Goal: Information Seeking & Learning: Learn about a topic

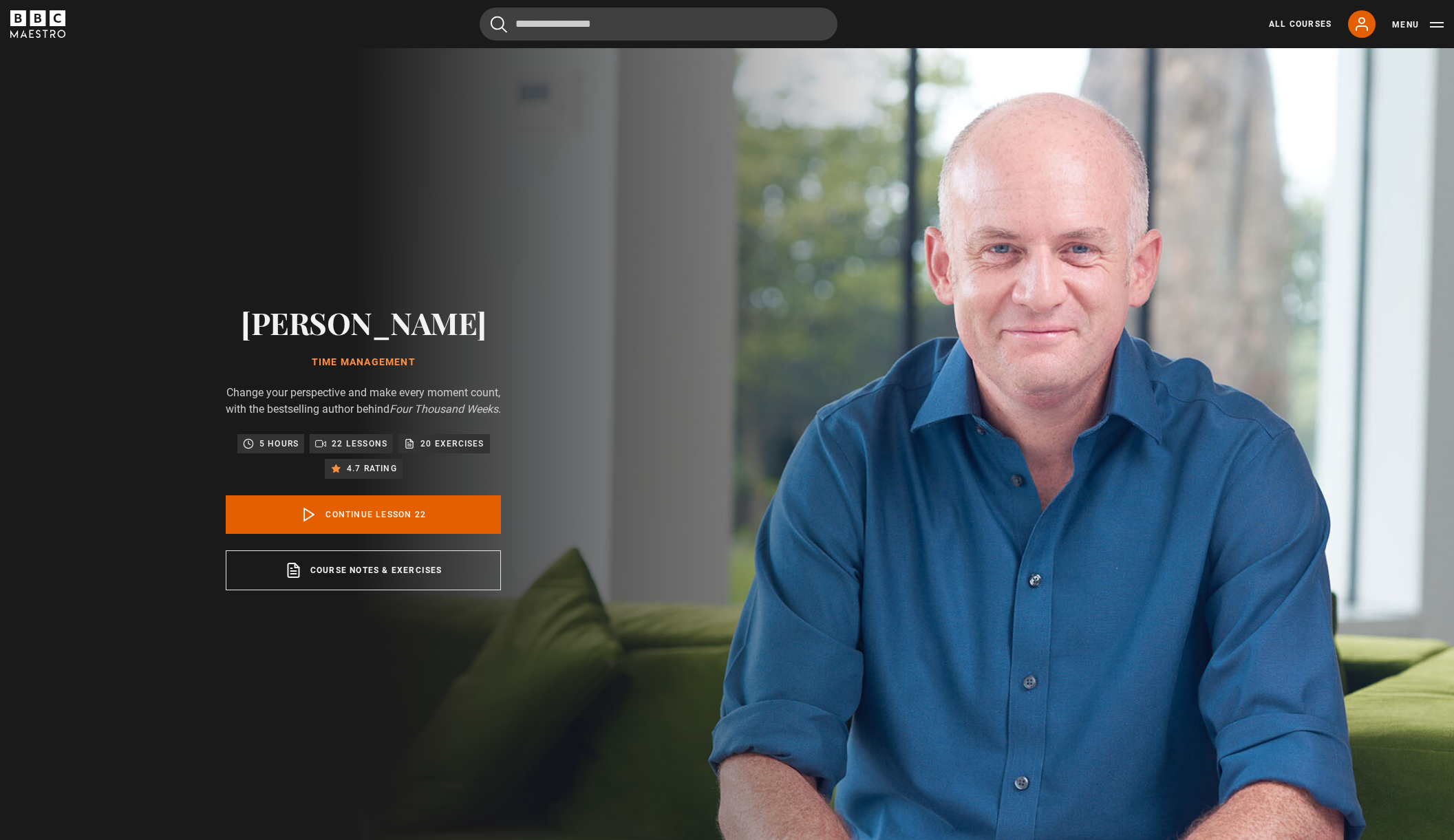
scroll to position [1095, 0]
click at [1285, 23] on link "All Courses" at bounding box center [1300, 24] width 63 height 12
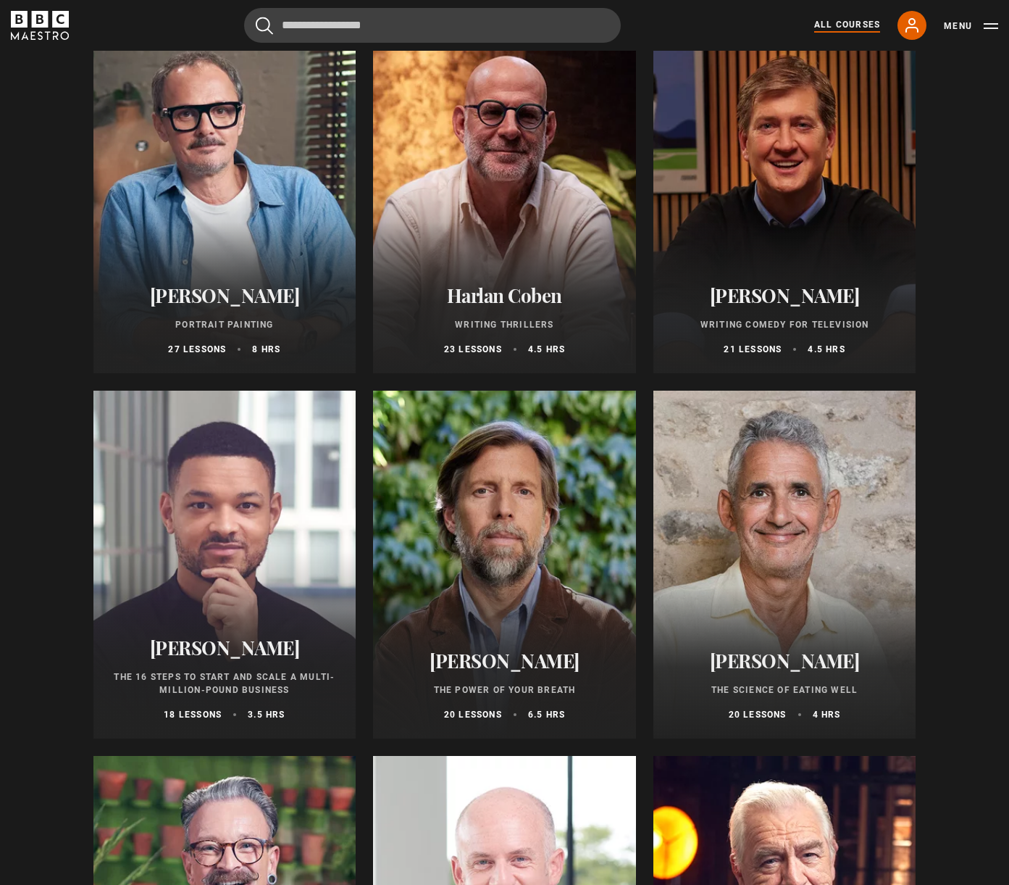
scroll to position [1304, 0]
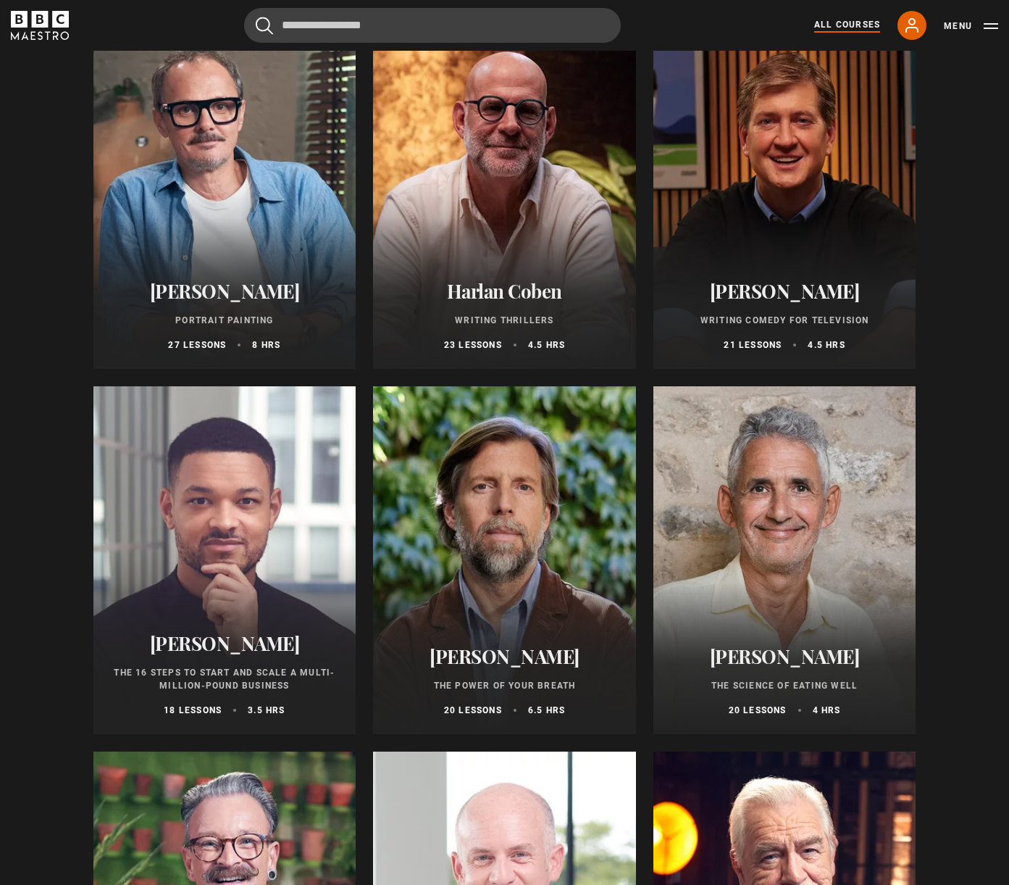
click at [832, 595] on div at bounding box center [785, 560] width 263 height 348
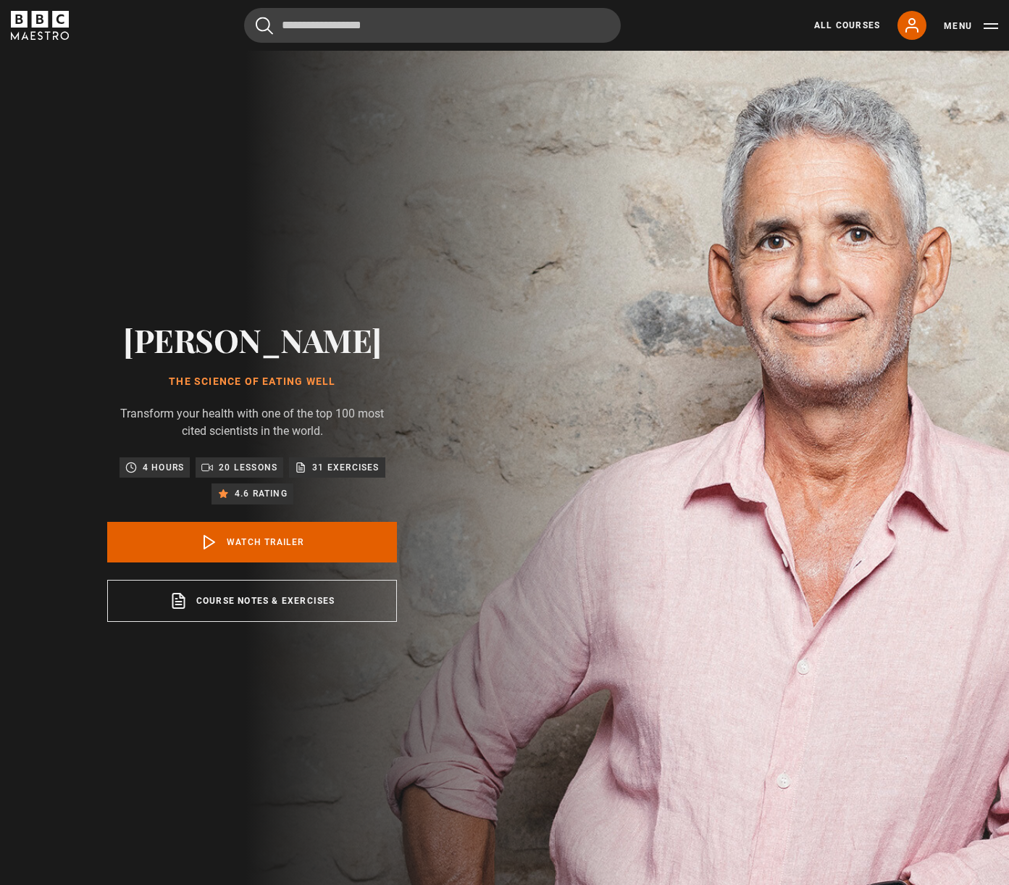
drag, startPoint x: 336, startPoint y: 397, endPoint x: 152, endPoint y: 332, distance: 195.3
click at [152, 332] on div "Professor Tim Spector The Science of Eating Well Transform your health with one…" at bounding box center [252, 471] width 290 height 300
copy div "Professor Tim Spector The Science of Eating Well"
click at [968, 221] on img at bounding box center [555, 471] width 1009 height 841
click at [257, 550] on link "Watch Trailer" at bounding box center [252, 542] width 290 height 41
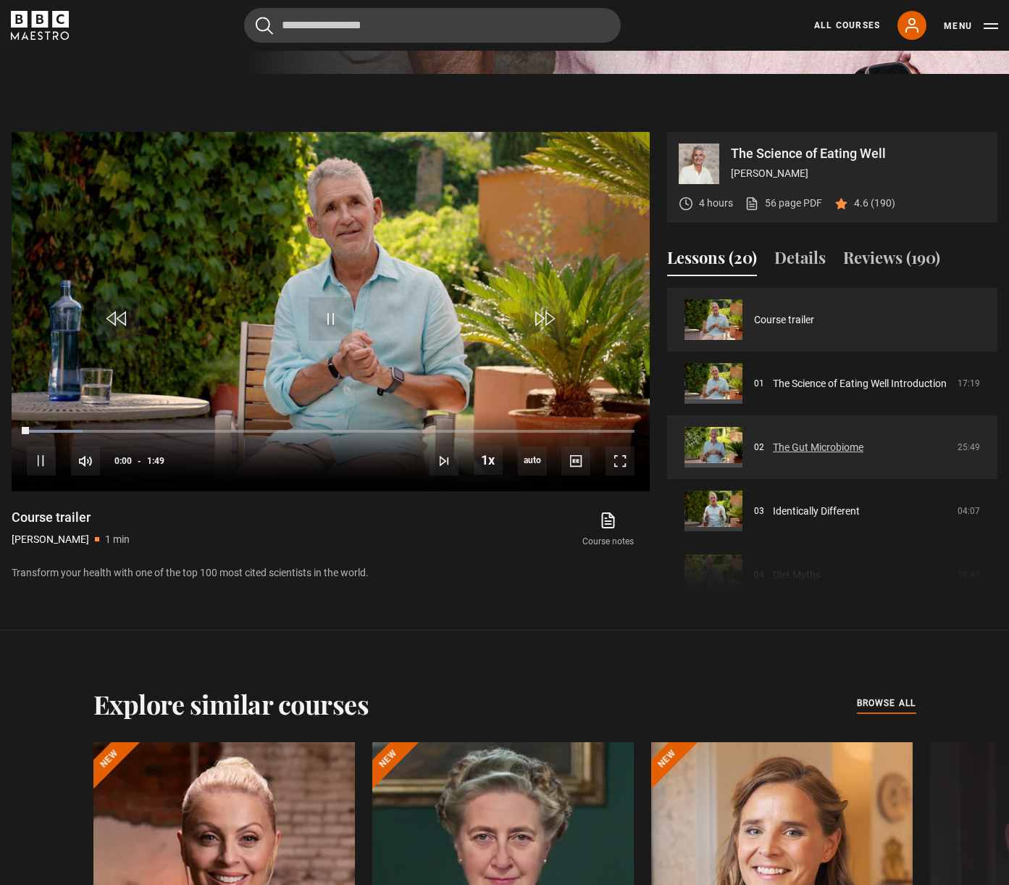
scroll to position [892, 0]
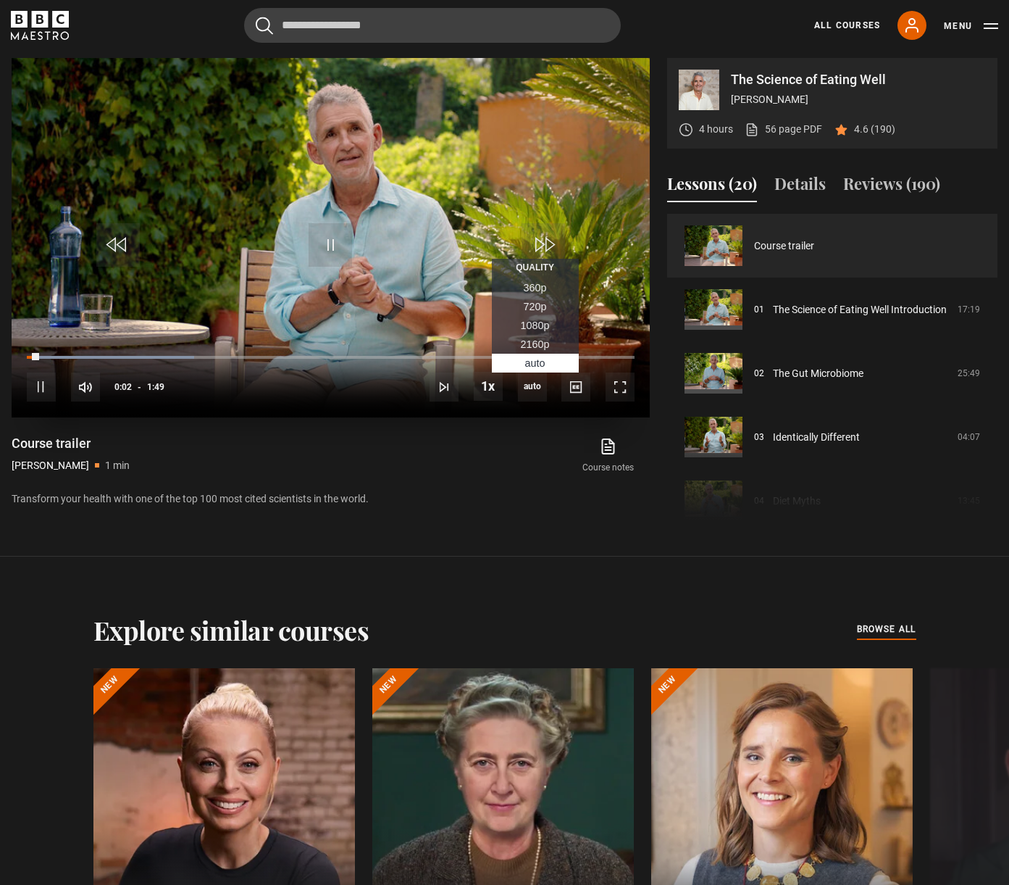
click at [526, 324] on span "1080p" at bounding box center [535, 326] width 29 height 12
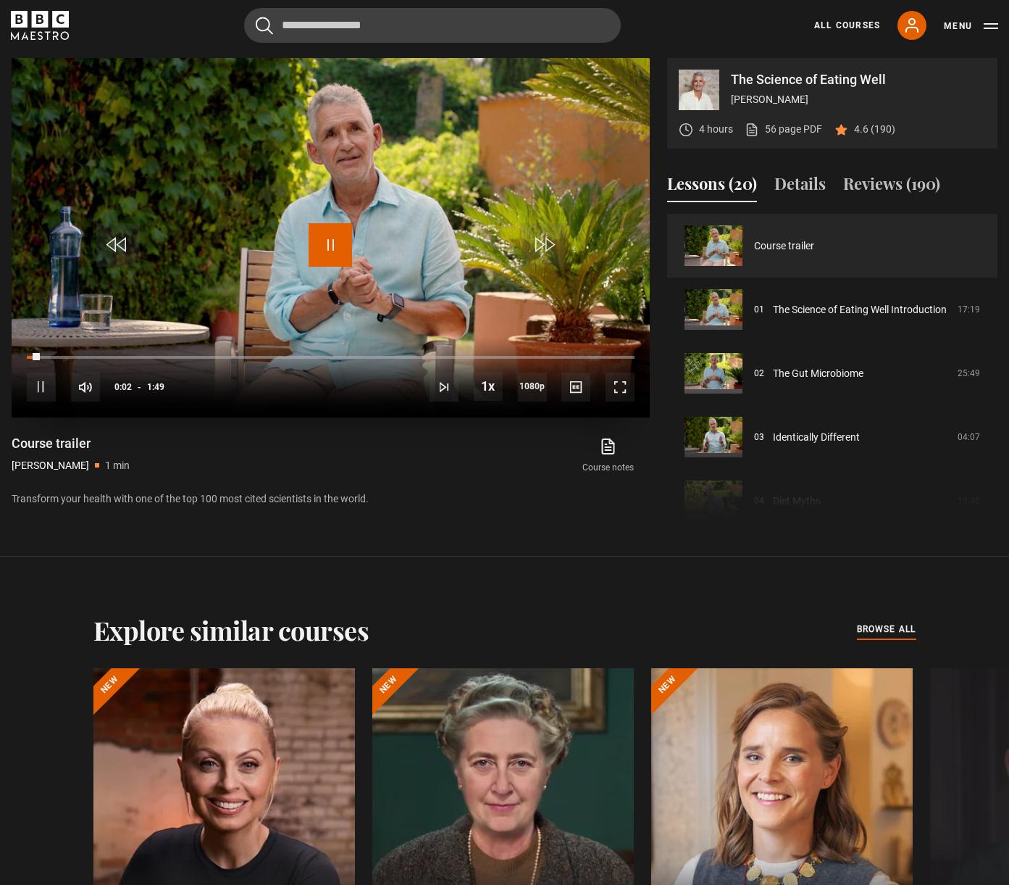
click at [324, 247] on span "Video Player" at bounding box center [330, 244] width 43 height 43
click at [1000, 235] on div "The Science of Eating Well Professor Tim Spector 4 hours 56 page PDF (opens in …" at bounding box center [504, 292] width 1009 height 469
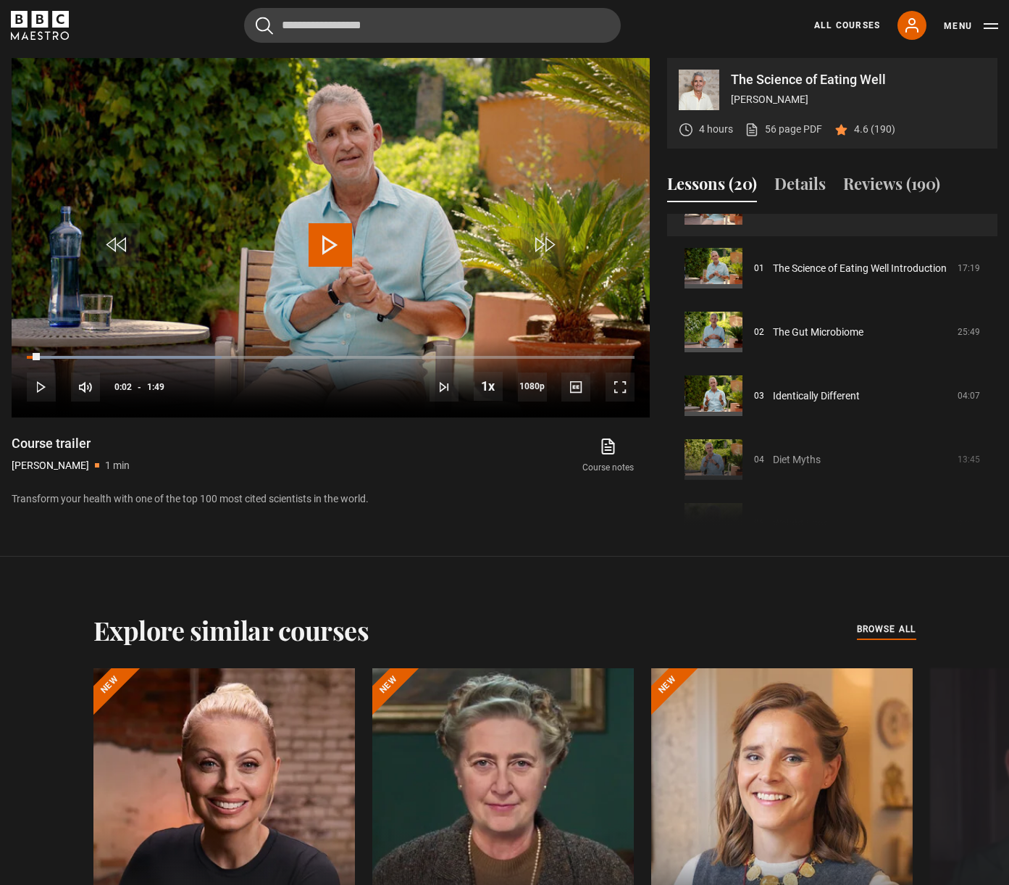
scroll to position [0, 0]
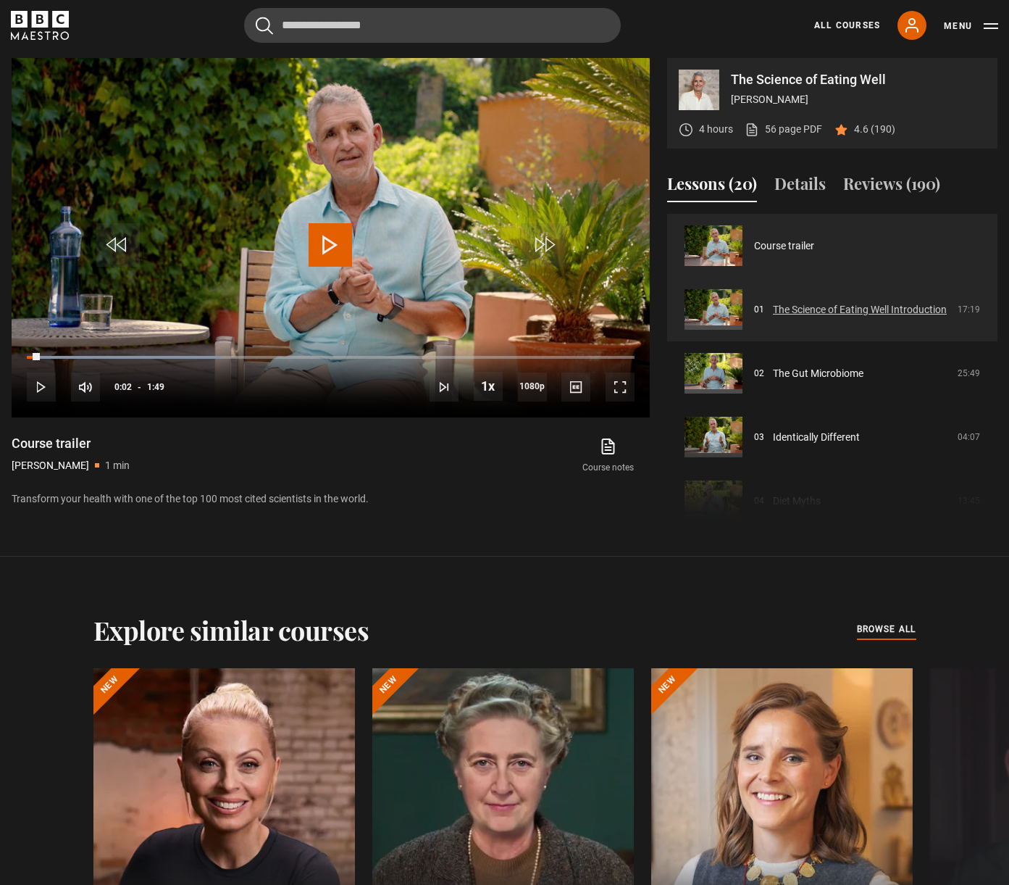
click at [780, 305] on link "The Science of Eating Well Introduction" at bounding box center [860, 309] width 174 height 15
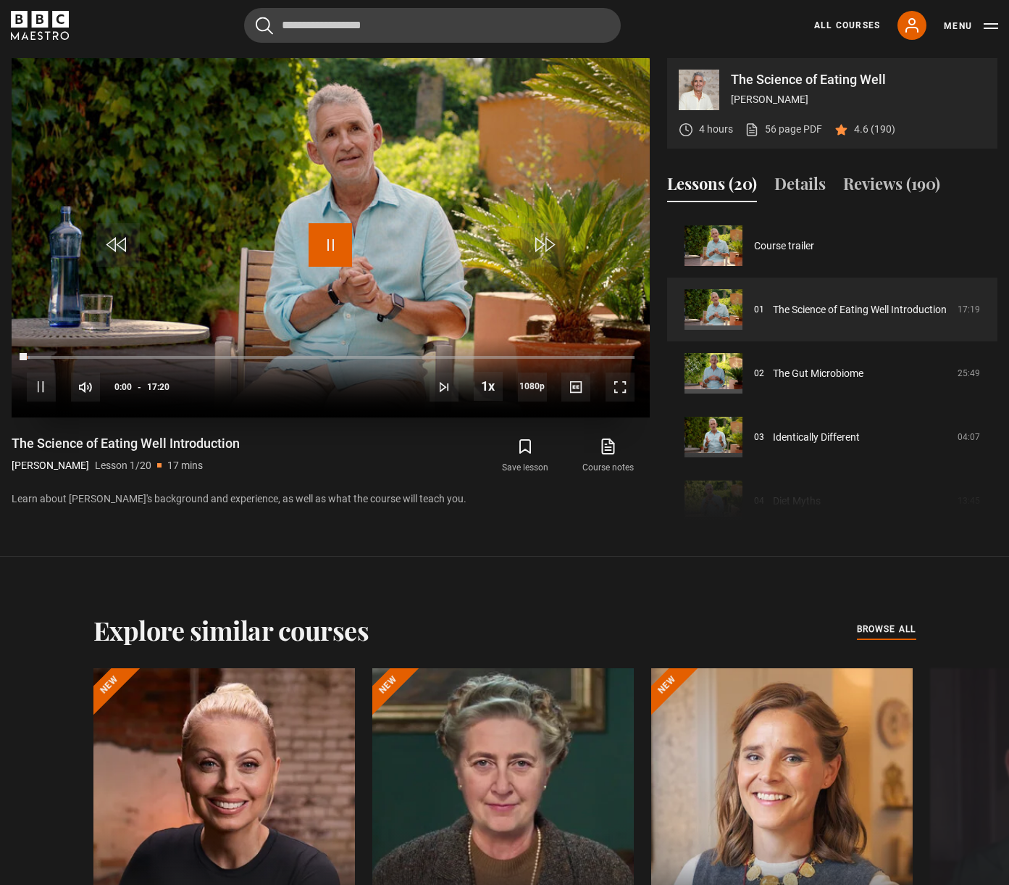
click at [333, 249] on span "Video Player" at bounding box center [330, 244] width 43 height 43
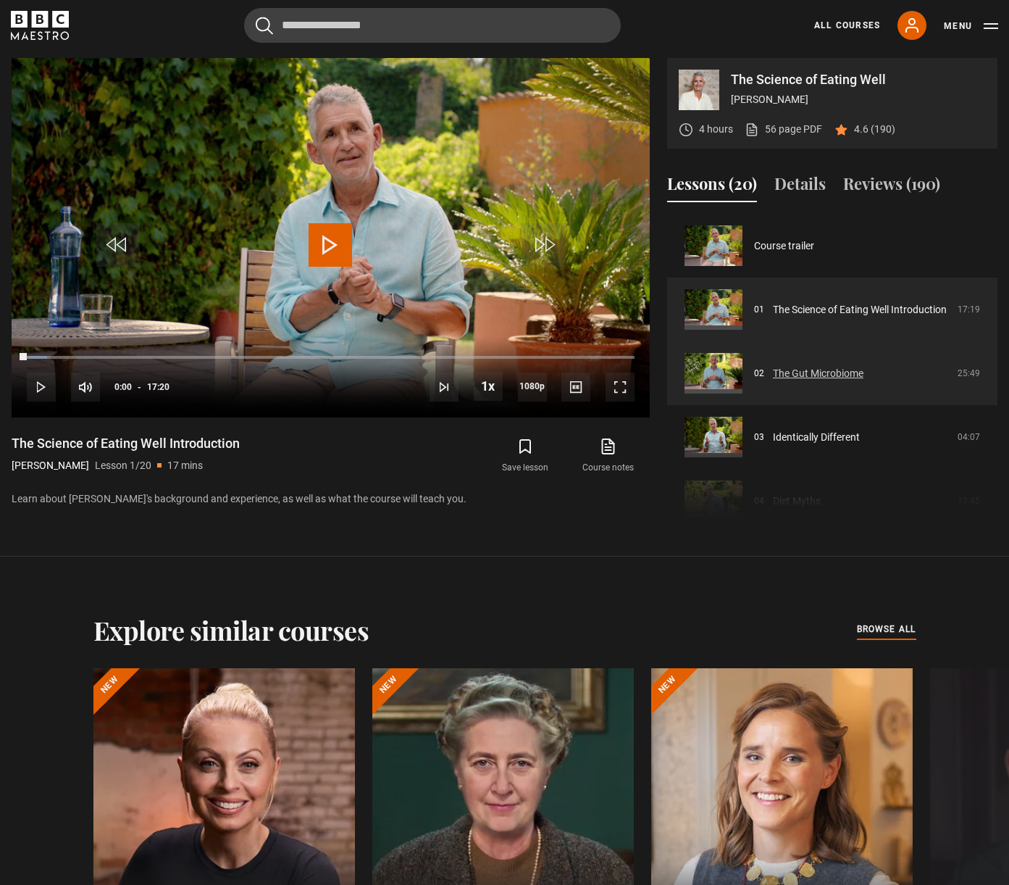
click at [864, 375] on link "The Gut Microbiome" at bounding box center [818, 373] width 91 height 15
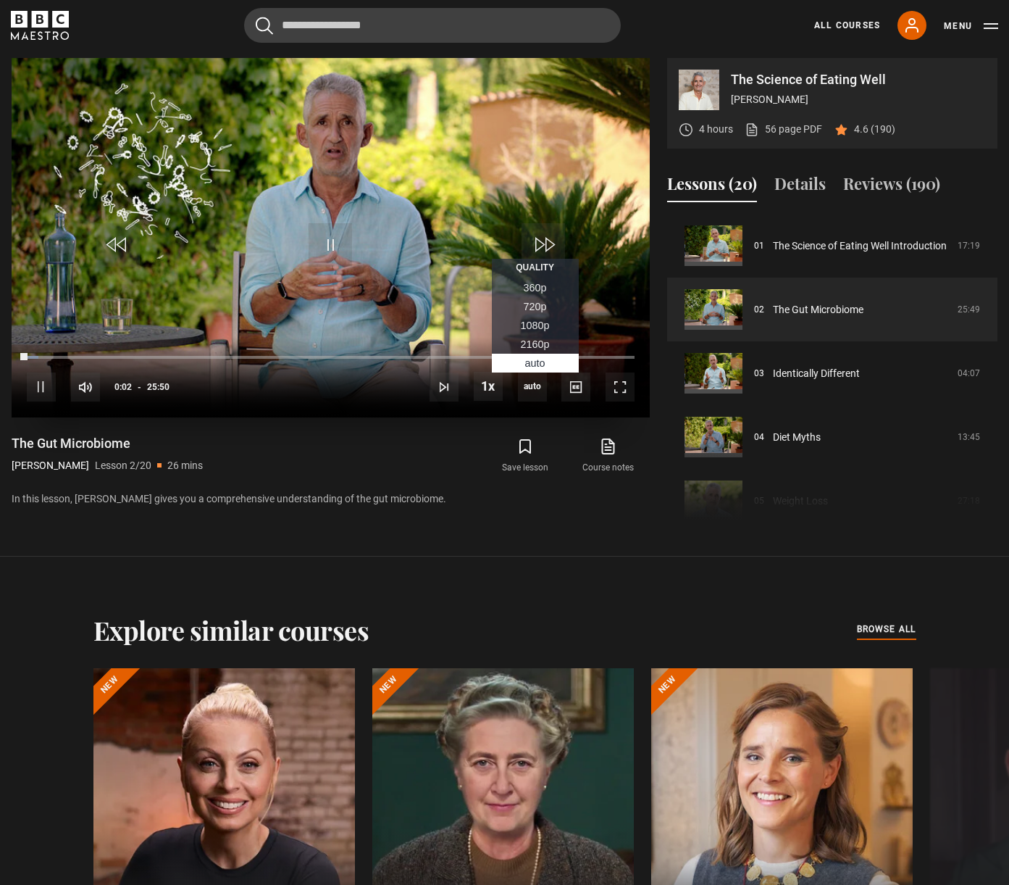
click at [536, 333] on li "1080p" at bounding box center [535, 325] width 87 height 19
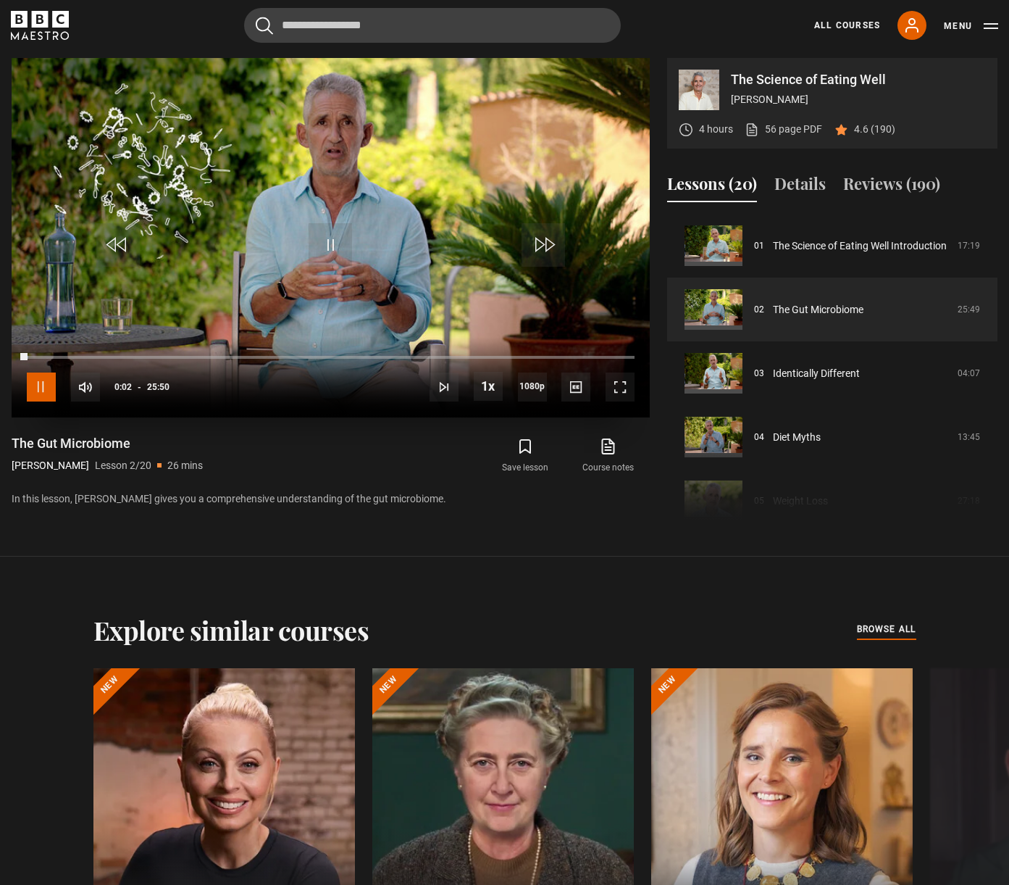
click at [38, 383] on span "Video Player" at bounding box center [41, 386] width 29 height 29
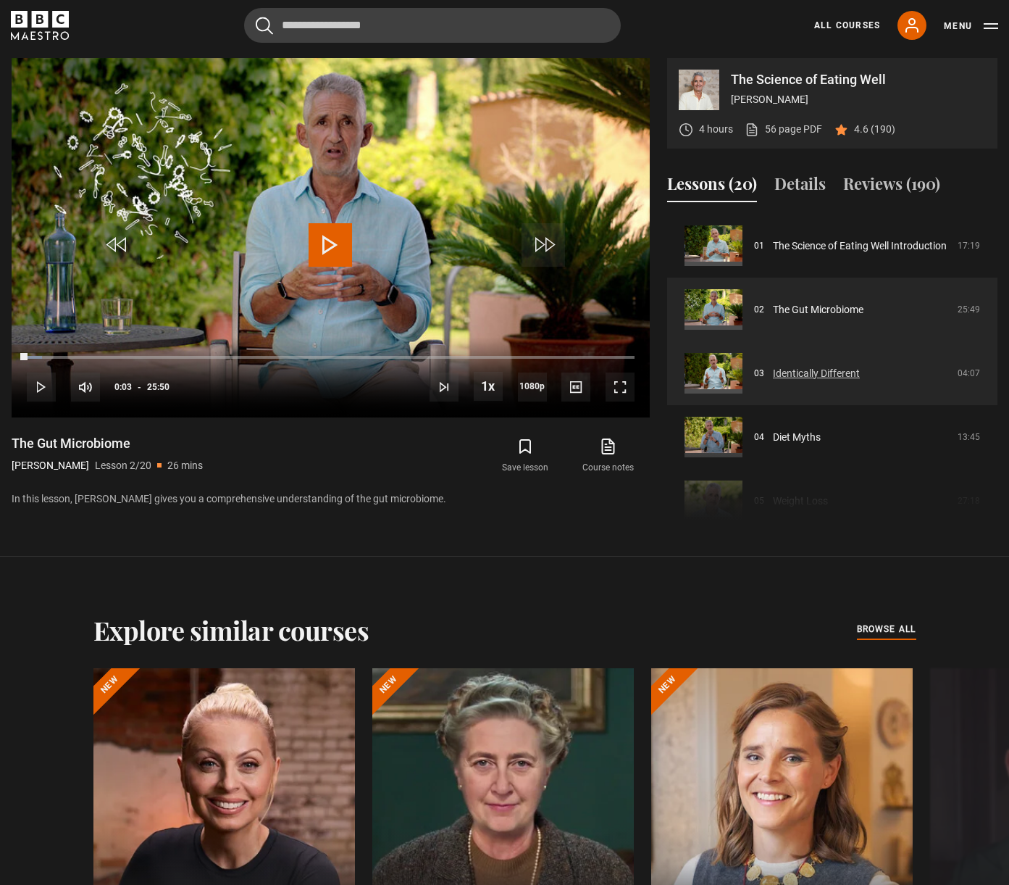
click at [860, 372] on link "Identically Different" at bounding box center [816, 373] width 87 height 15
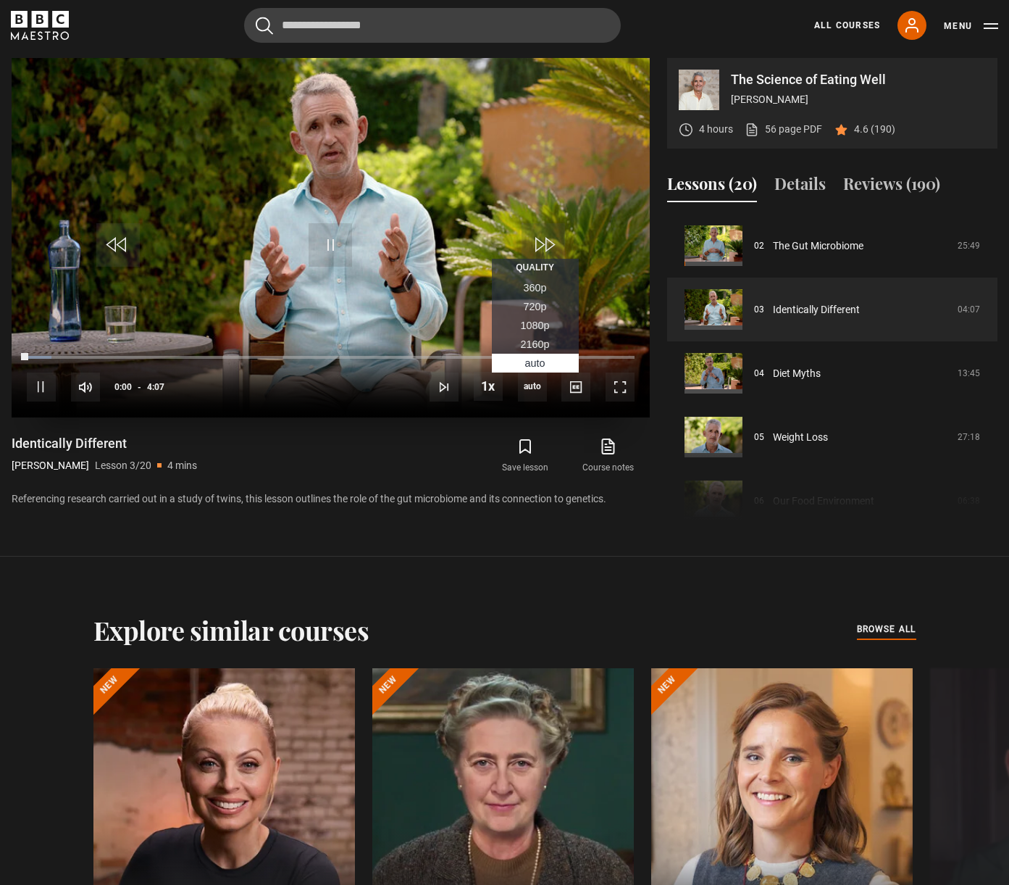
click at [537, 325] on span "1080p" at bounding box center [535, 326] width 29 height 12
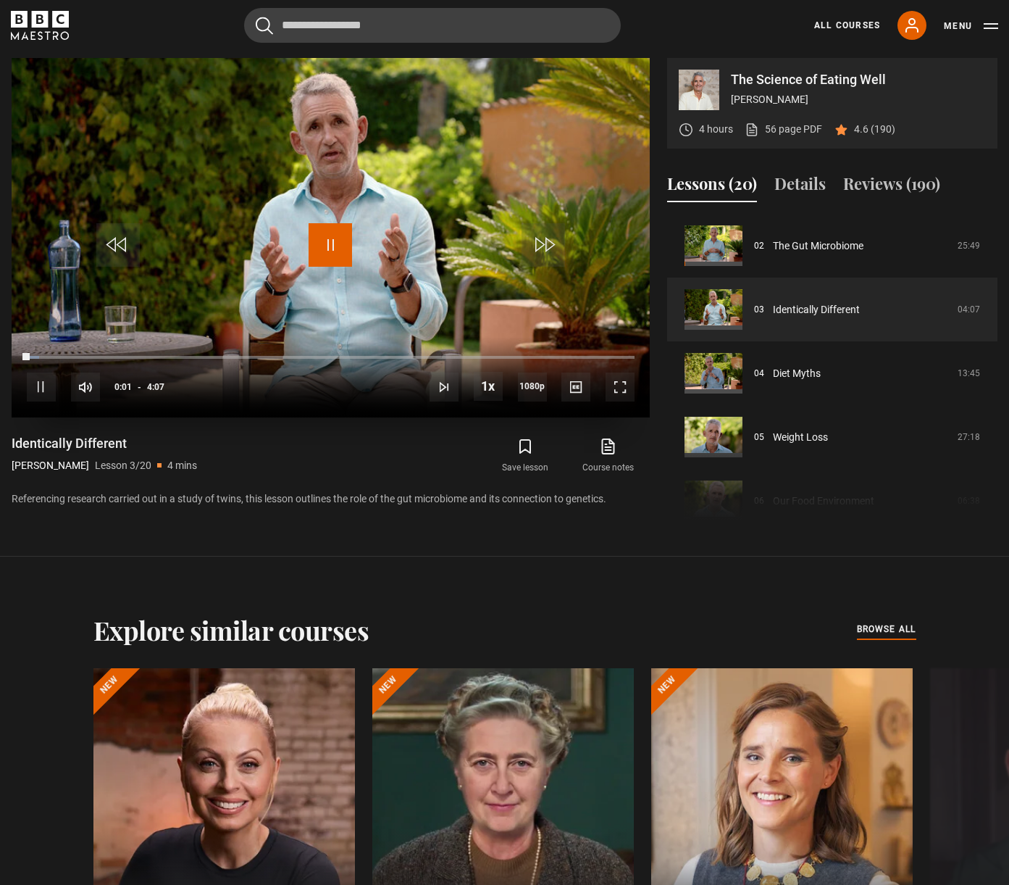
click at [330, 243] on span "Video Player" at bounding box center [330, 244] width 43 height 43
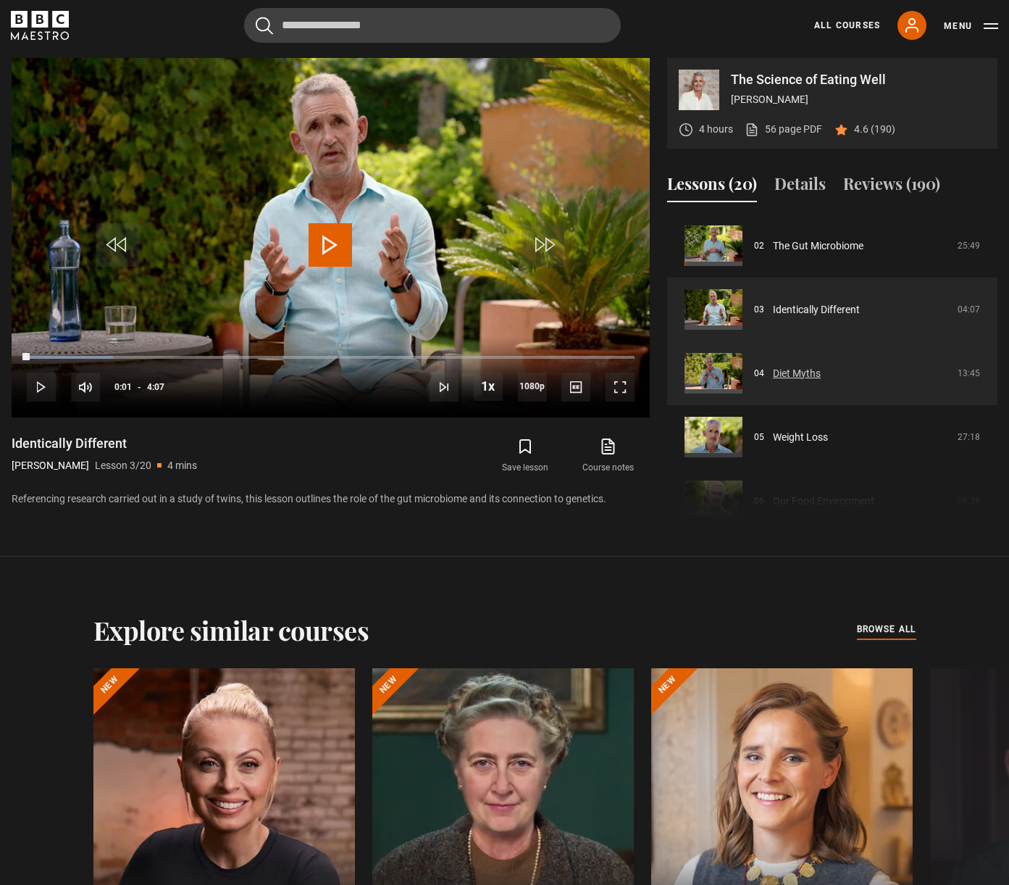
click at [821, 374] on link "Diet Myths" at bounding box center [797, 373] width 48 height 15
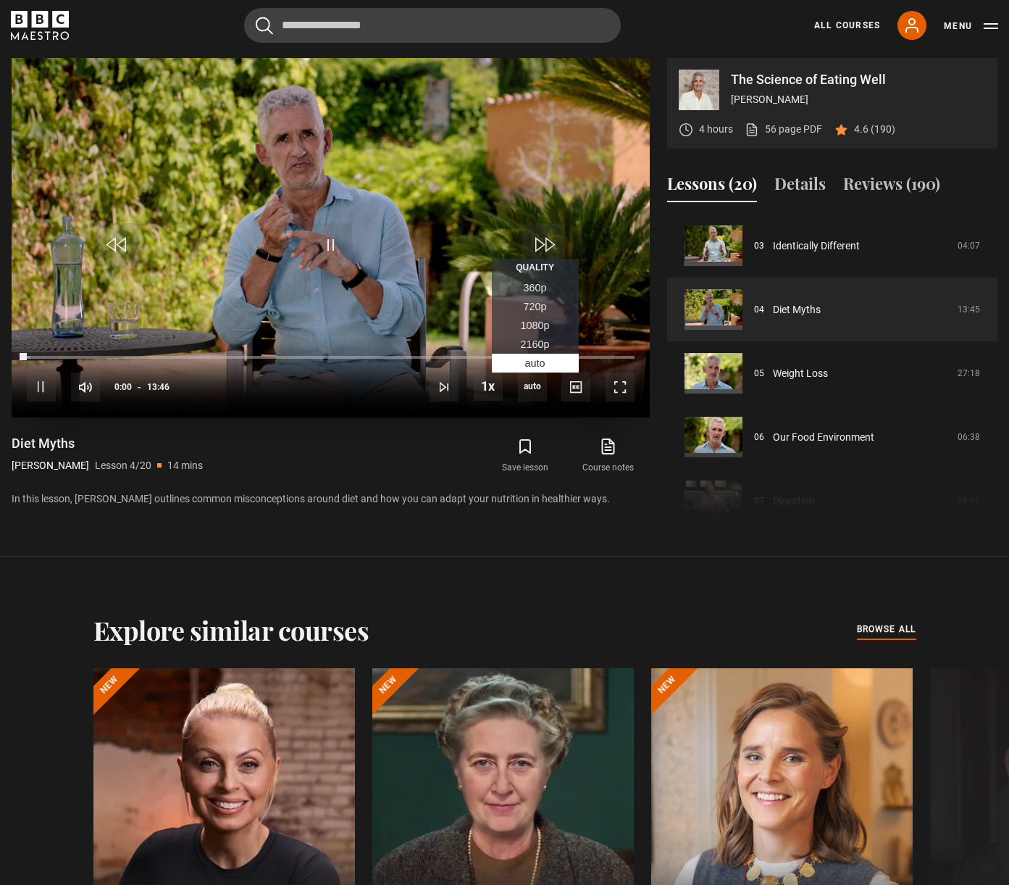
click at [532, 332] on li "1080p" at bounding box center [535, 325] width 87 height 19
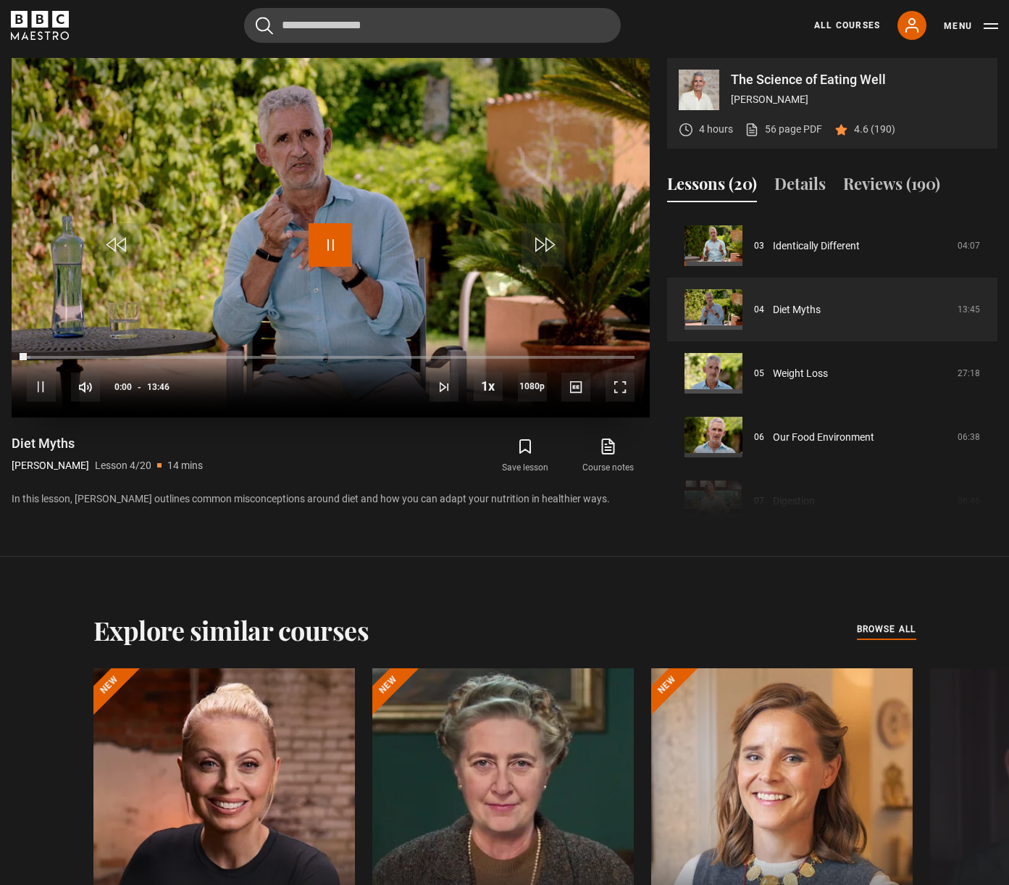
click at [325, 254] on span "Video Player" at bounding box center [330, 244] width 43 height 43
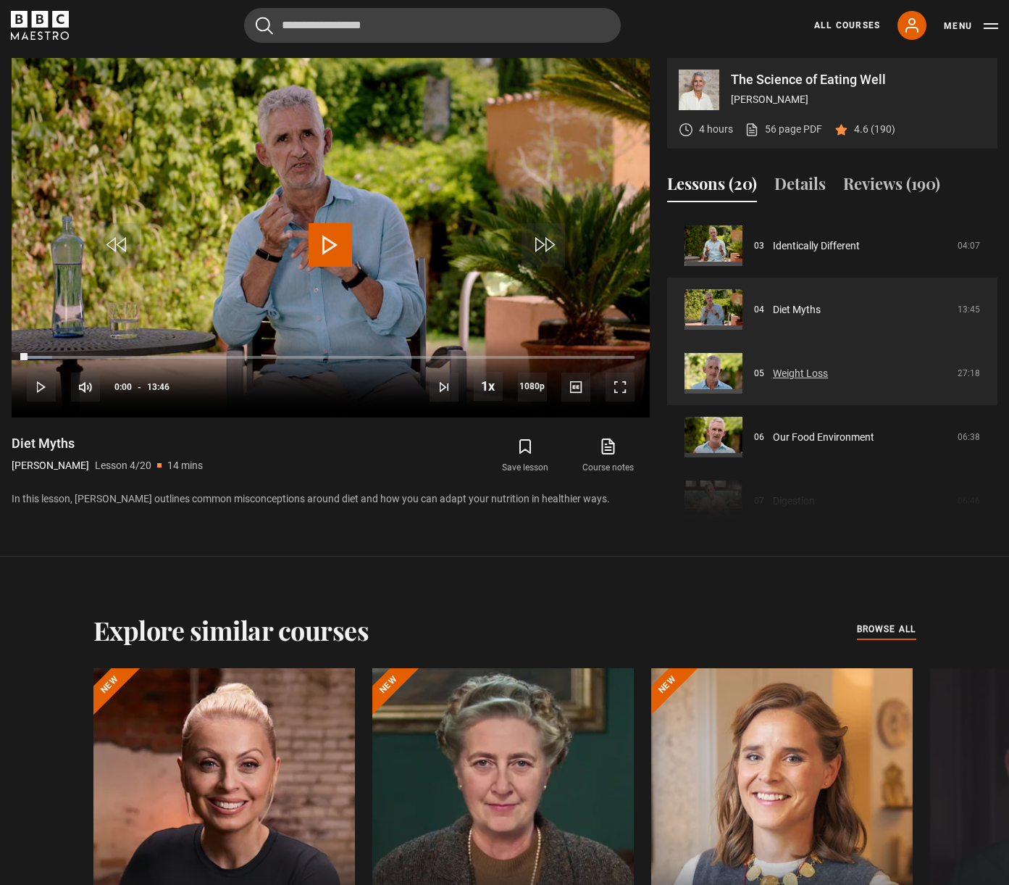
click at [828, 371] on link "Weight Loss" at bounding box center [800, 373] width 55 height 15
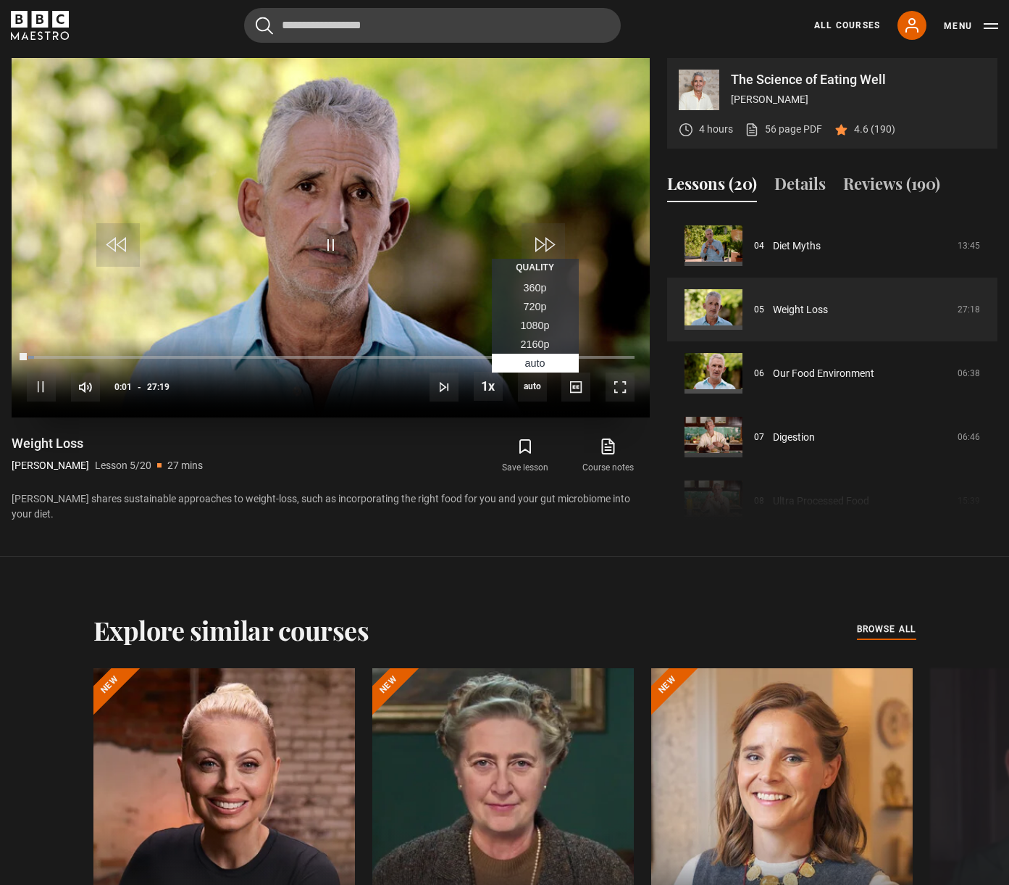
click at [530, 327] on span "1080p" at bounding box center [535, 326] width 29 height 12
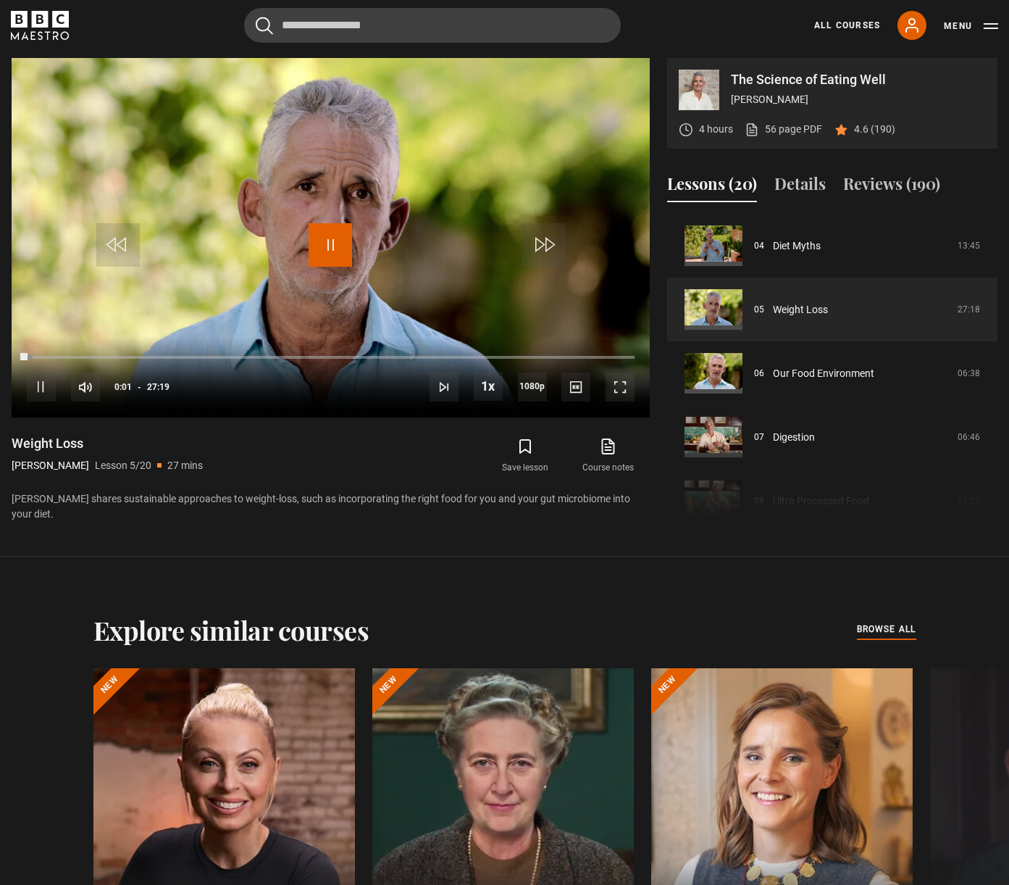
drag, startPoint x: 327, startPoint y: 251, endPoint x: 987, endPoint y: 205, distance: 661.7
click at [327, 250] on span "Video Player" at bounding box center [330, 244] width 43 height 43
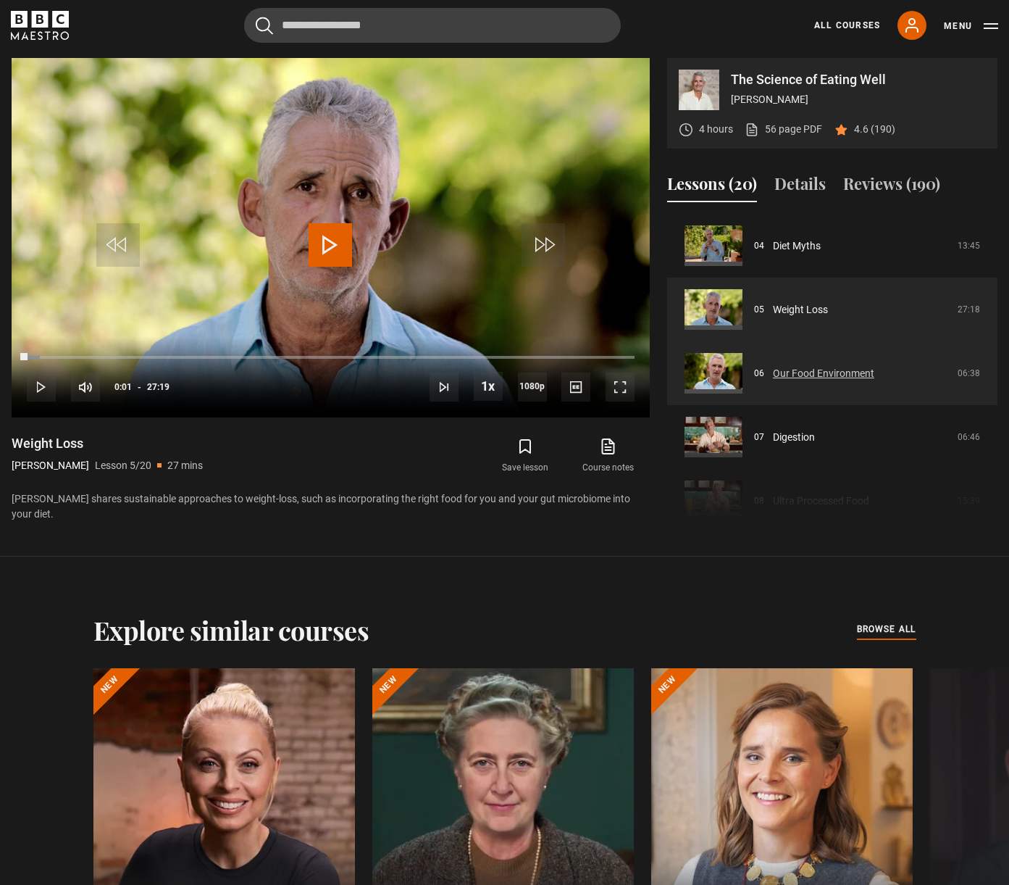
click at [875, 374] on link "Our Food Environment" at bounding box center [823, 373] width 101 height 15
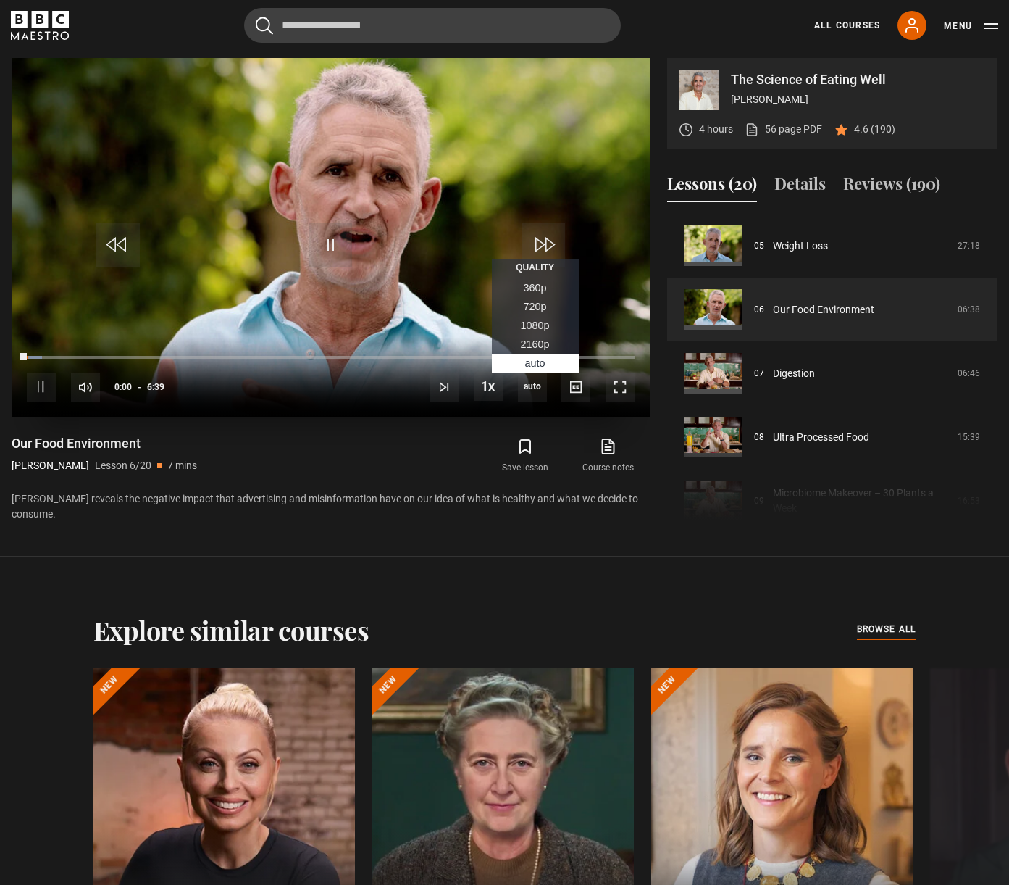
click at [526, 323] on span "1080p" at bounding box center [535, 326] width 29 height 12
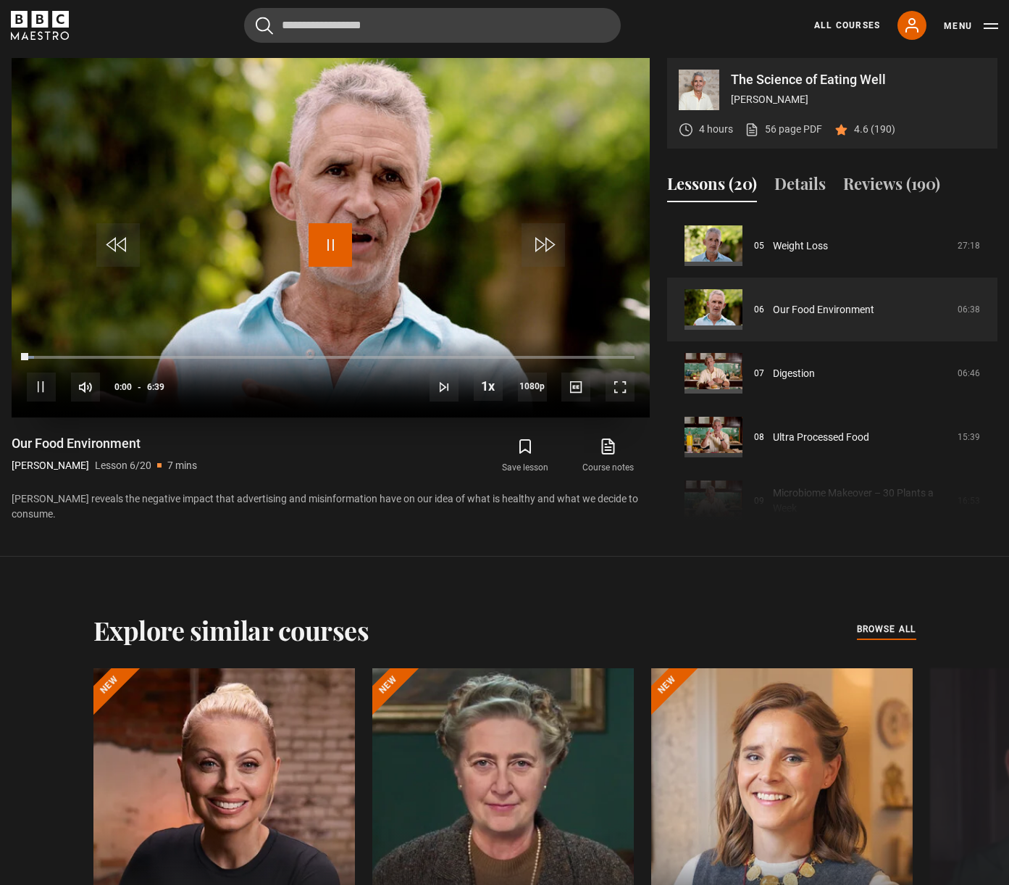
click at [335, 251] on span "Video Player" at bounding box center [330, 244] width 43 height 43
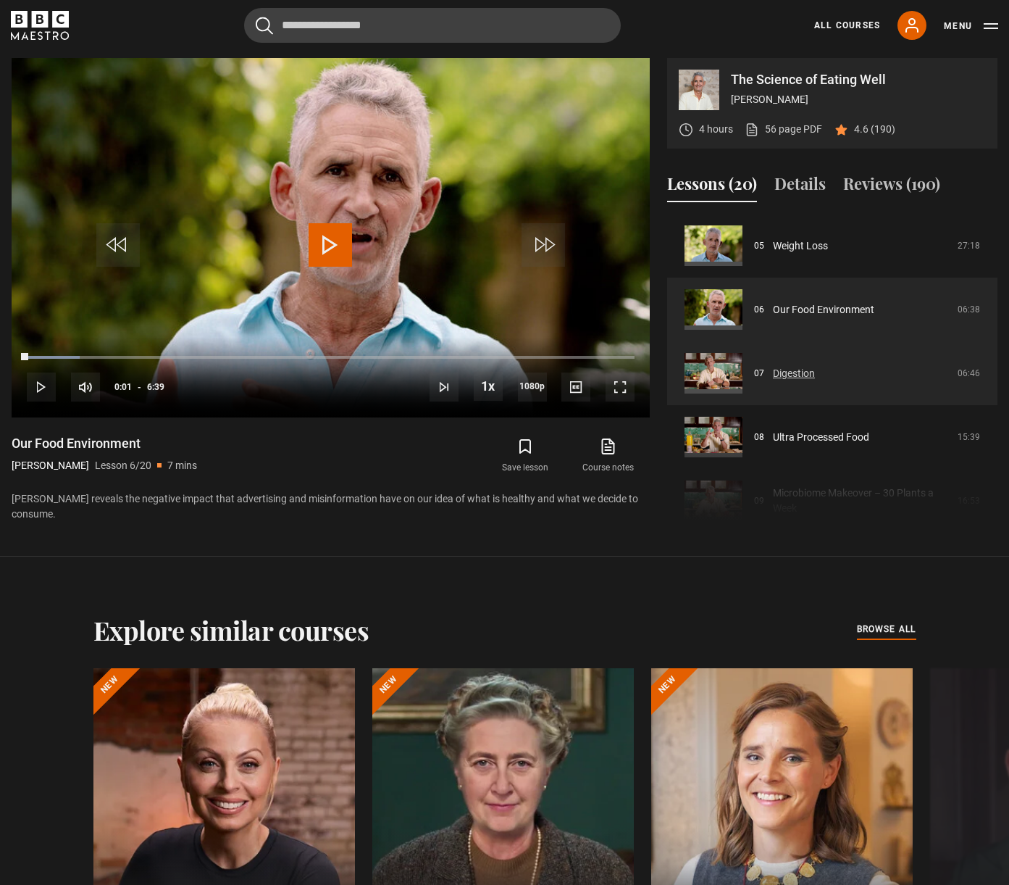
click at [815, 380] on link "Digestion" at bounding box center [794, 373] width 42 height 15
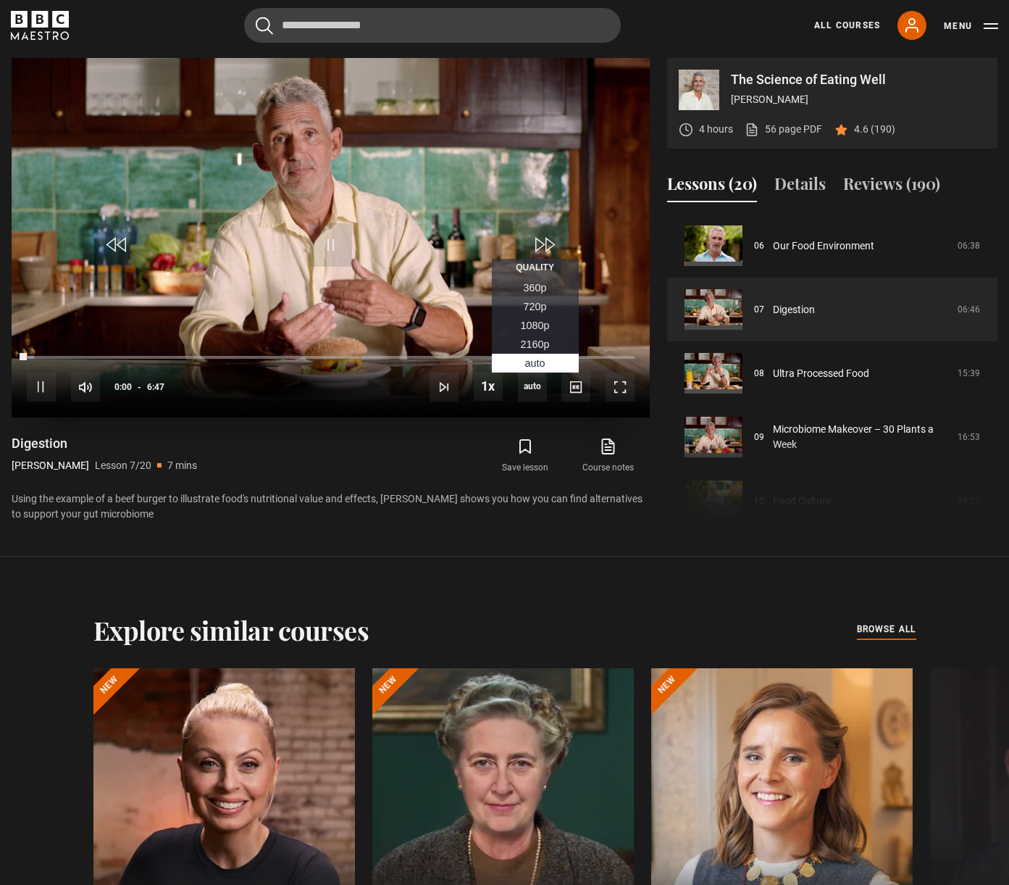
click at [536, 325] on span "1080p" at bounding box center [535, 326] width 29 height 12
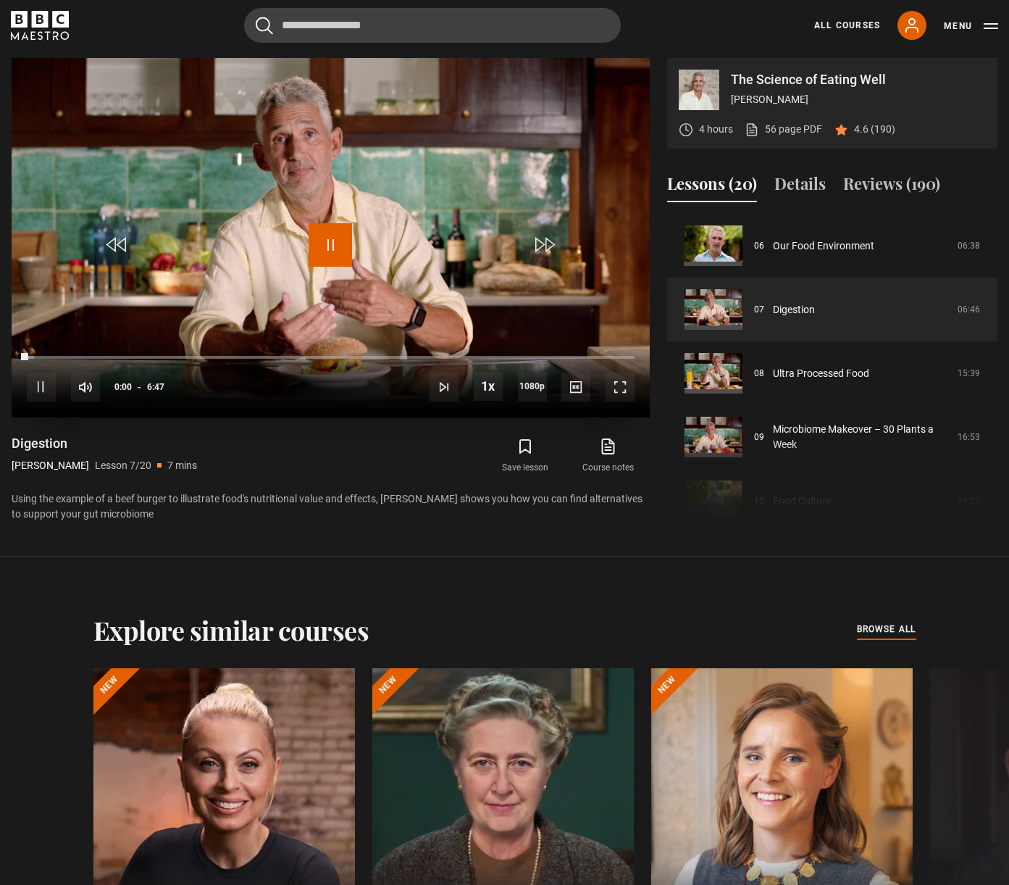
click at [328, 244] on span "Video Player" at bounding box center [330, 244] width 43 height 43
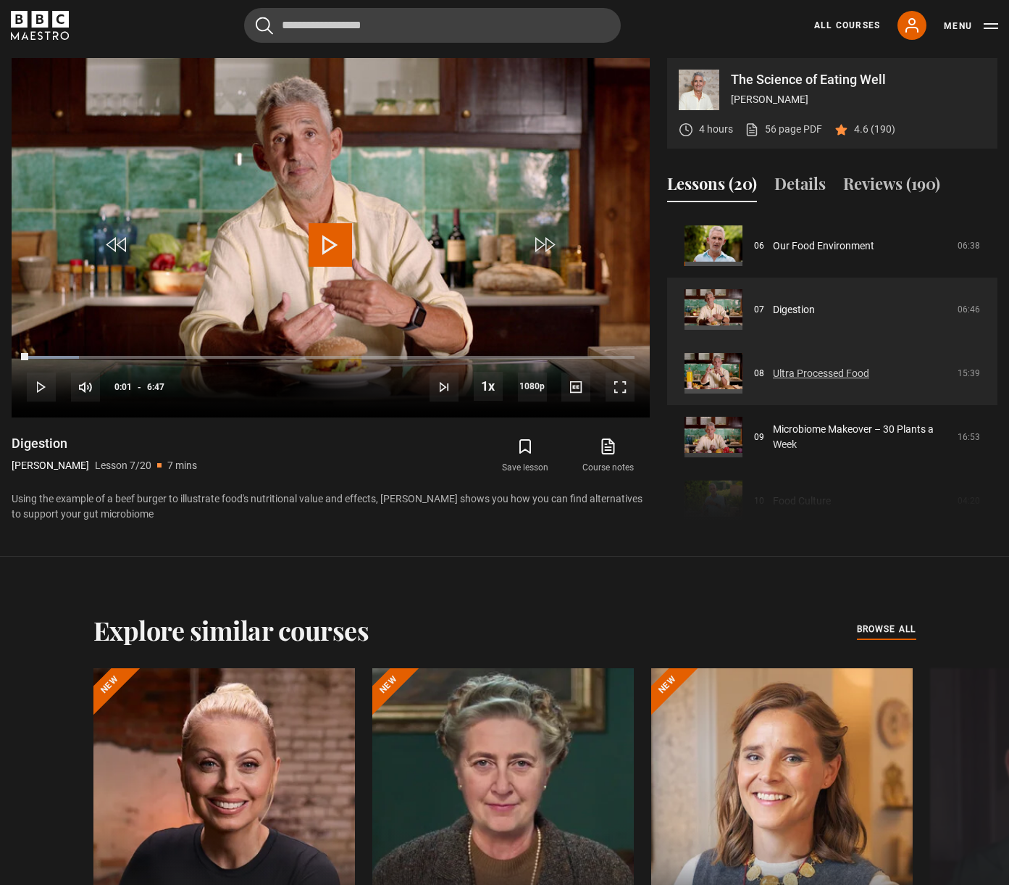
click at [869, 375] on link "Ultra Processed Food" at bounding box center [821, 373] width 96 height 15
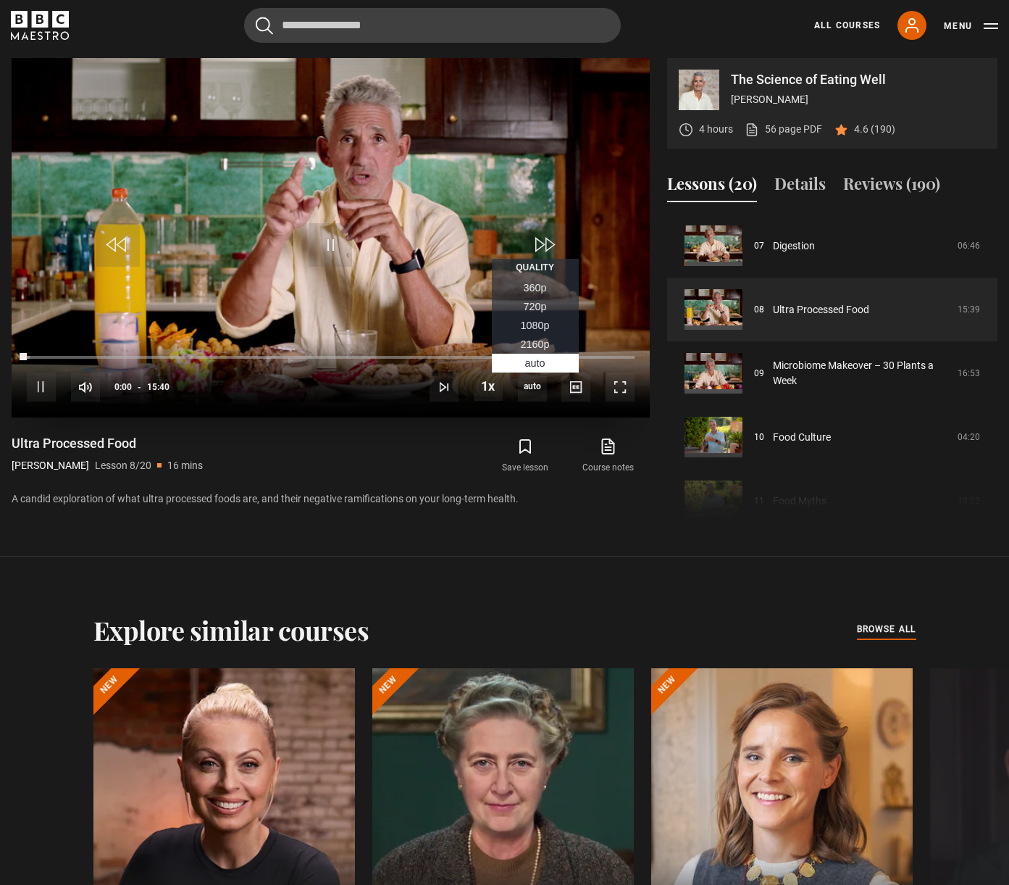
click at [533, 325] on span "1080p" at bounding box center [535, 326] width 29 height 12
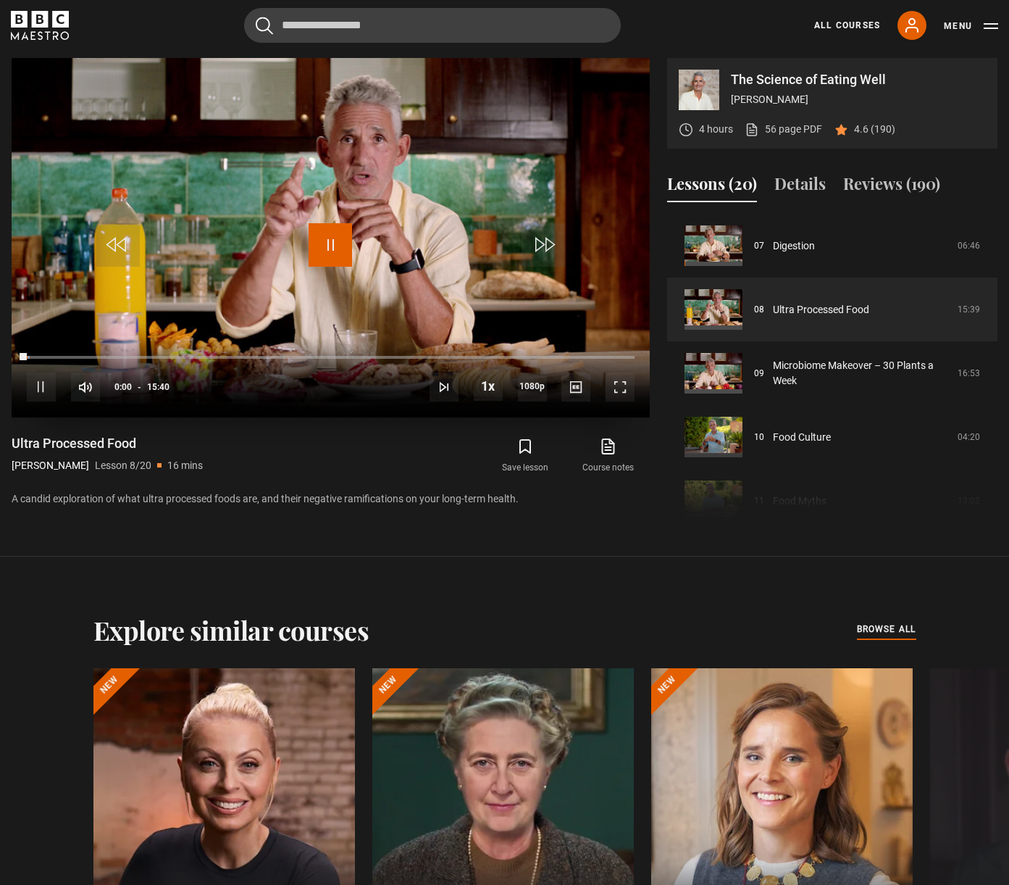
drag, startPoint x: 325, startPoint y: 233, endPoint x: 896, endPoint y: 178, distance: 574.3
click at [326, 233] on span "Video Player" at bounding box center [330, 244] width 43 height 43
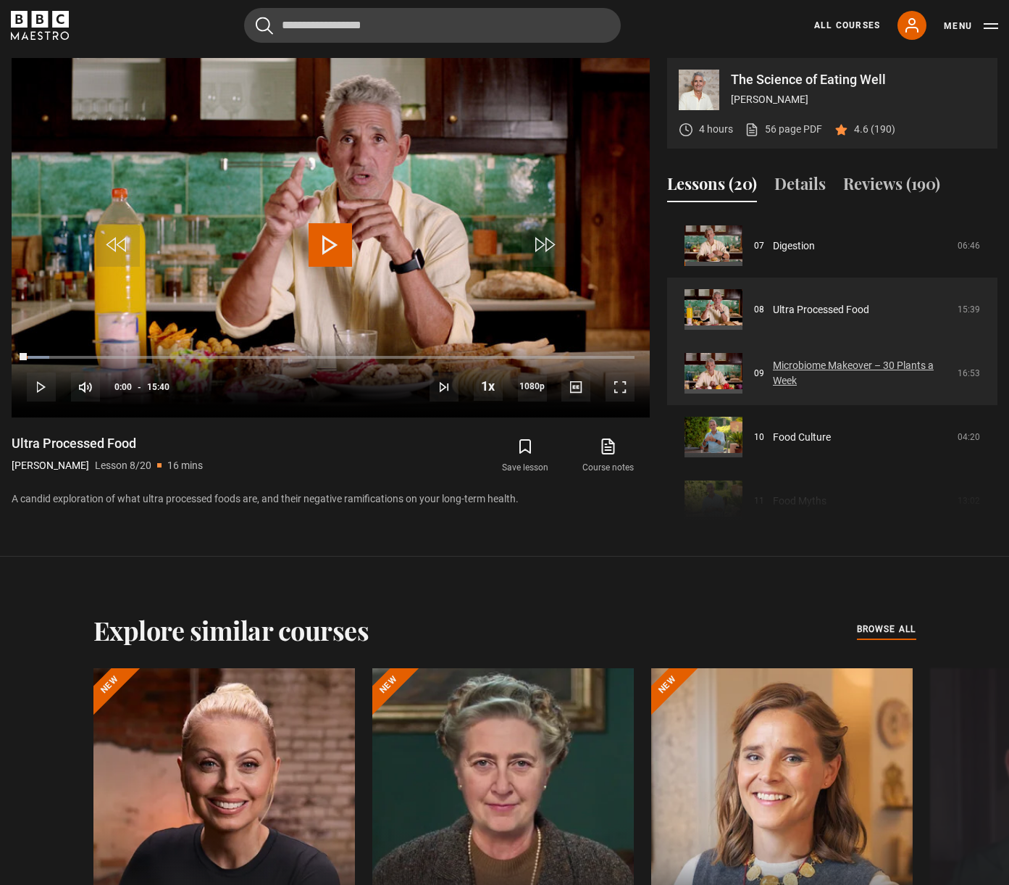
click at [949, 372] on link "Microbiome Makeover – 30 Plants a Week" at bounding box center [861, 373] width 176 height 30
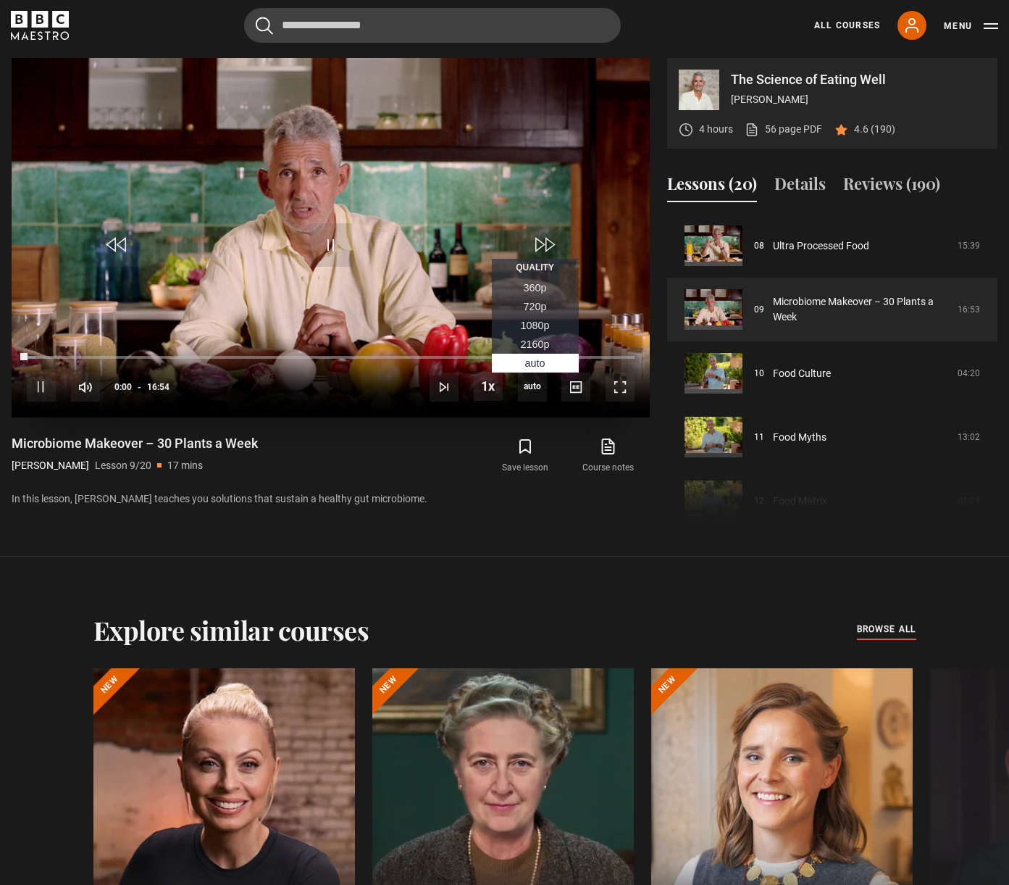
click at [536, 330] on span "1080p" at bounding box center [535, 326] width 29 height 12
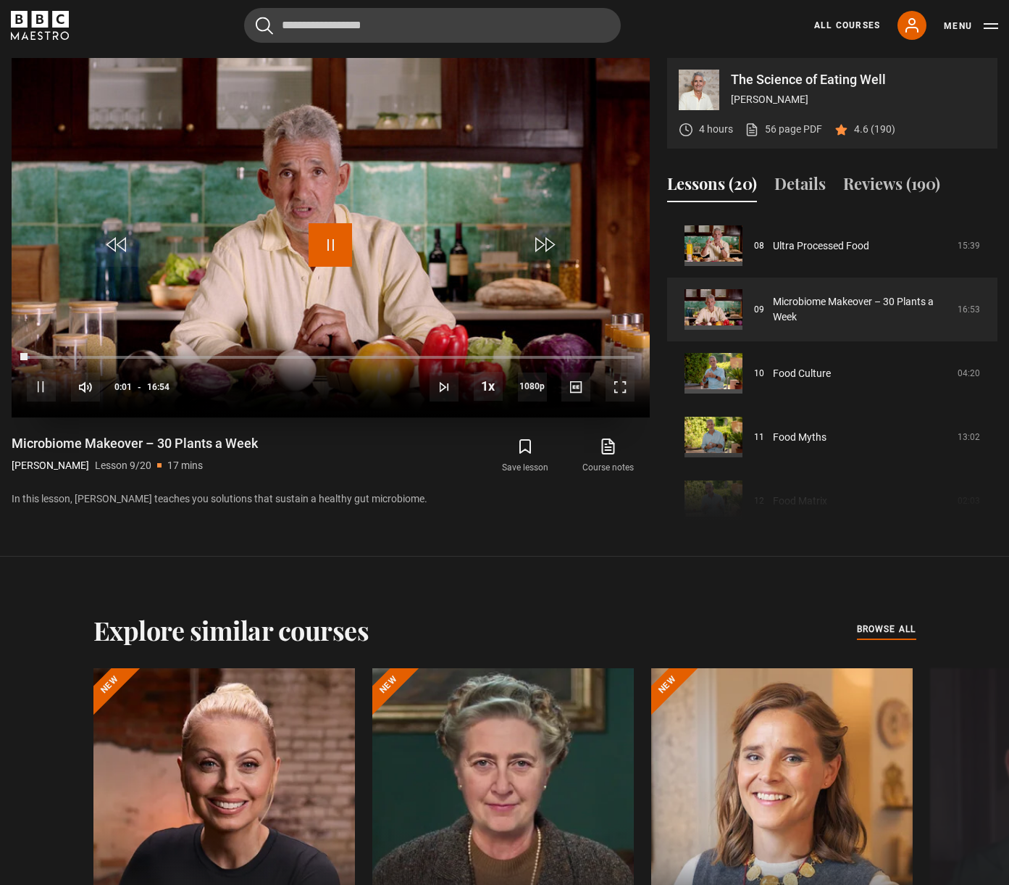
click at [337, 247] on span "Video Player" at bounding box center [330, 244] width 43 height 43
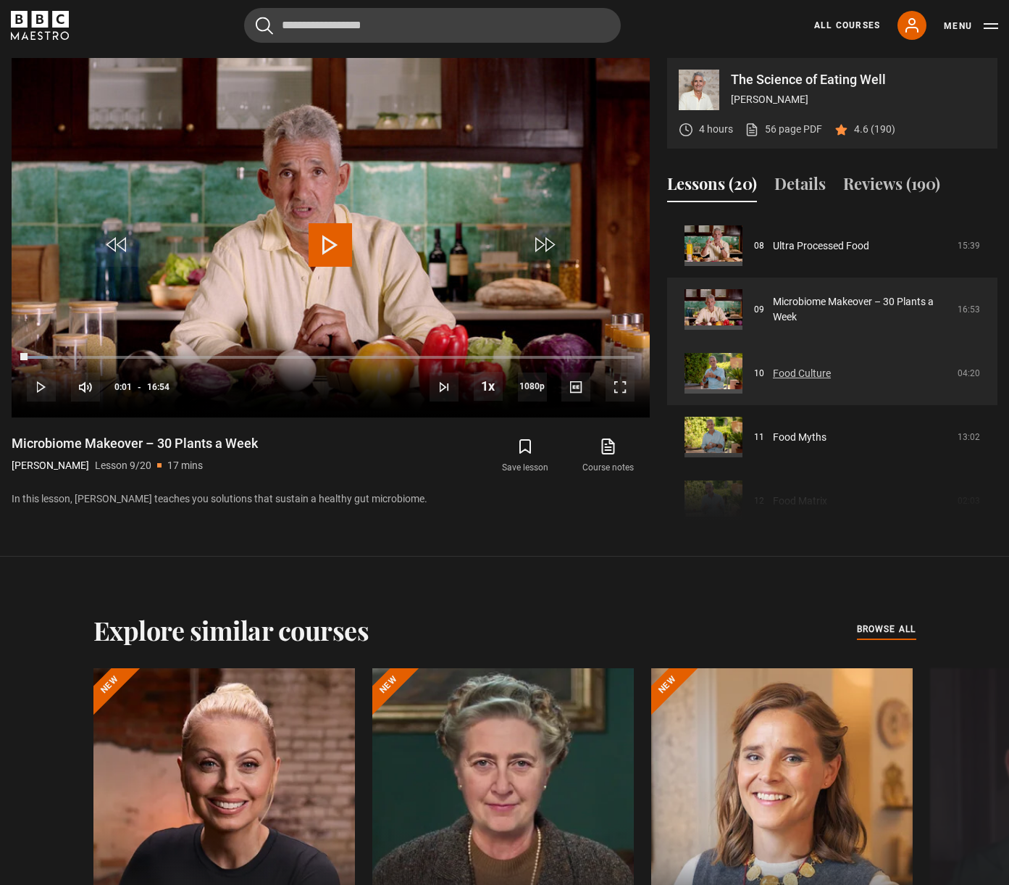
click at [831, 368] on link "Food Culture" at bounding box center [802, 373] width 58 height 15
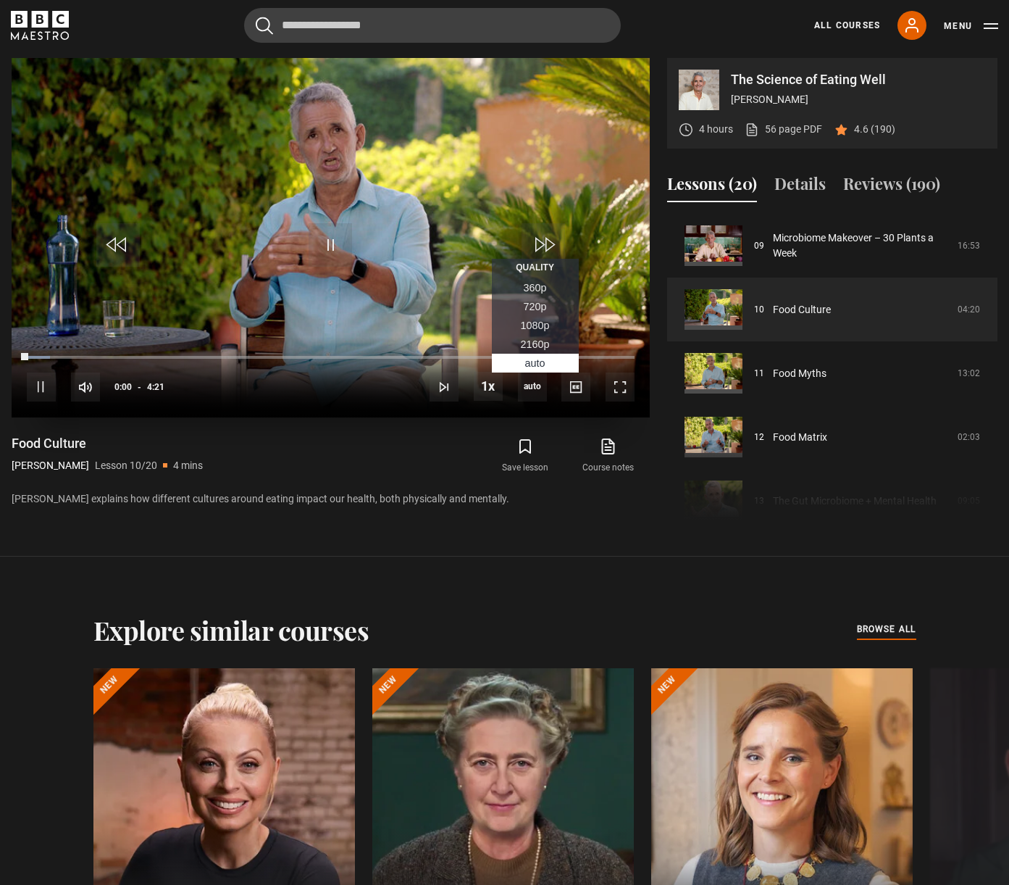
click at [534, 328] on span "1080p" at bounding box center [535, 326] width 29 height 12
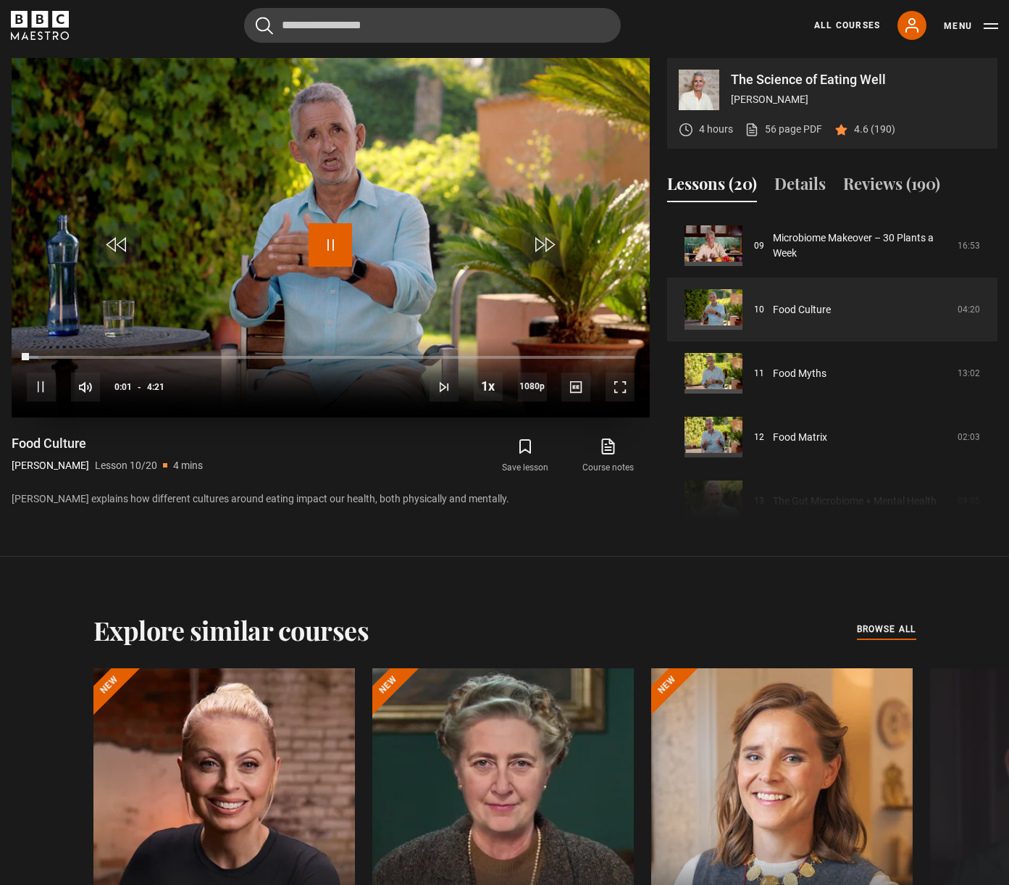
click at [339, 243] on span "Video Player" at bounding box center [330, 244] width 43 height 43
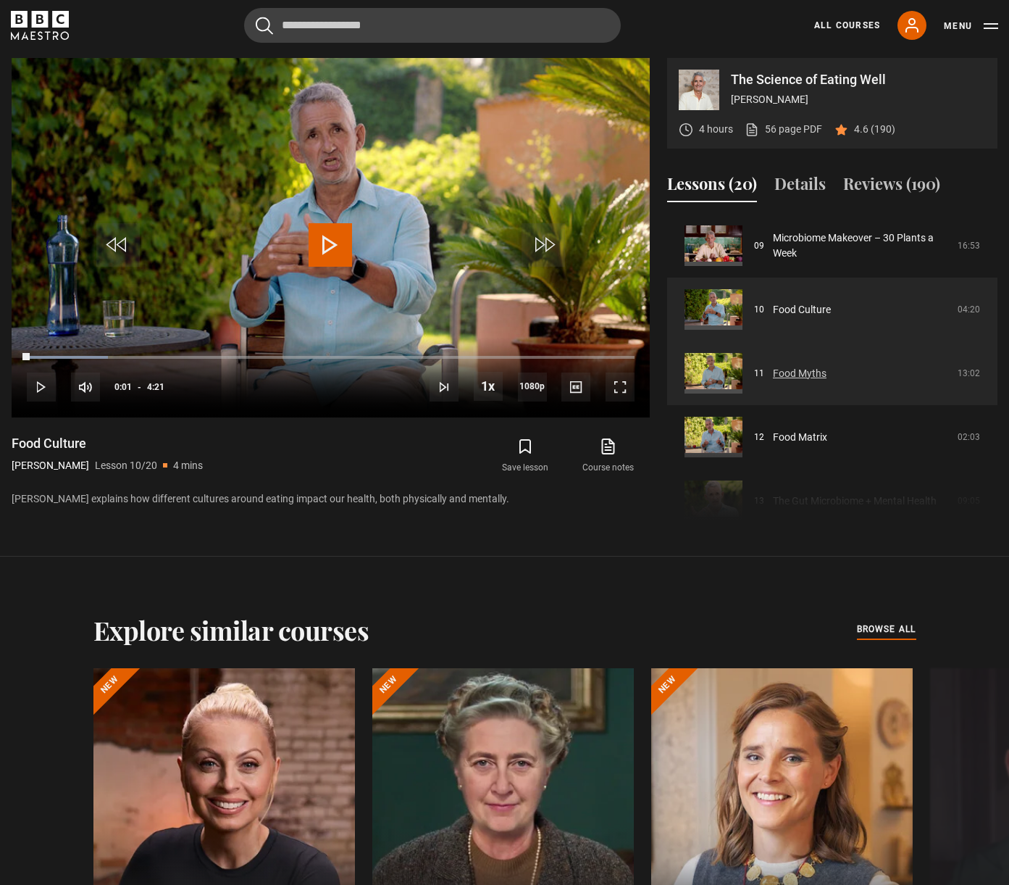
click at [827, 375] on link "Food Myths" at bounding box center [800, 373] width 54 height 15
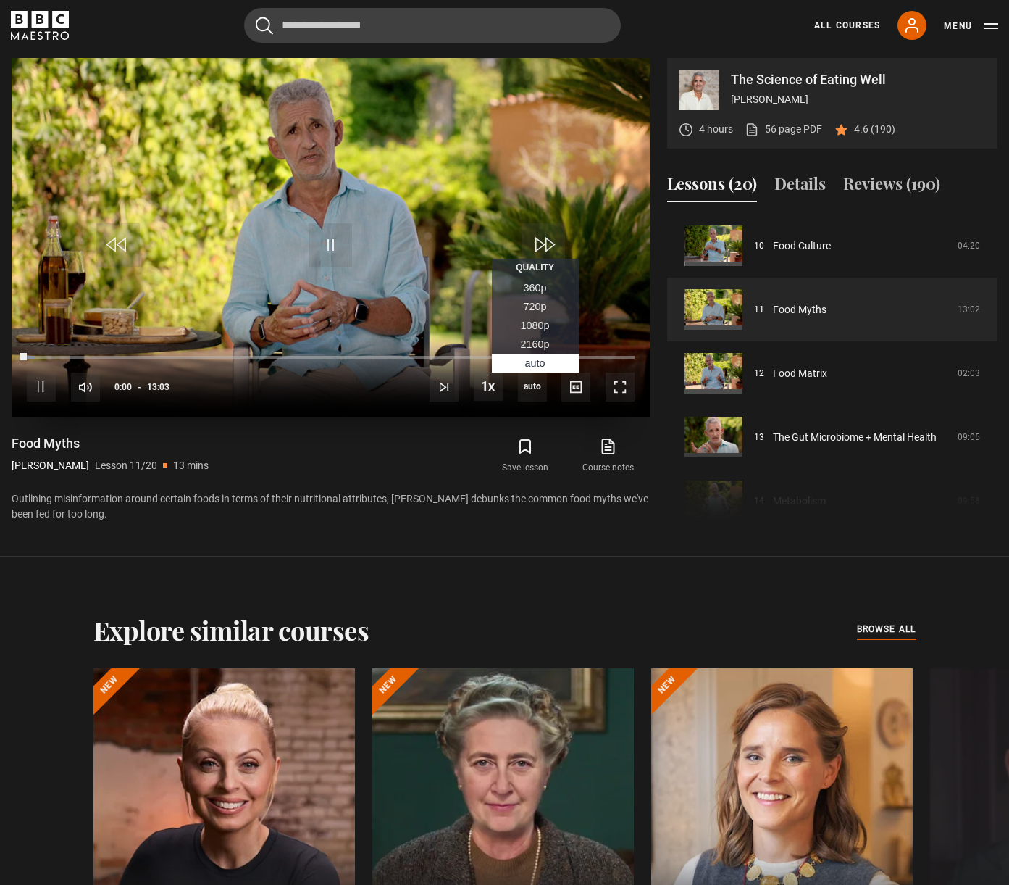
click at [532, 333] on li "1080p" at bounding box center [535, 325] width 87 height 19
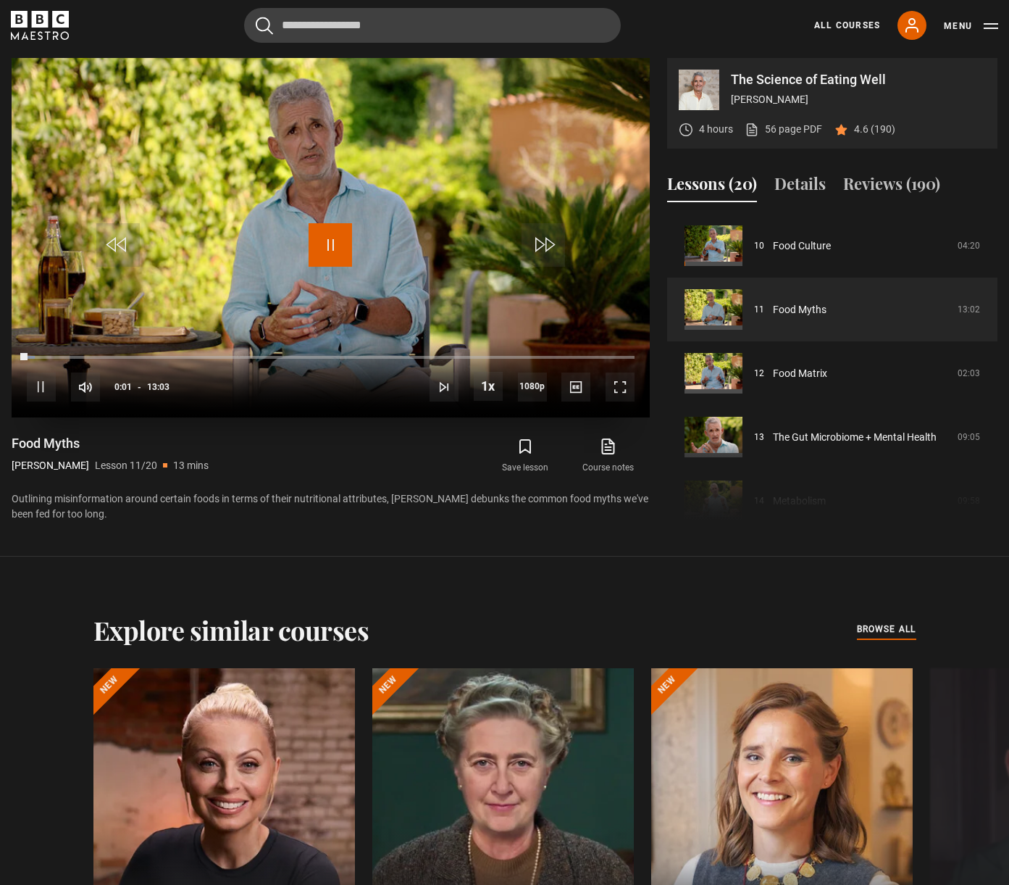
click at [335, 248] on span "Video Player" at bounding box center [330, 244] width 43 height 43
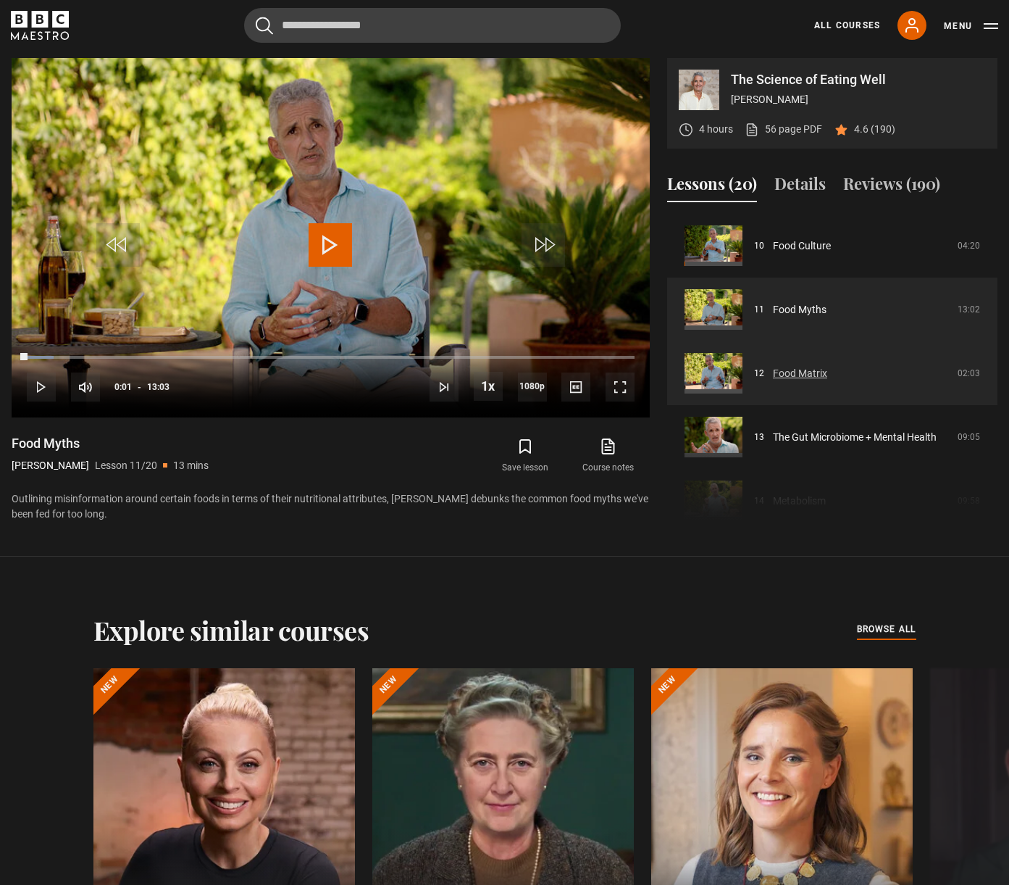
click at [827, 372] on link "Food Matrix" at bounding box center [800, 373] width 54 height 15
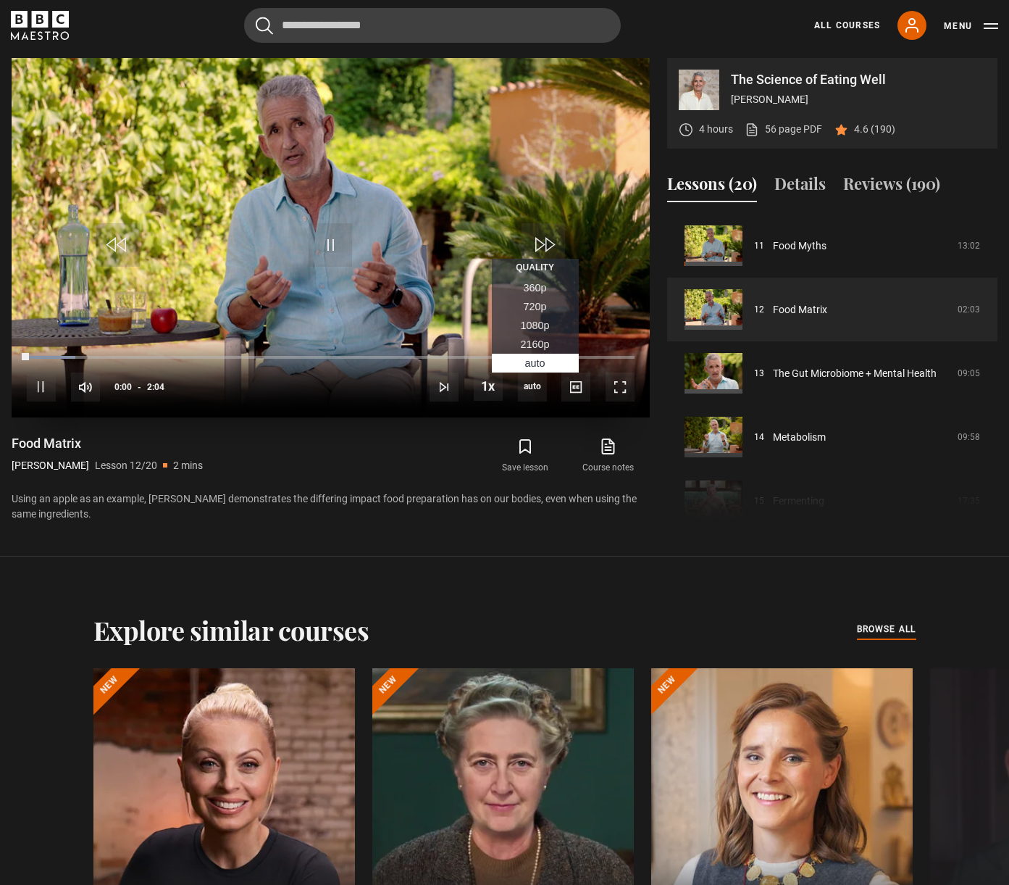
drag, startPoint x: 530, startPoint y: 326, endPoint x: 523, endPoint y: 323, distance: 7.8
click at [530, 325] on span "1080p" at bounding box center [535, 326] width 29 height 12
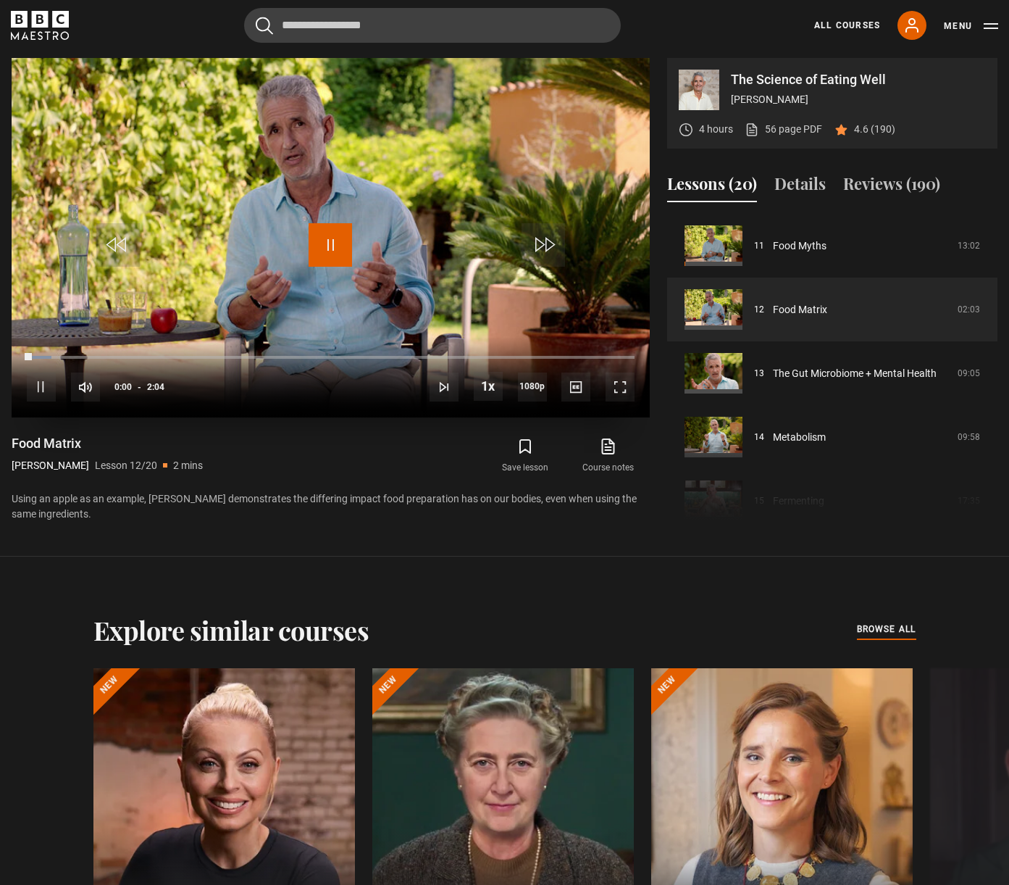
click at [331, 242] on span "Video Player" at bounding box center [330, 244] width 43 height 43
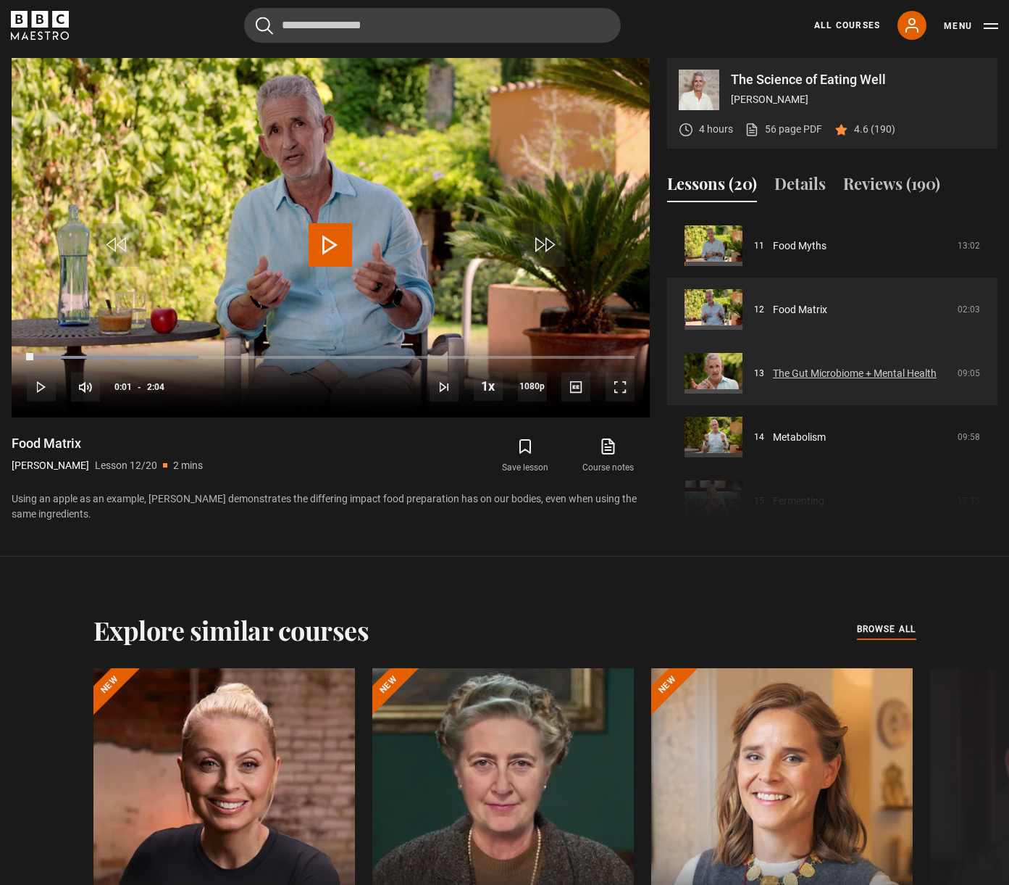
click at [937, 379] on link "The Gut Microbiome + Mental Health" at bounding box center [855, 373] width 164 height 15
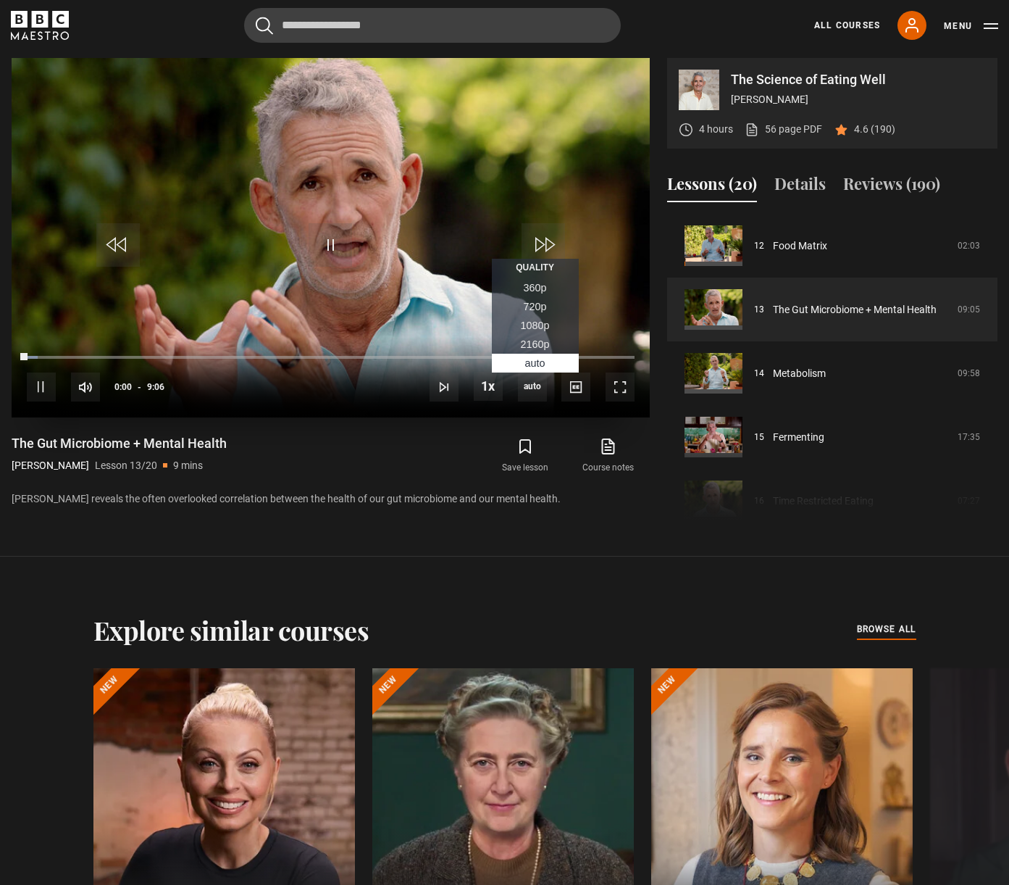
click at [526, 325] on span "1080p" at bounding box center [535, 326] width 29 height 12
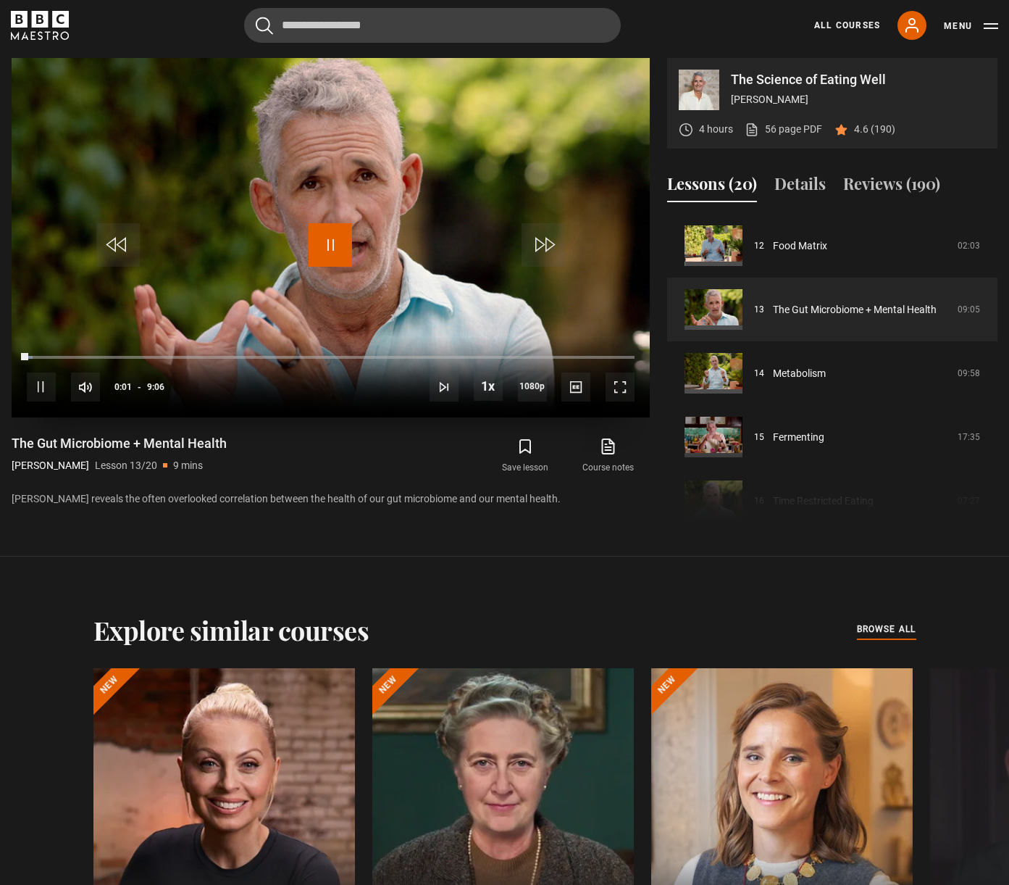
click at [331, 245] on span "Video Player" at bounding box center [330, 244] width 43 height 43
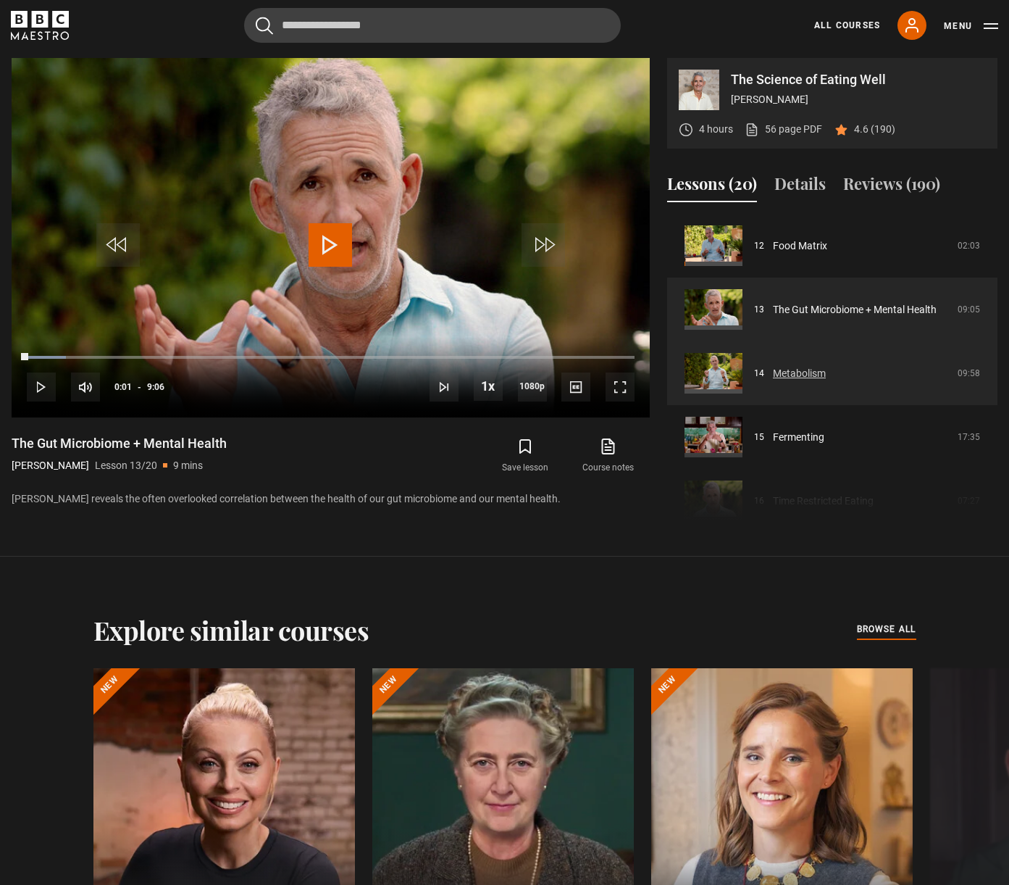
click at [826, 381] on link "Metabolism" at bounding box center [799, 373] width 53 height 15
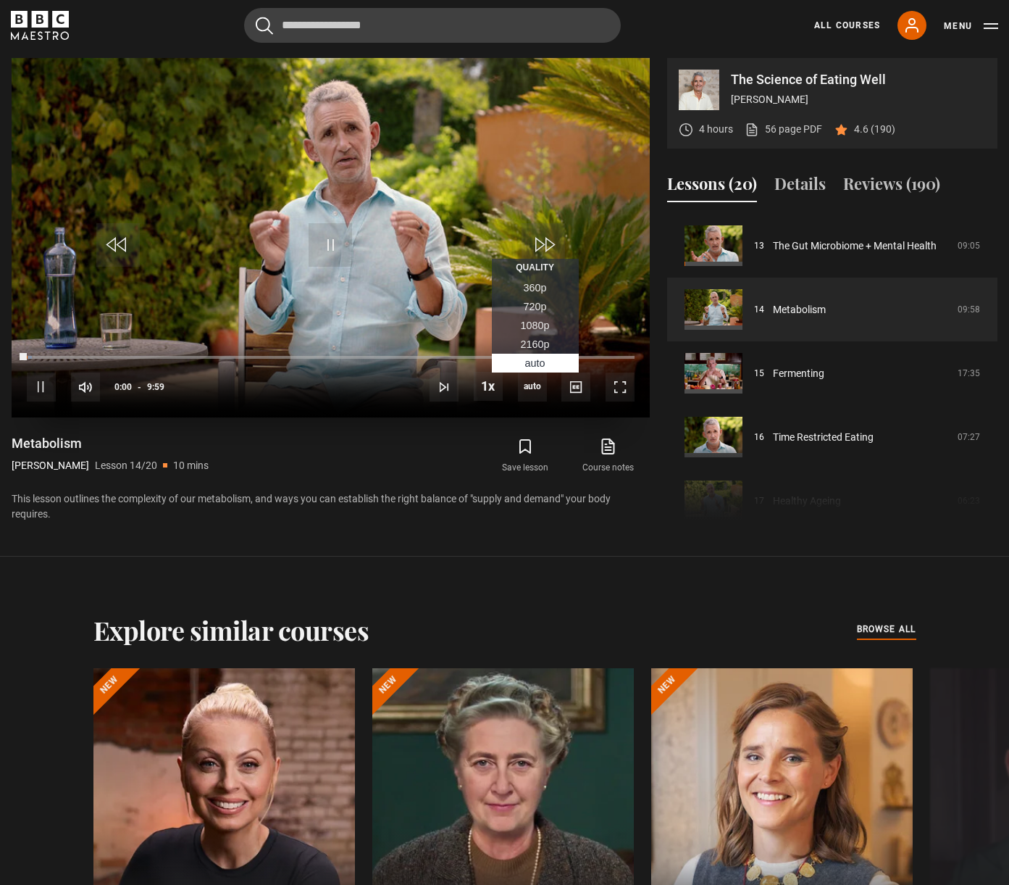
click at [533, 328] on span "1080p" at bounding box center [535, 326] width 29 height 12
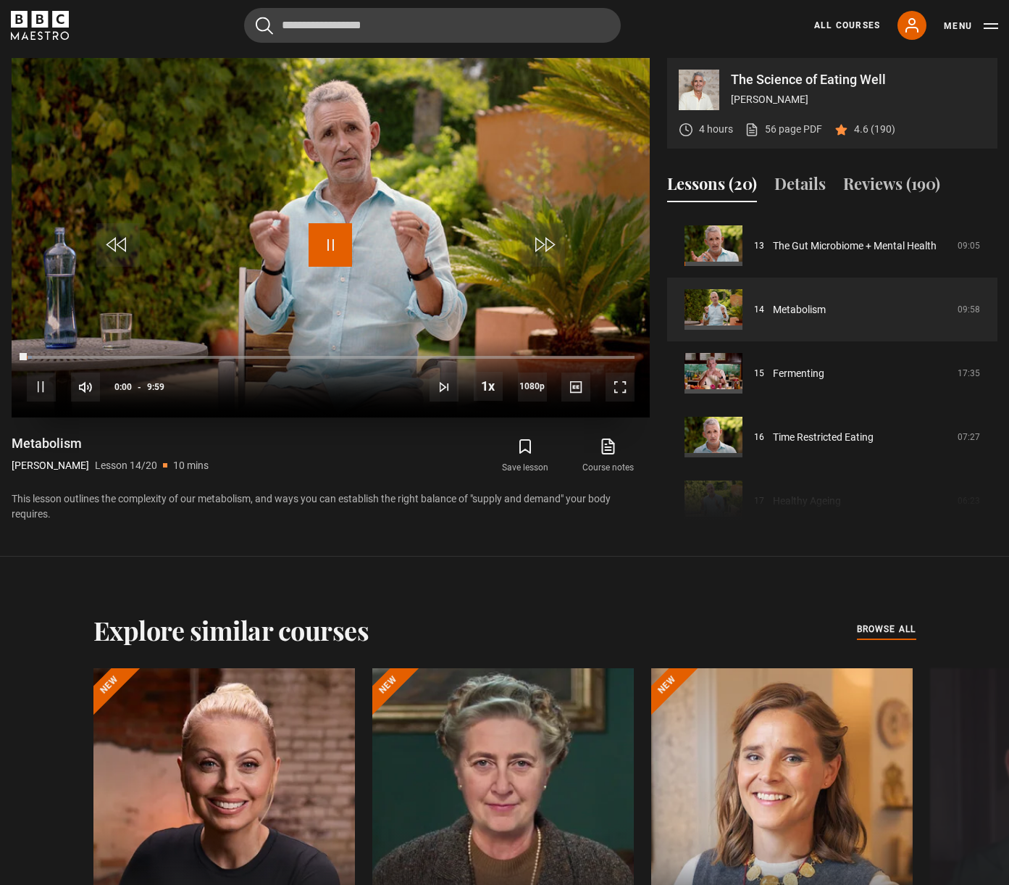
click at [318, 246] on span "Video Player" at bounding box center [330, 244] width 43 height 43
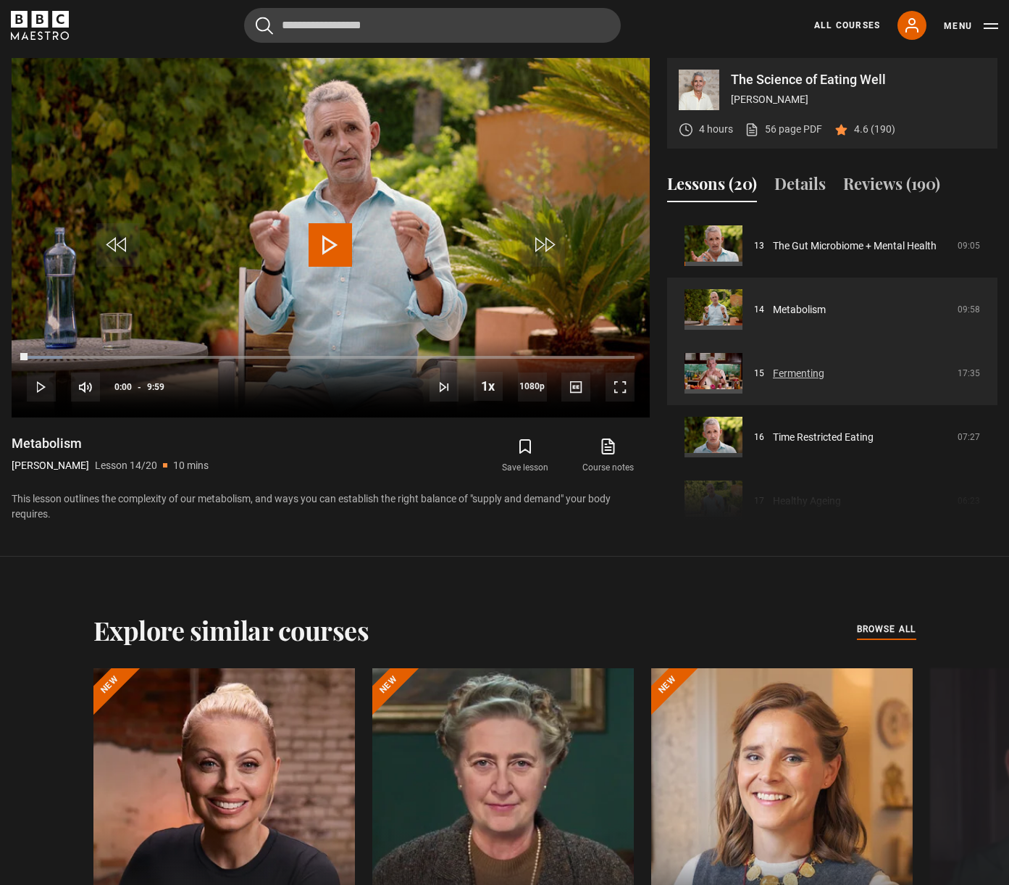
click at [825, 376] on link "Fermenting" at bounding box center [798, 373] width 51 height 15
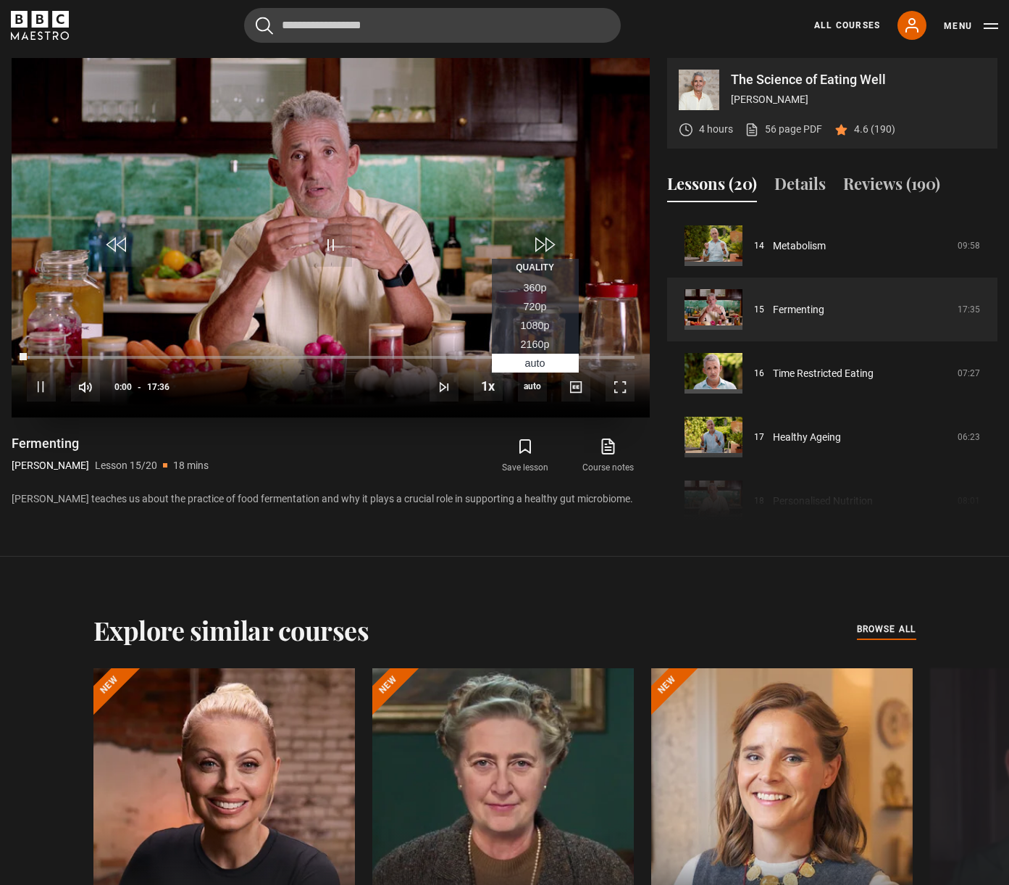
click at [540, 328] on span "1080p" at bounding box center [535, 326] width 29 height 12
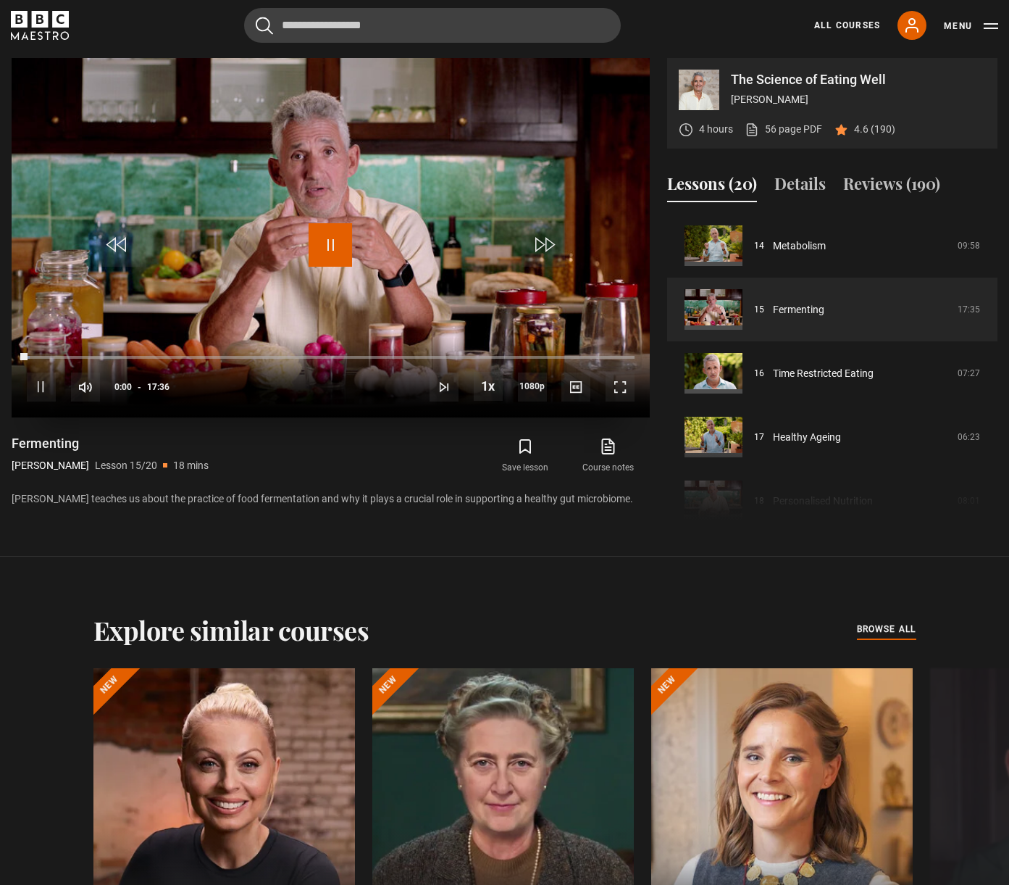
click at [339, 245] on span "Video Player" at bounding box center [330, 244] width 43 height 43
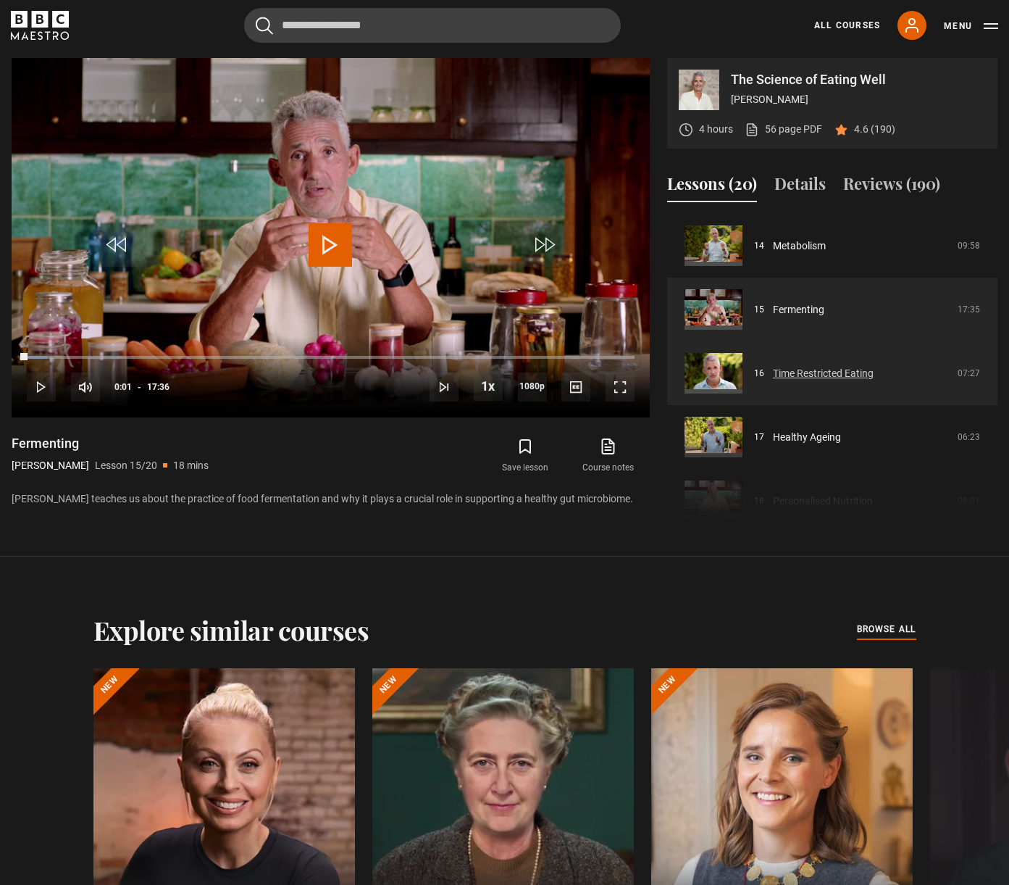
click at [874, 370] on link "Time Restricted Eating" at bounding box center [823, 373] width 101 height 15
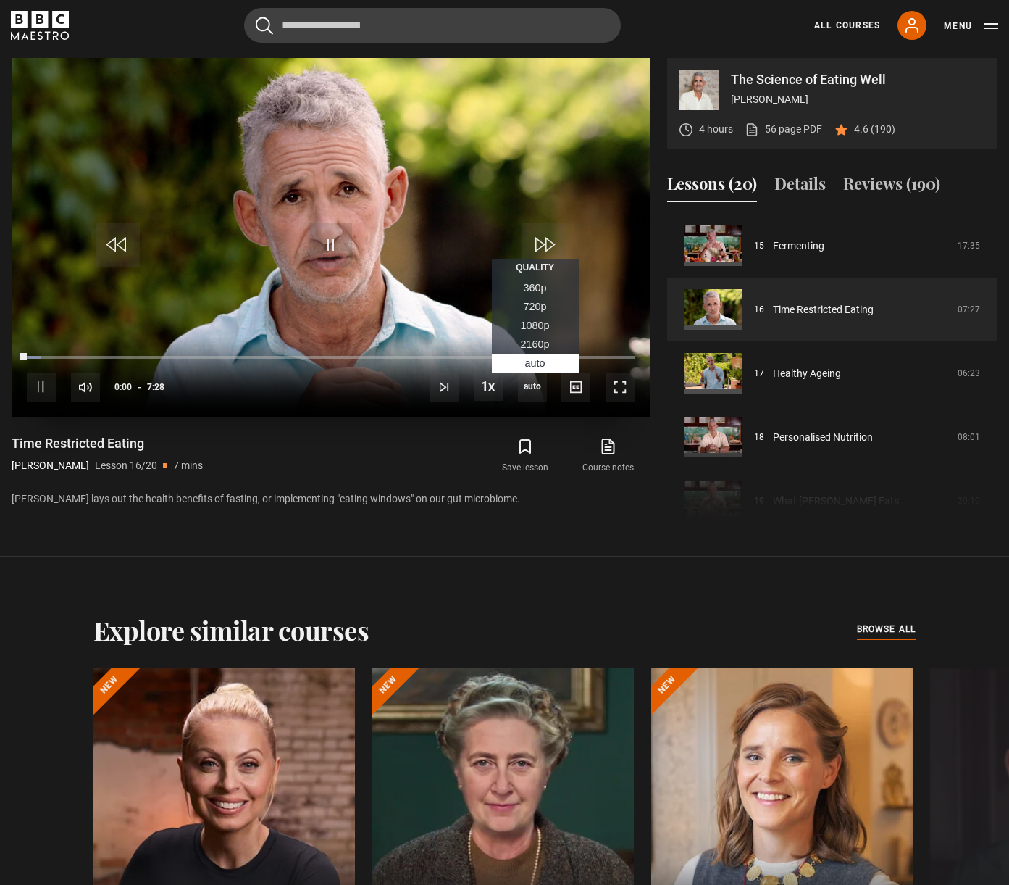
click at [528, 329] on span "1080p" at bounding box center [535, 326] width 29 height 12
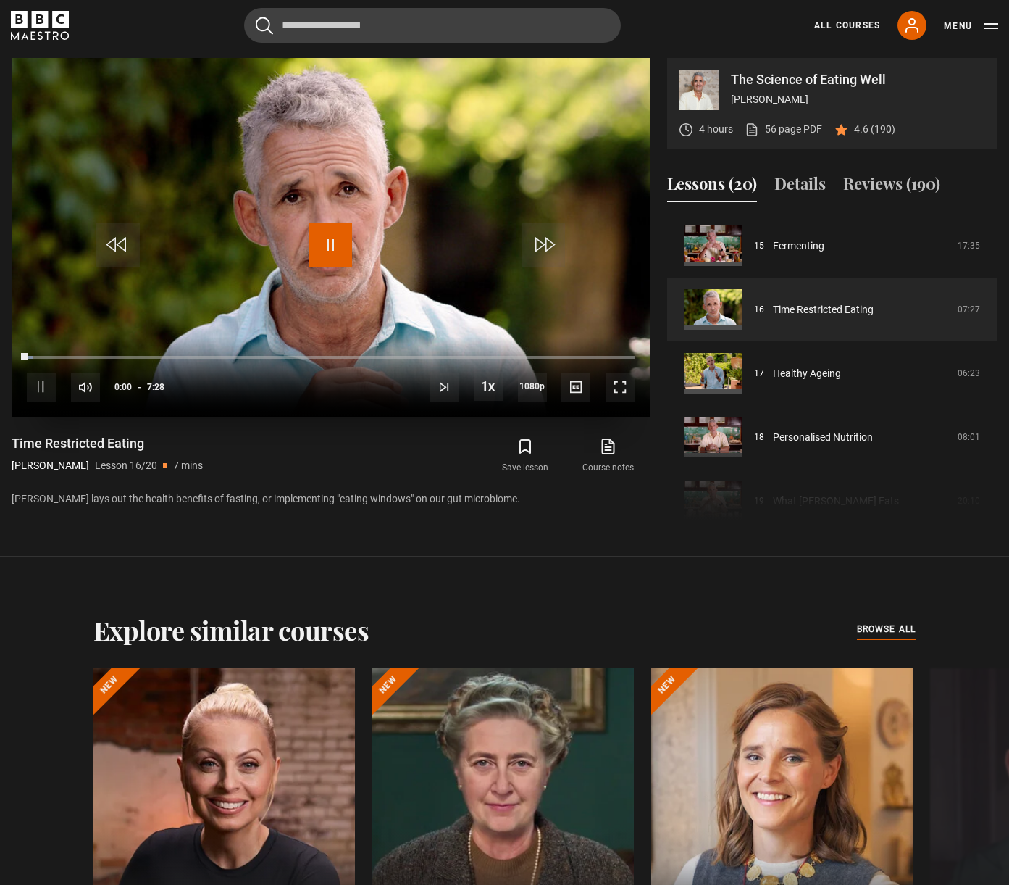
click at [336, 251] on span "Video Player" at bounding box center [330, 244] width 43 height 43
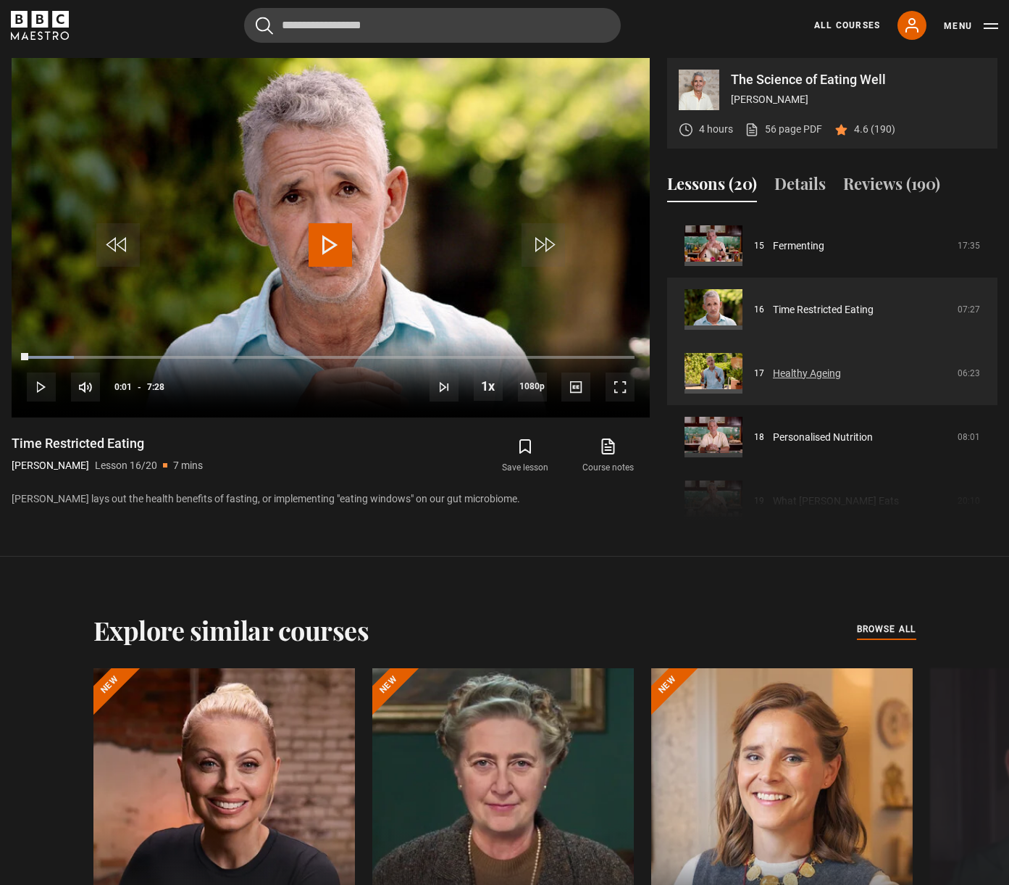
click at [841, 377] on link "Healthy Ageing" at bounding box center [807, 373] width 68 height 15
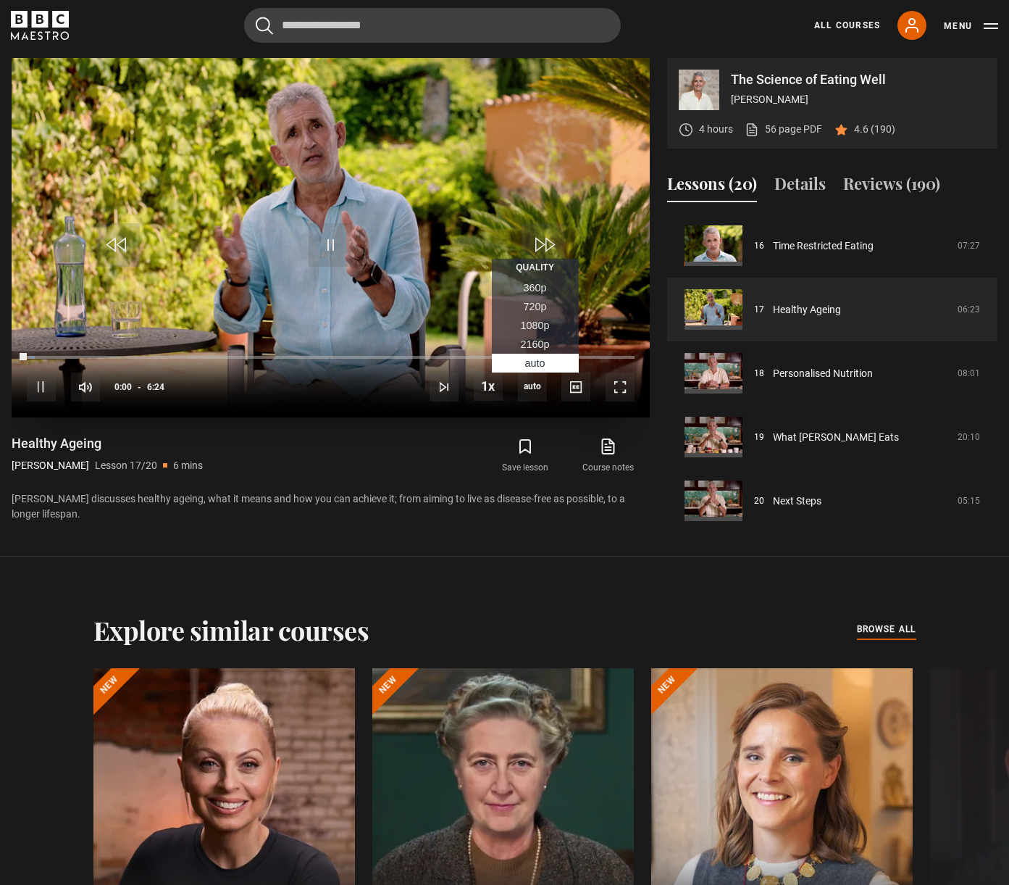
click at [533, 327] on span "1080p" at bounding box center [535, 326] width 29 height 12
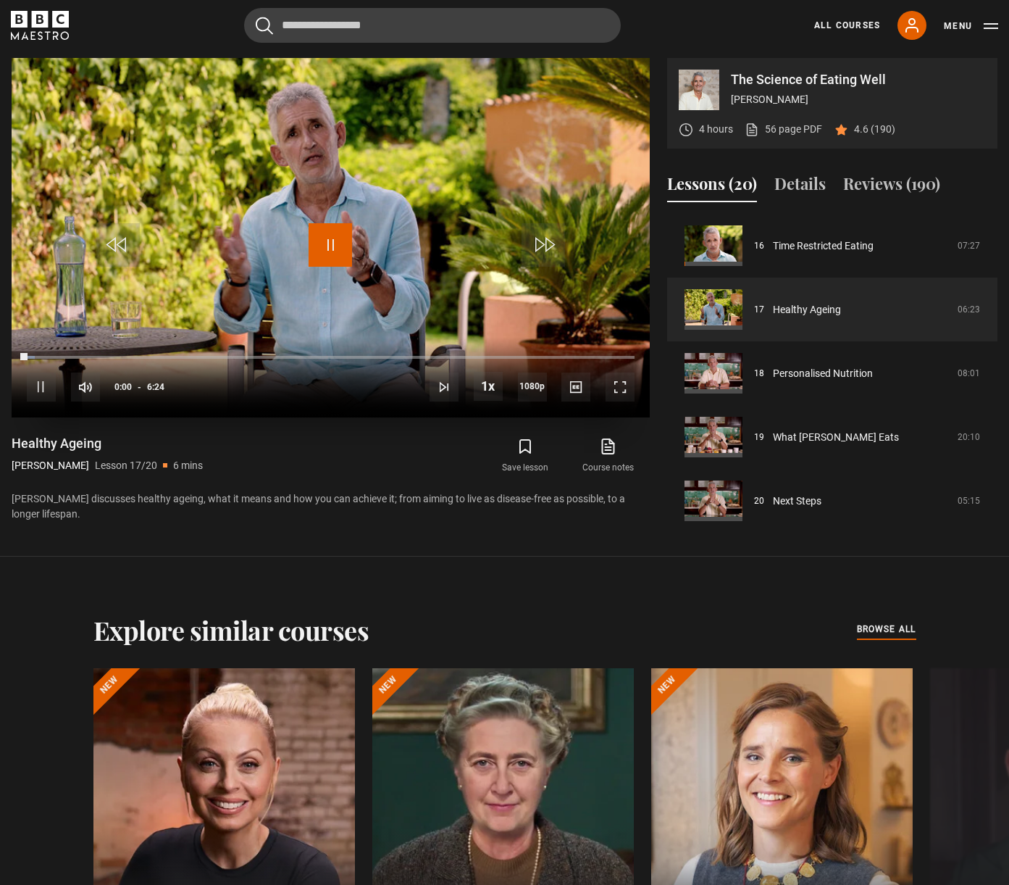
click at [335, 254] on span "Video Player" at bounding box center [330, 244] width 43 height 43
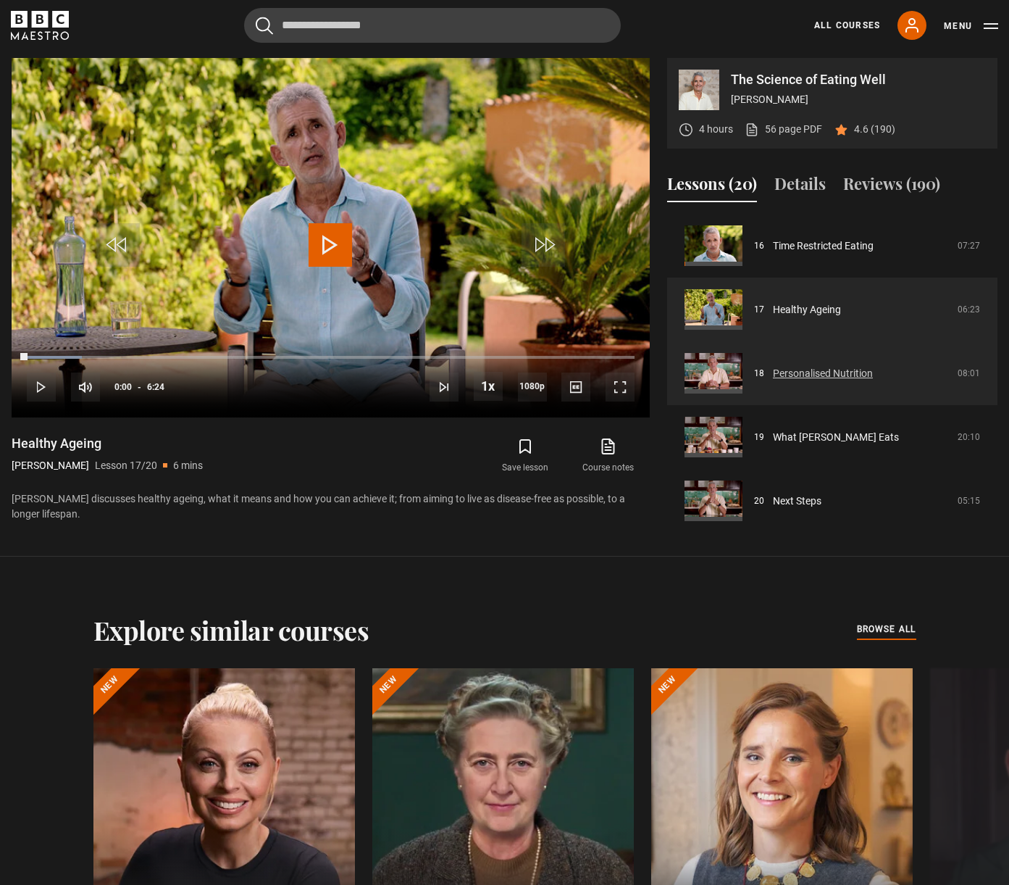
click at [873, 374] on link "Personalised Nutrition" at bounding box center [823, 373] width 100 height 15
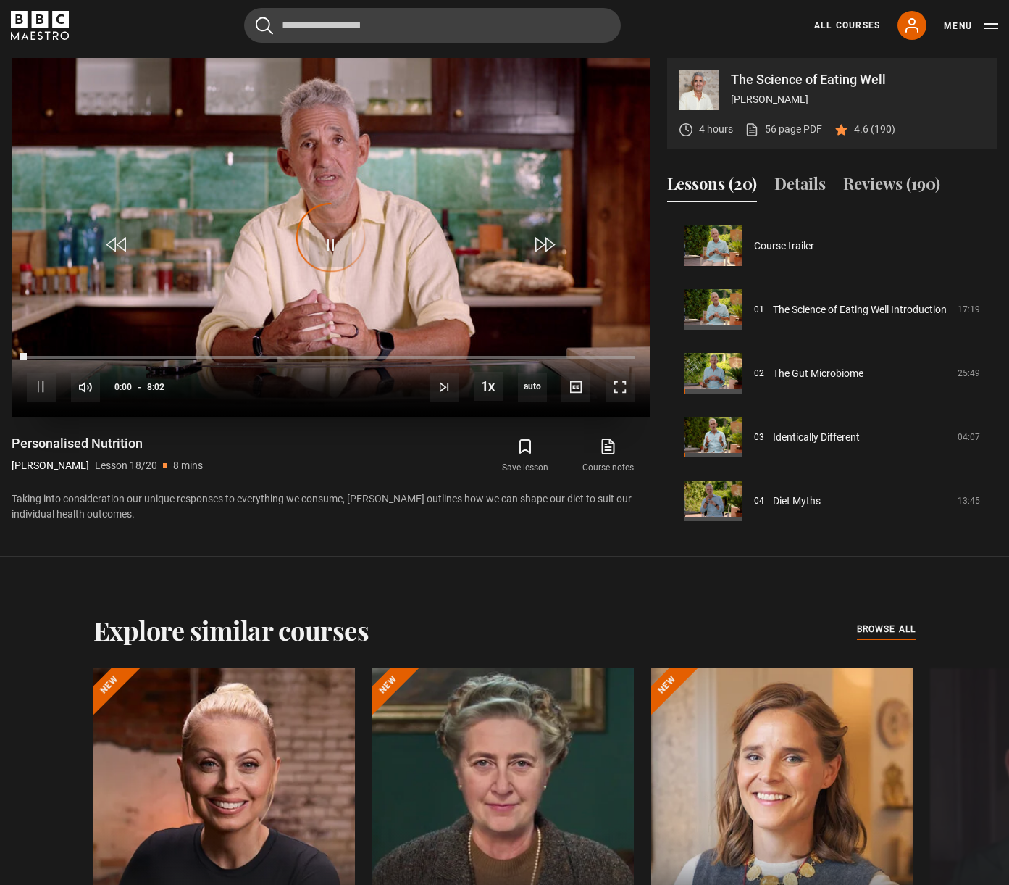
scroll to position [1026, 0]
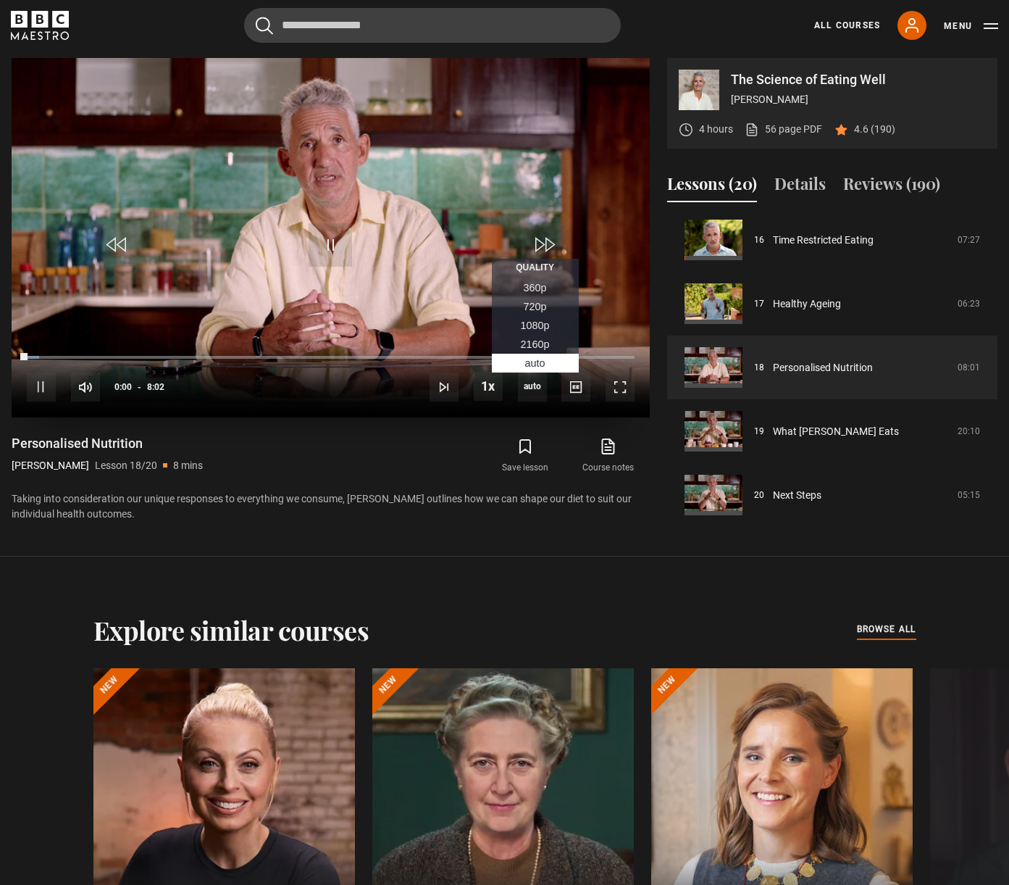
click at [541, 325] on span "1080p" at bounding box center [535, 326] width 29 height 12
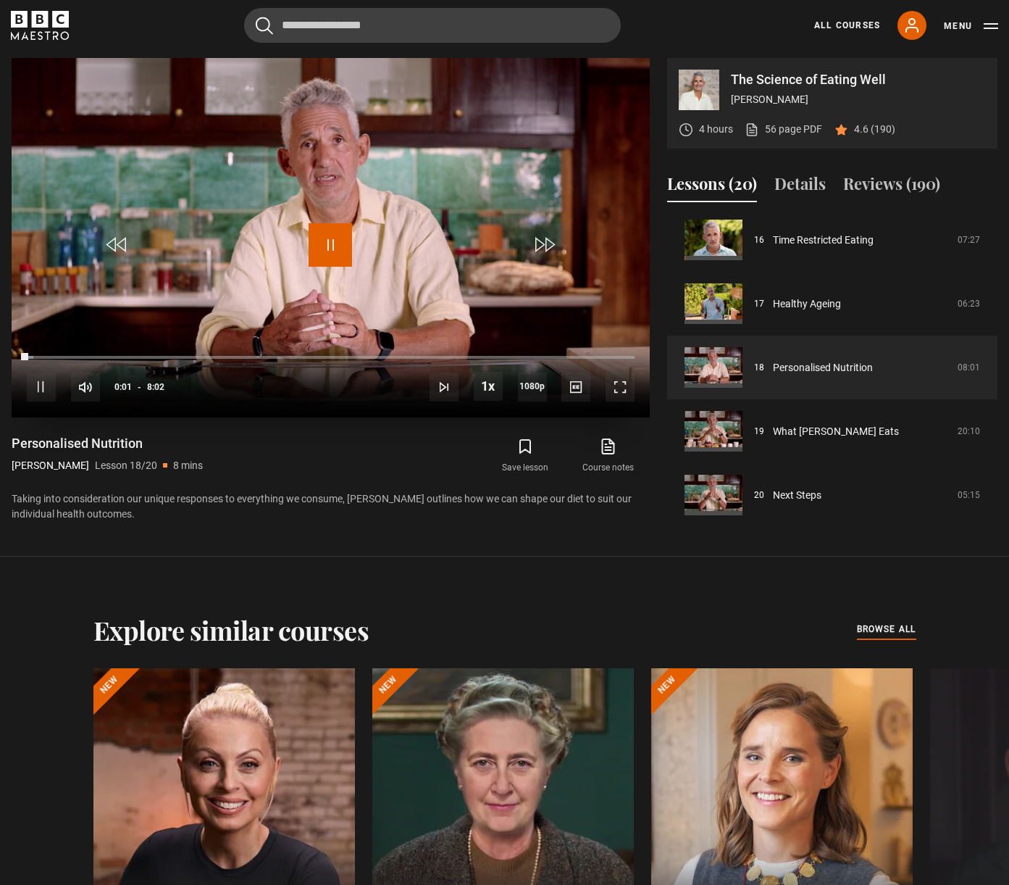
click at [342, 250] on span "Video Player" at bounding box center [330, 244] width 43 height 43
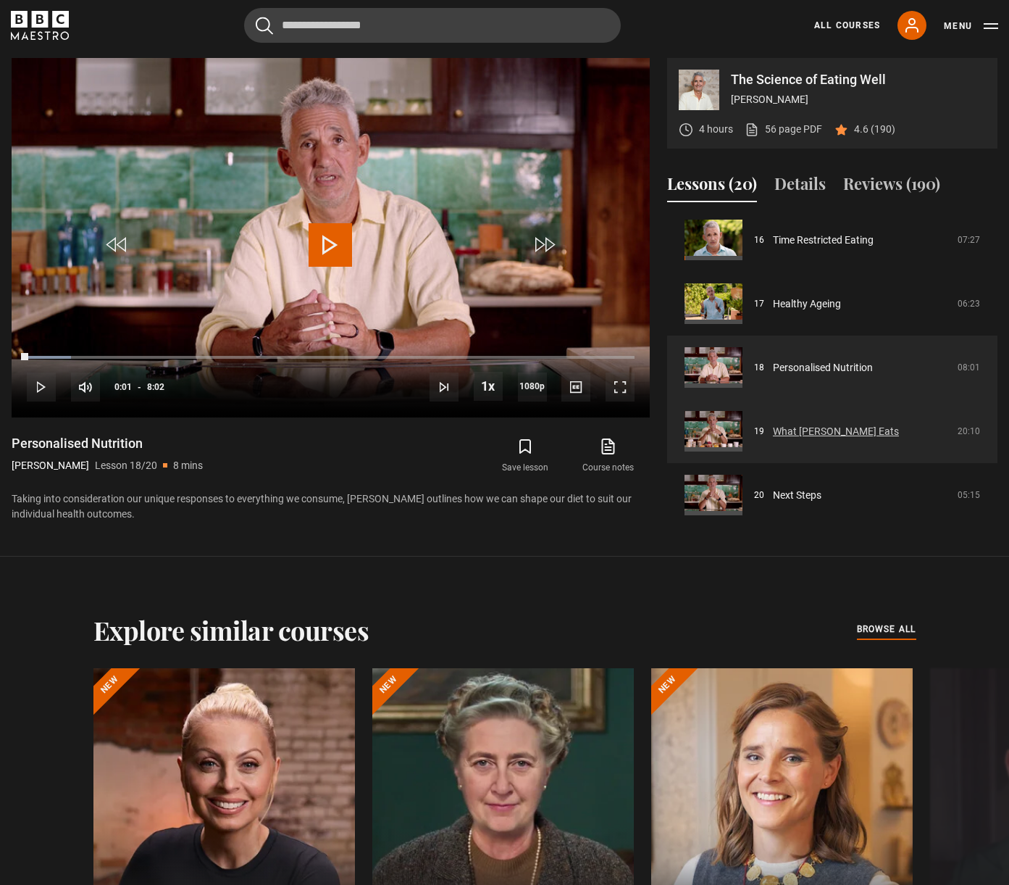
click at [899, 430] on link "What [PERSON_NAME] Eats" at bounding box center [836, 431] width 126 height 15
click at [814, 430] on link "What [PERSON_NAME] Eats" at bounding box center [836, 431] width 126 height 15
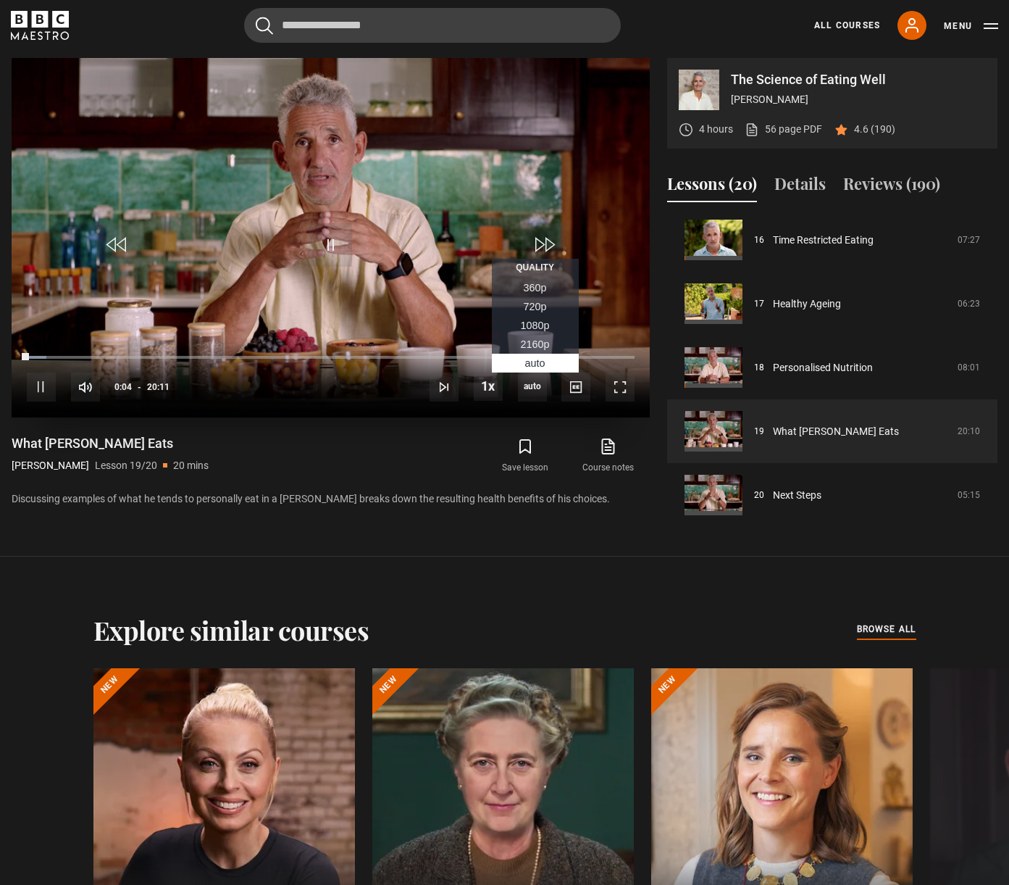
click at [536, 330] on span "1080p" at bounding box center [535, 326] width 29 height 12
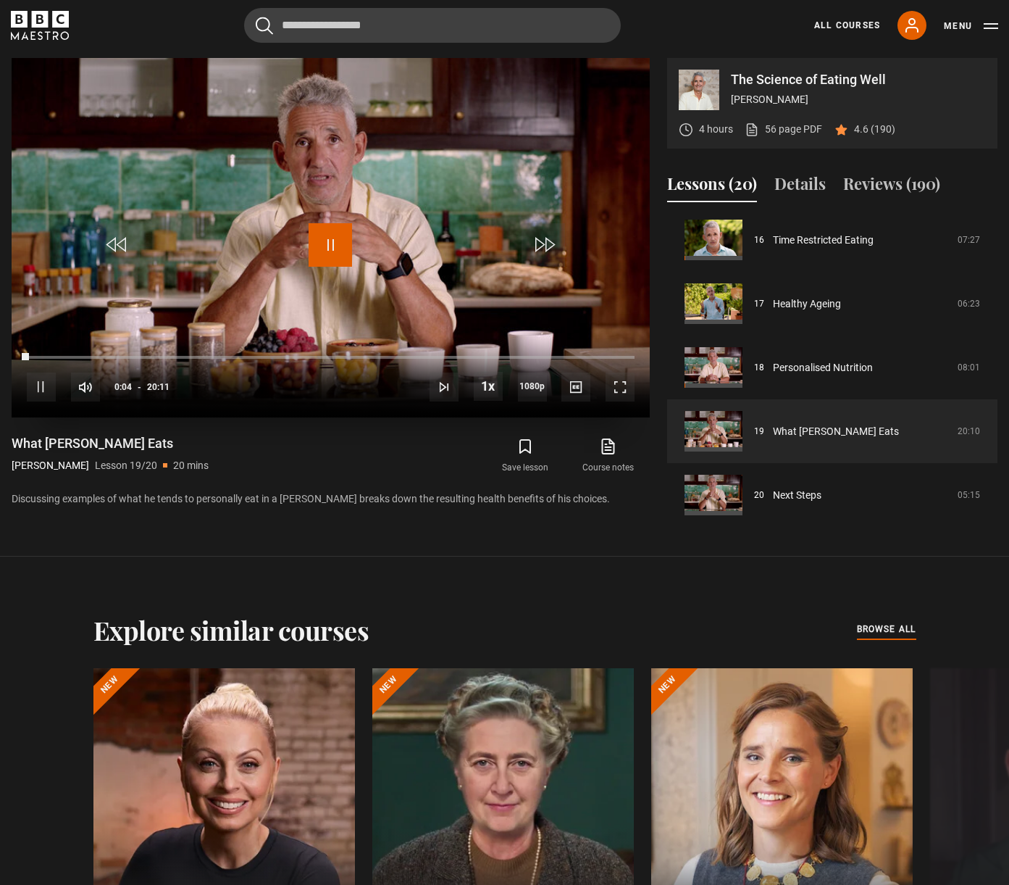
click at [326, 241] on span "Video Player" at bounding box center [330, 244] width 43 height 43
click at [977, 604] on div "Explore similar courses all browse all courses Evy Poumpouras The Art of Influe…" at bounding box center [504, 826] width 1009 height 541
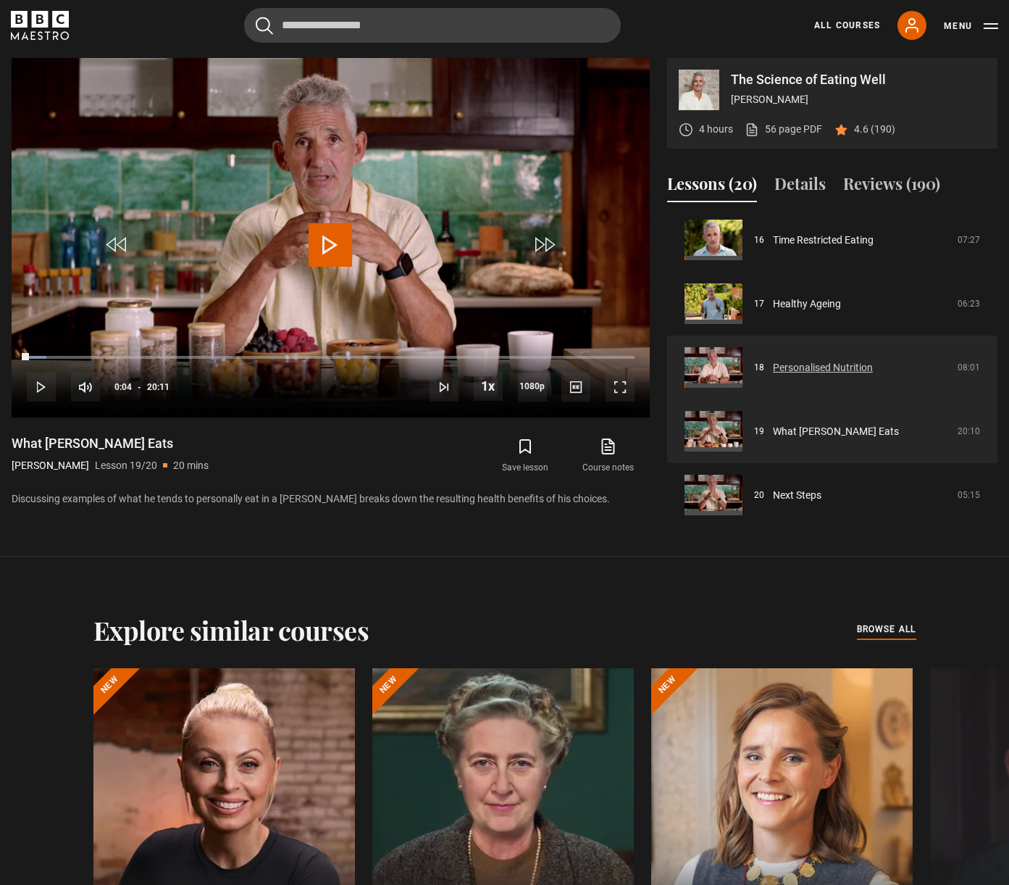
click at [775, 370] on link "Personalised Nutrition" at bounding box center [823, 367] width 100 height 15
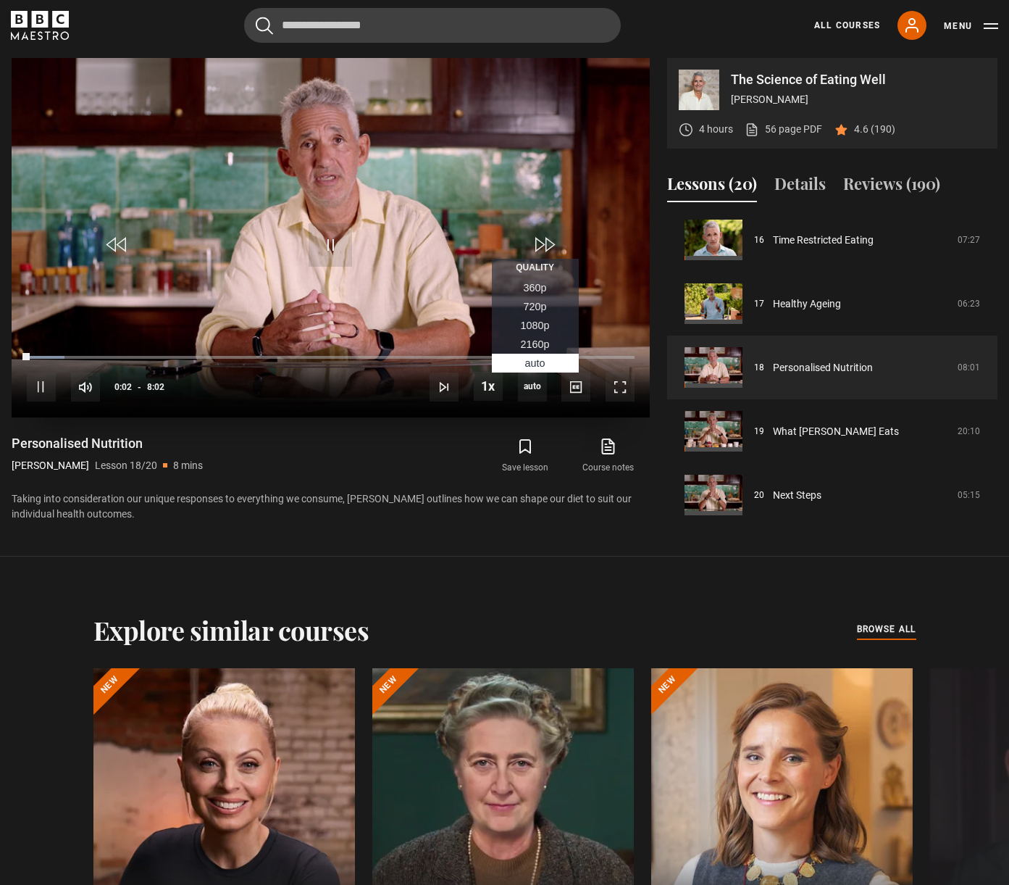
click at [531, 325] on span "1080p" at bounding box center [535, 326] width 29 height 12
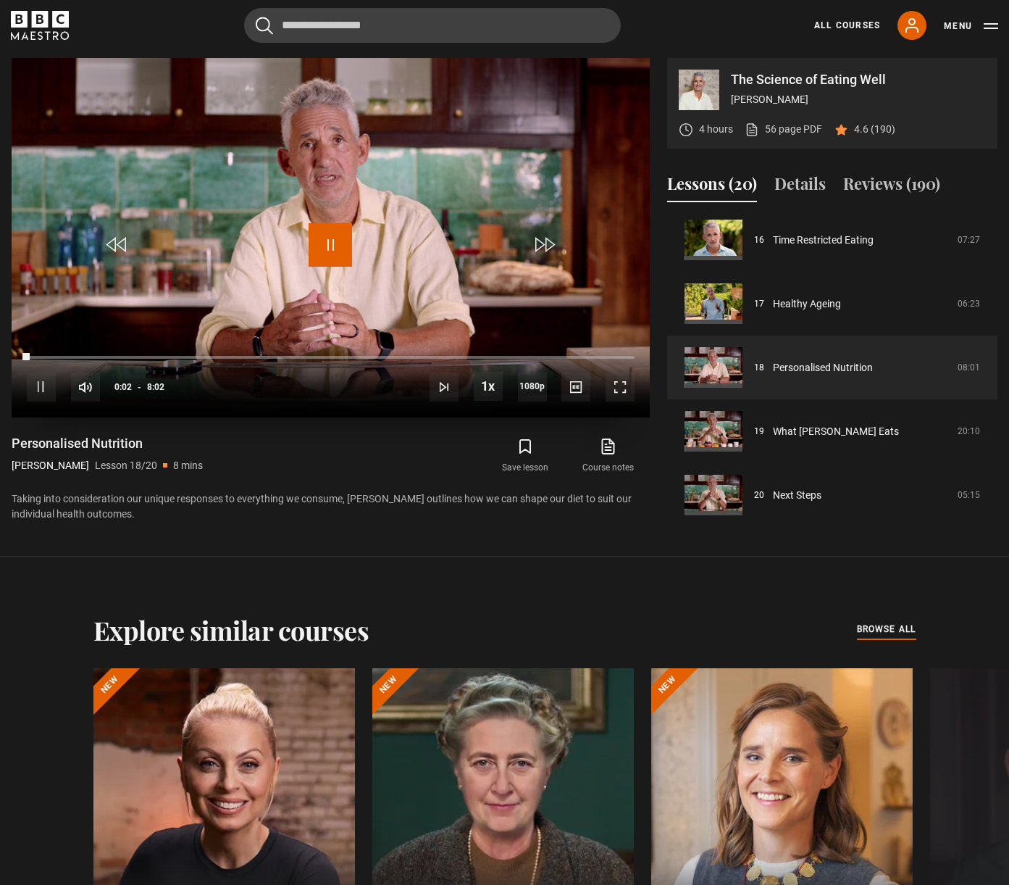
click at [333, 242] on span "Video Player" at bounding box center [330, 244] width 43 height 43
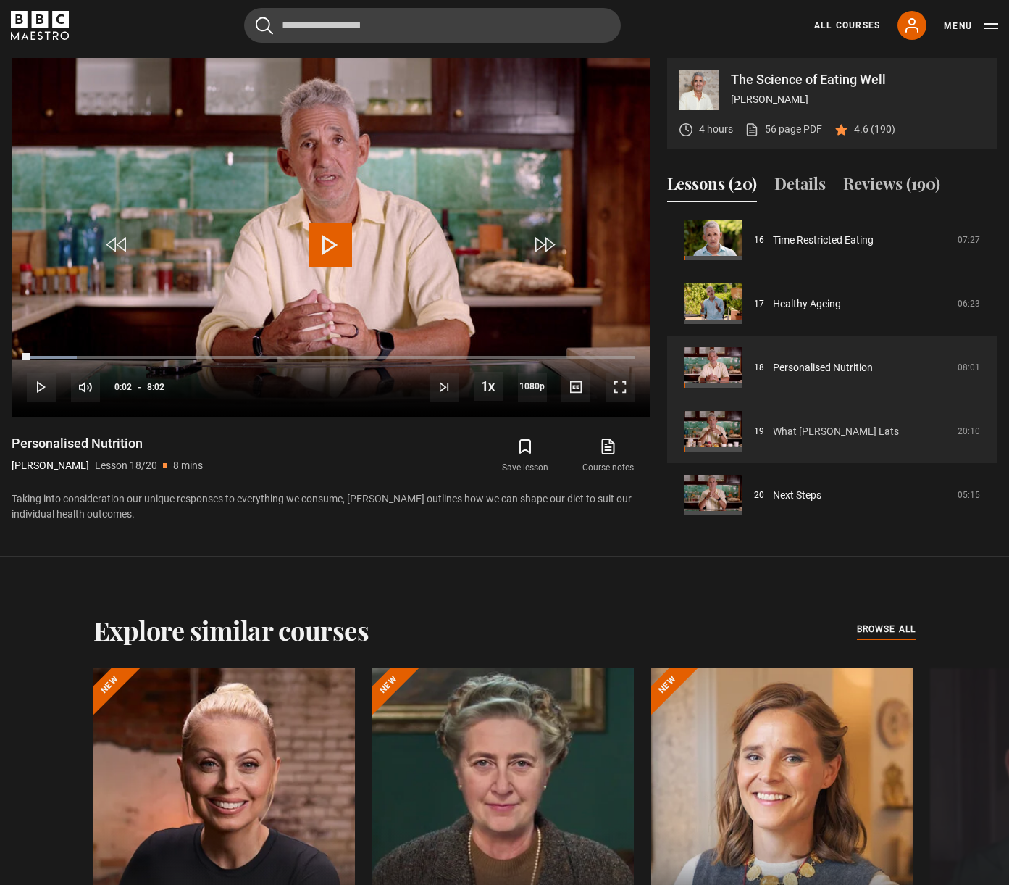
click at [804, 435] on link "What [PERSON_NAME] Eats" at bounding box center [836, 431] width 126 height 15
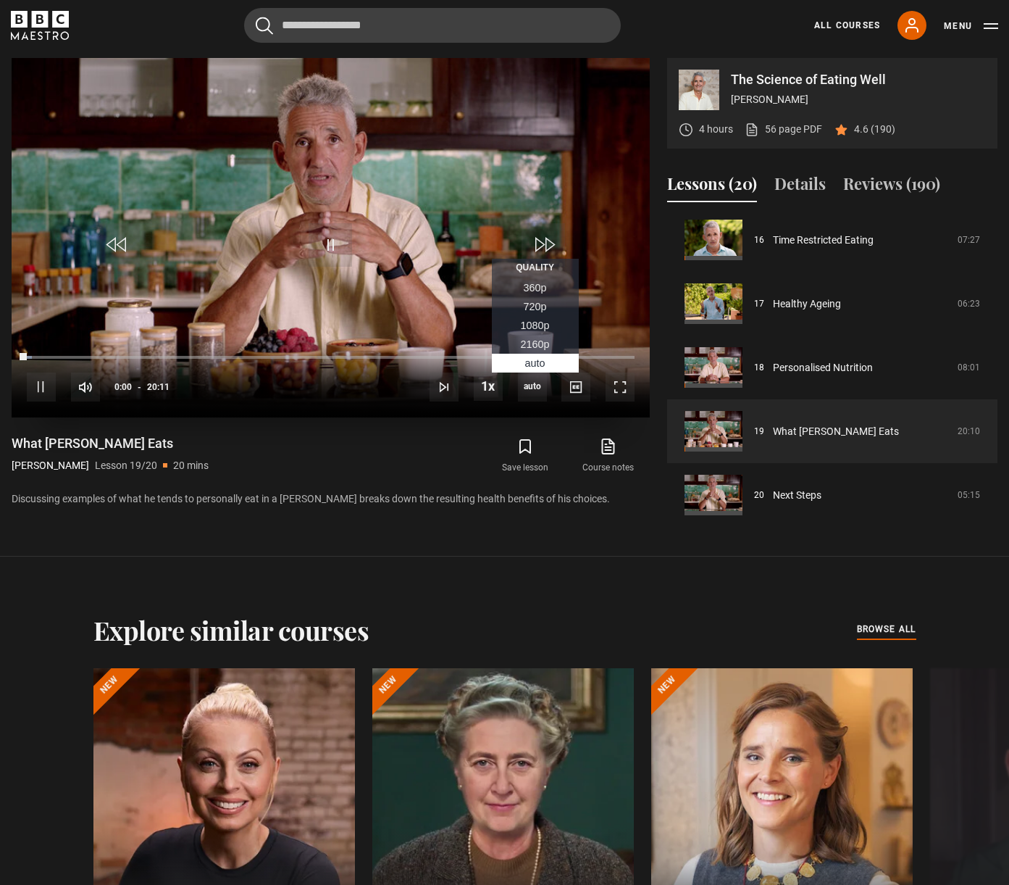
click at [528, 327] on span "1080p" at bounding box center [535, 326] width 29 height 12
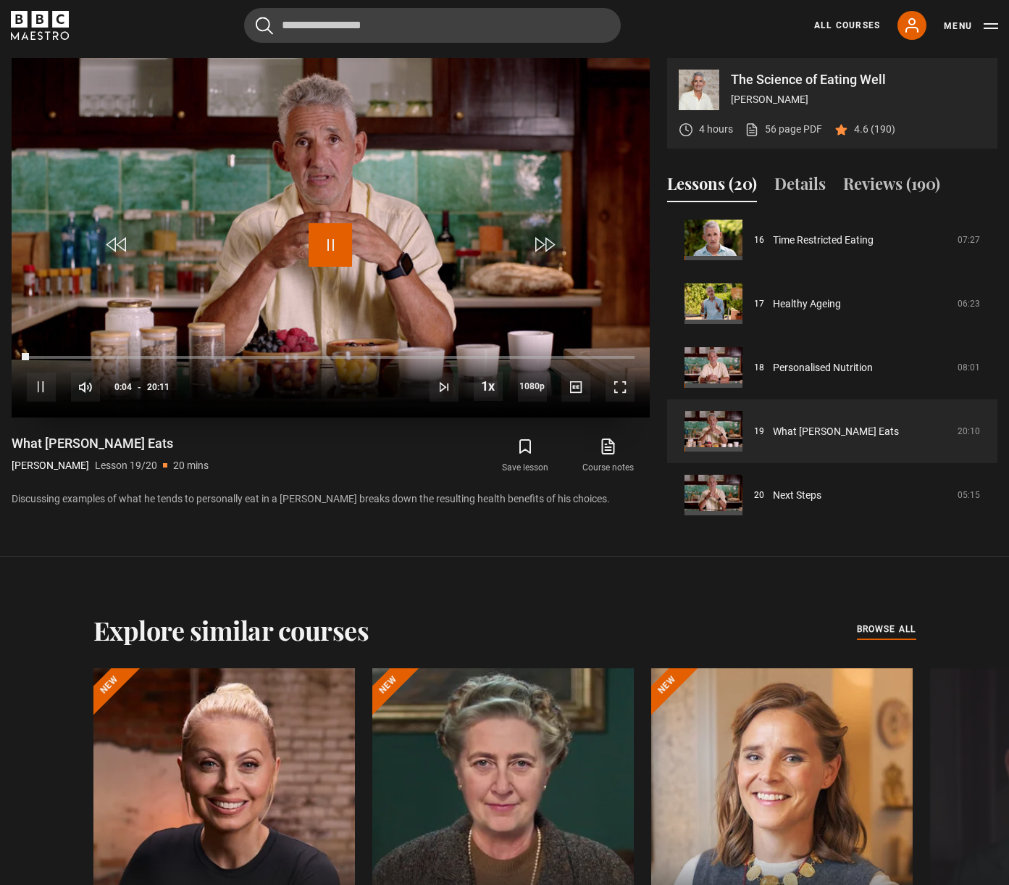
click at [328, 243] on span "Video Player" at bounding box center [330, 244] width 43 height 43
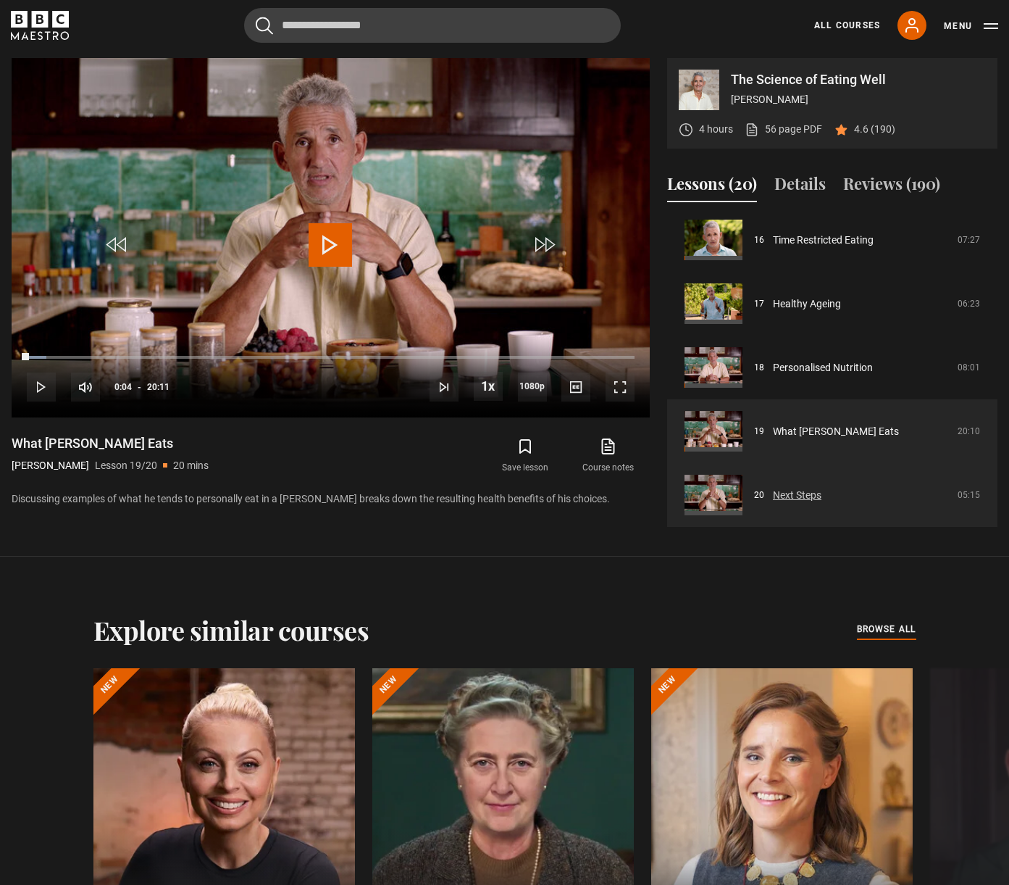
click at [822, 498] on link "Next Steps" at bounding box center [797, 495] width 49 height 15
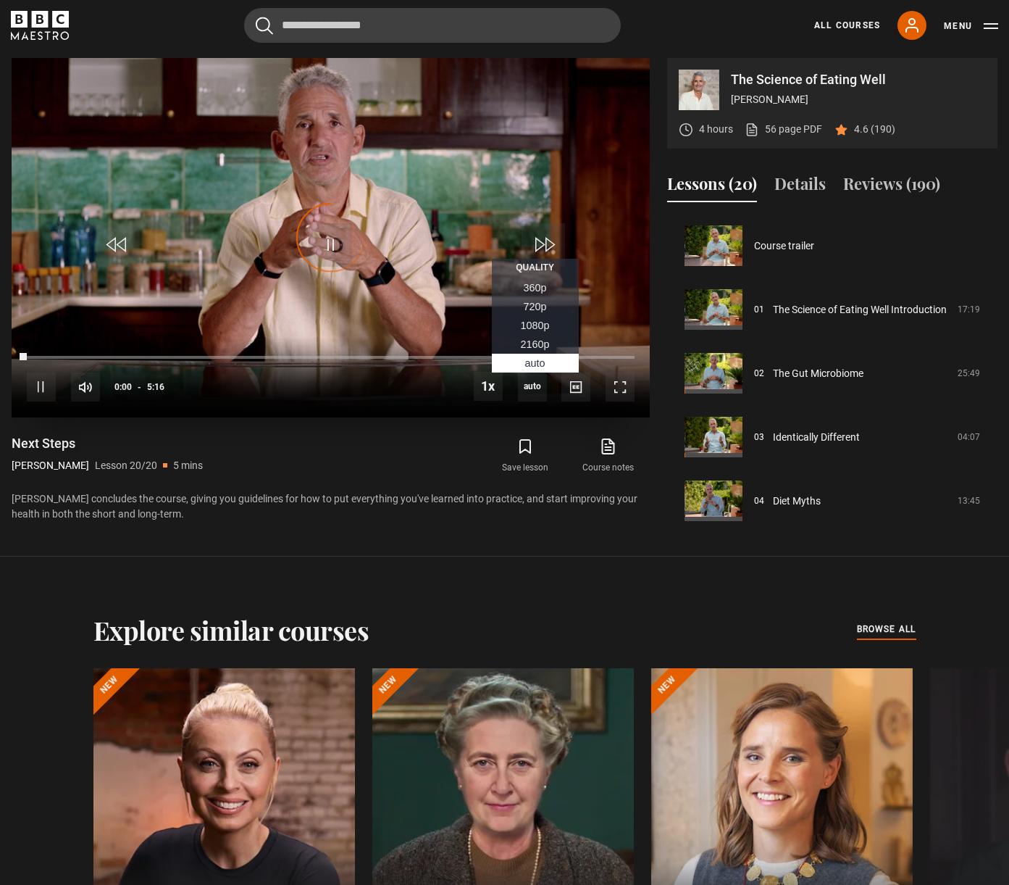
scroll to position [1026, 0]
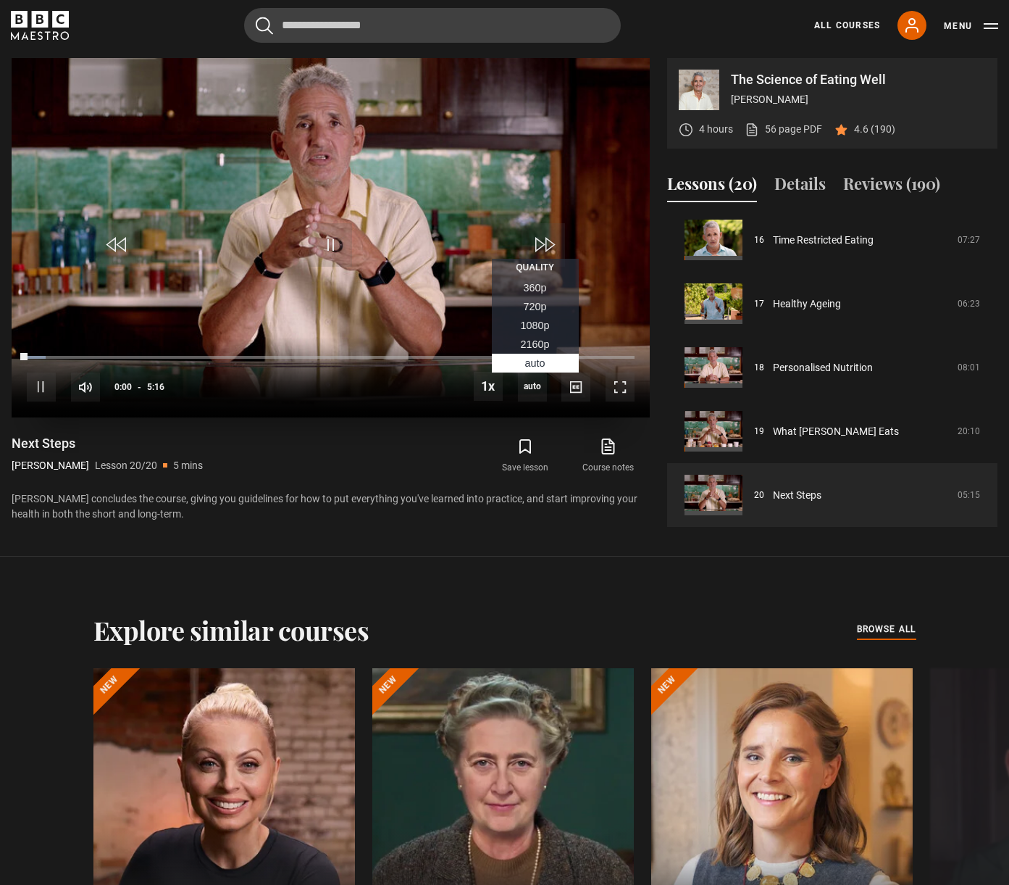
click at [533, 321] on span "1080p" at bounding box center [535, 326] width 29 height 12
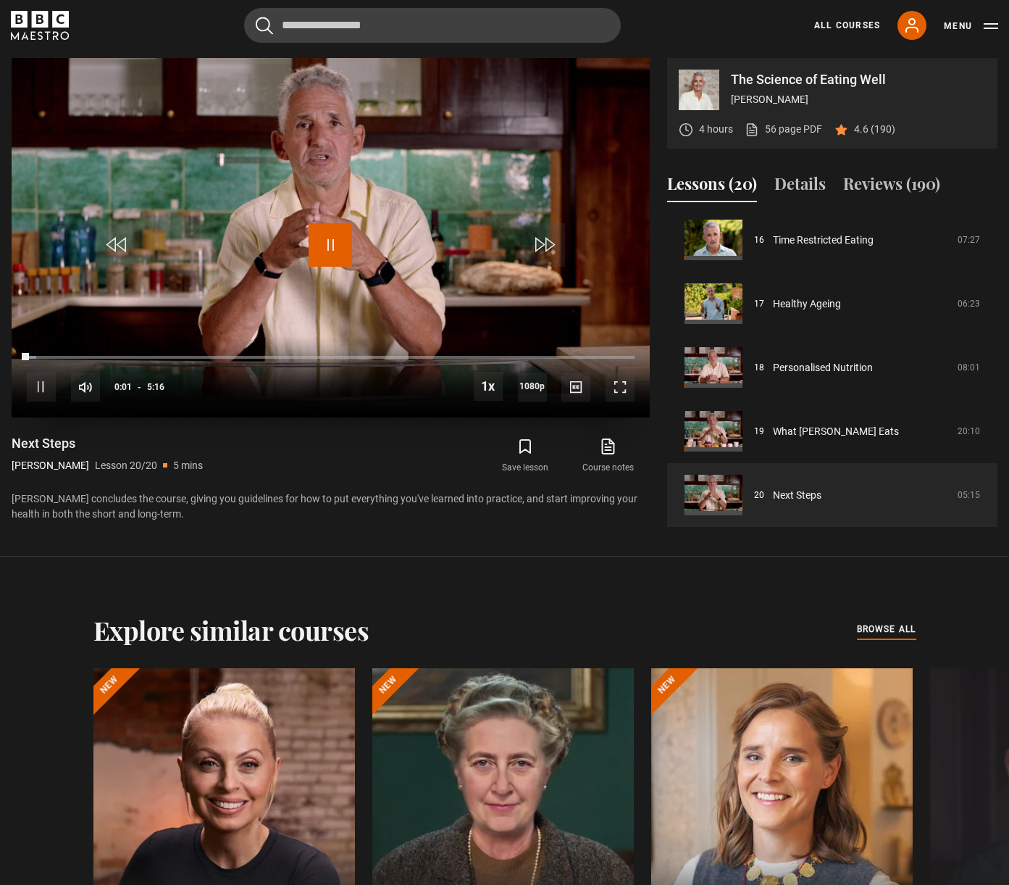
click at [330, 243] on span "Video Player" at bounding box center [330, 244] width 43 height 43
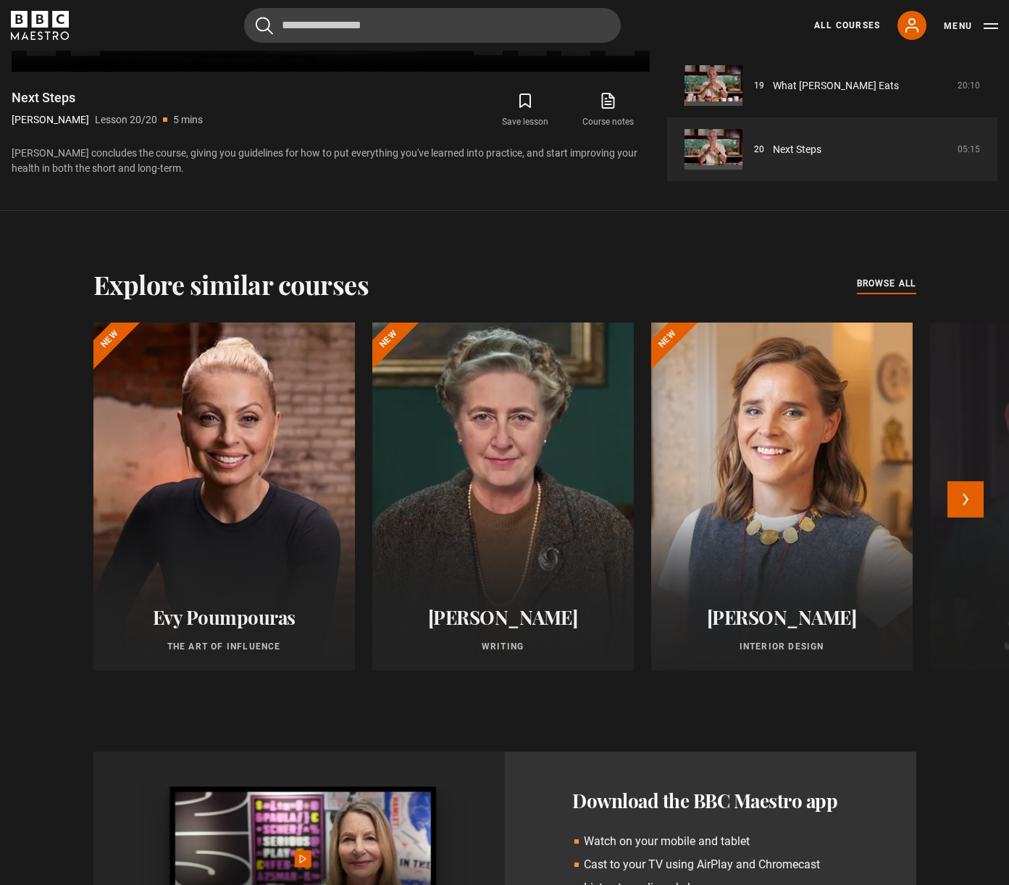
scroll to position [1240, 0]
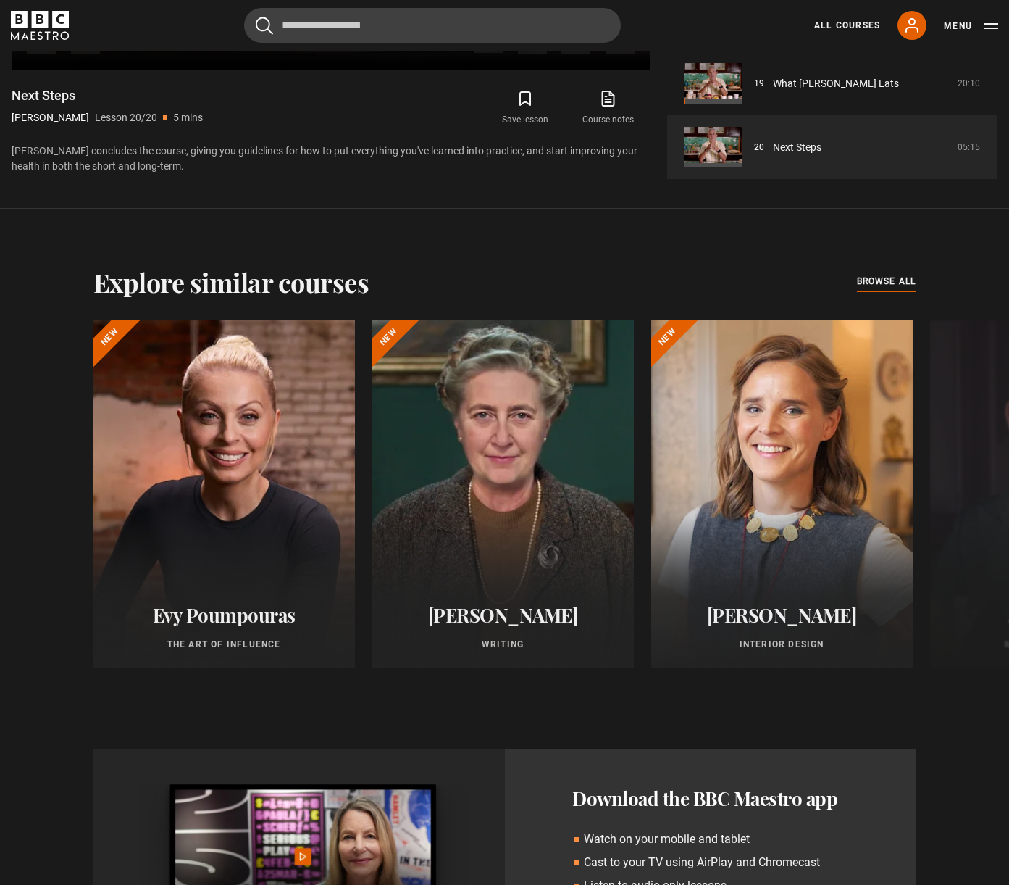
click at [979, 275] on div "Explore similar courses all browse all courses [PERSON_NAME] The Art of Influen…" at bounding box center [504, 479] width 1009 height 425
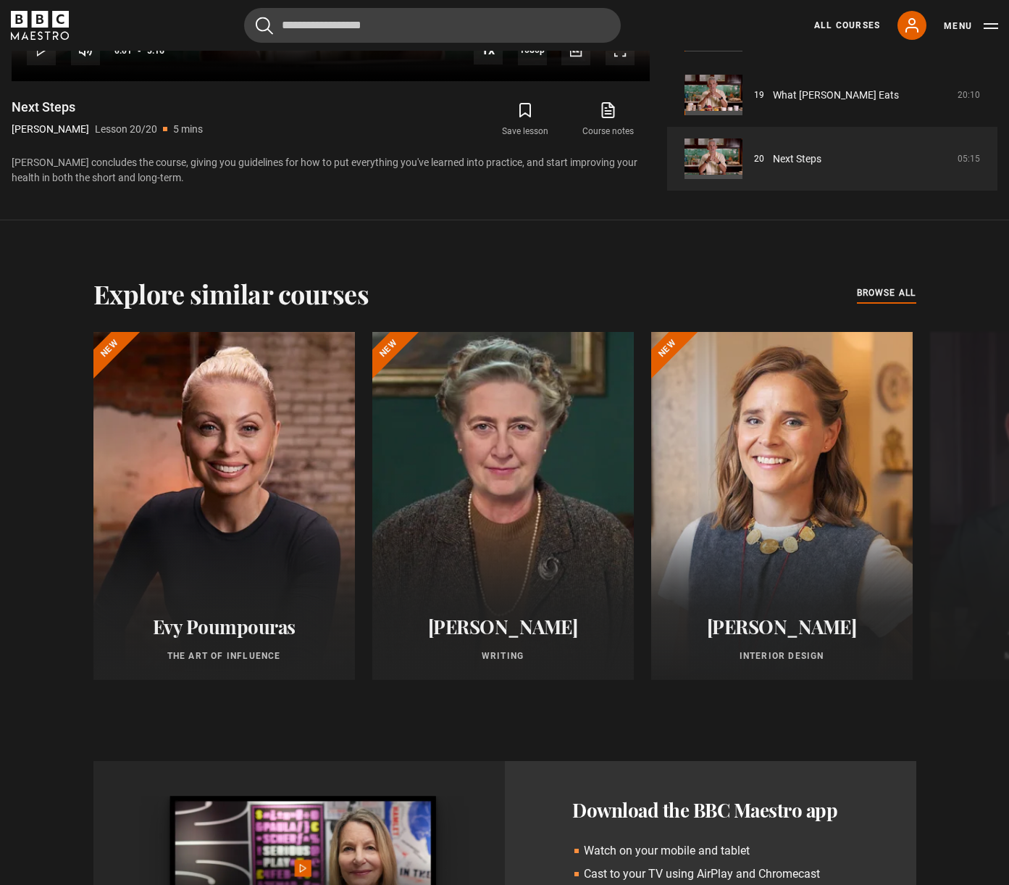
scroll to position [1066, 0]
